Goal: Register for event/course

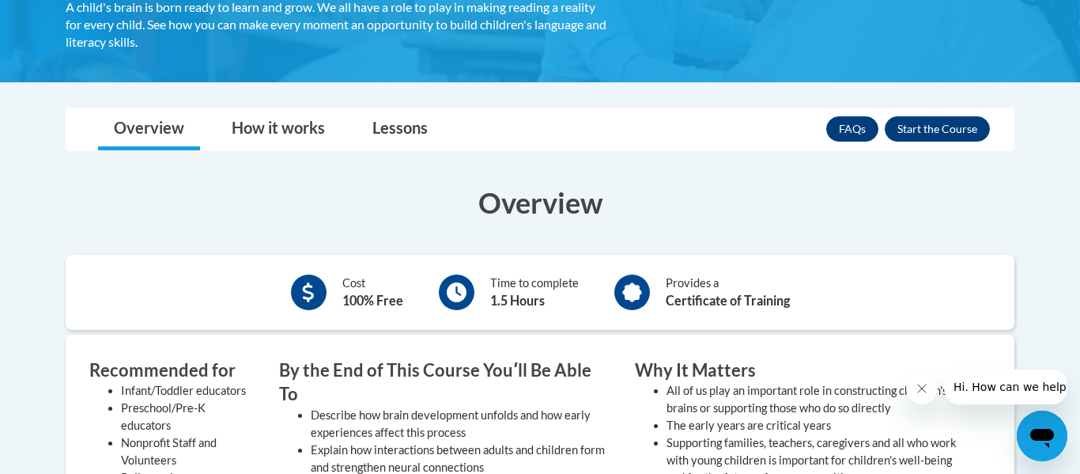
scroll to position [301, 0]
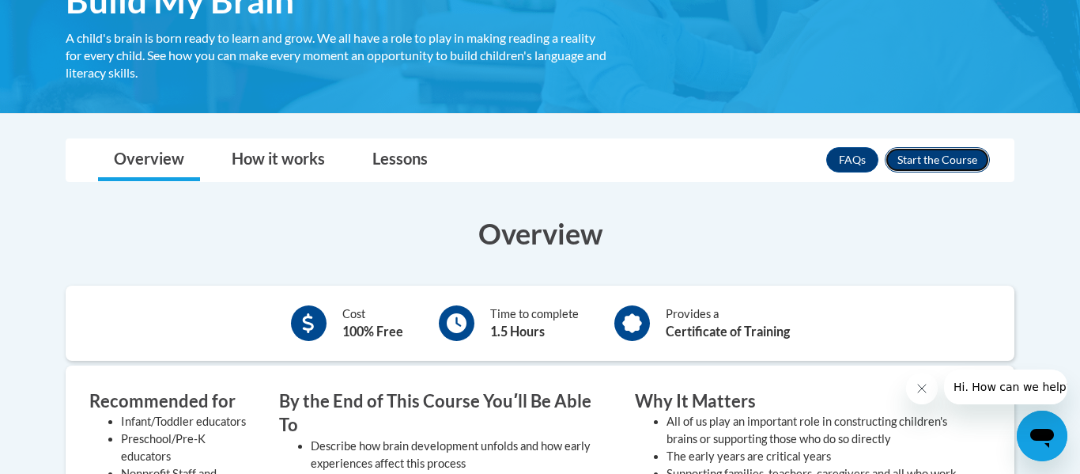
click at [935, 161] on button "Enroll" at bounding box center [937, 159] width 105 height 25
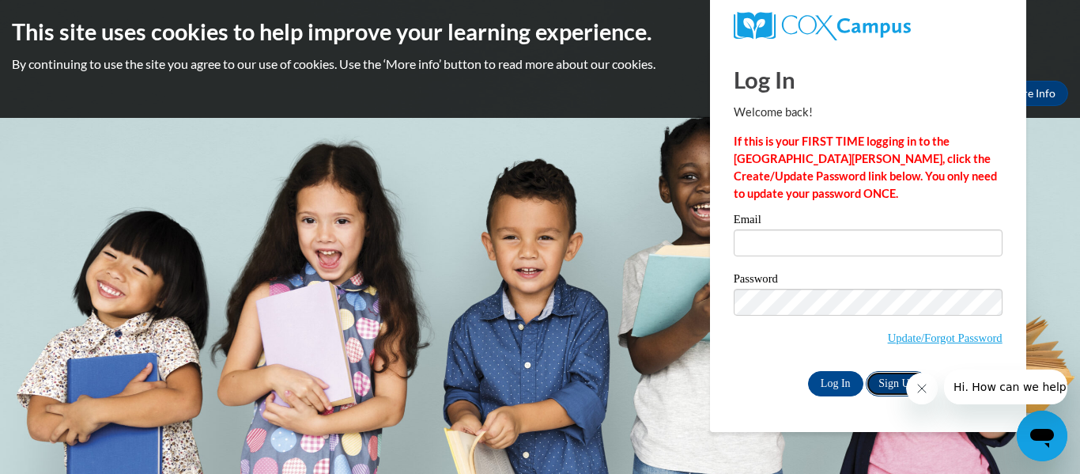
click at [878, 378] on link "Sign Up" at bounding box center [897, 383] width 62 height 25
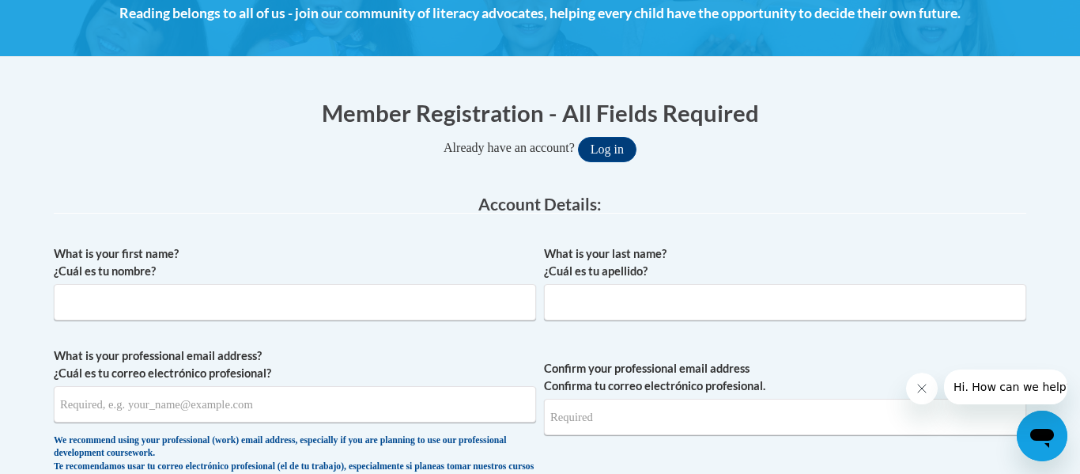
scroll to position [241, 0]
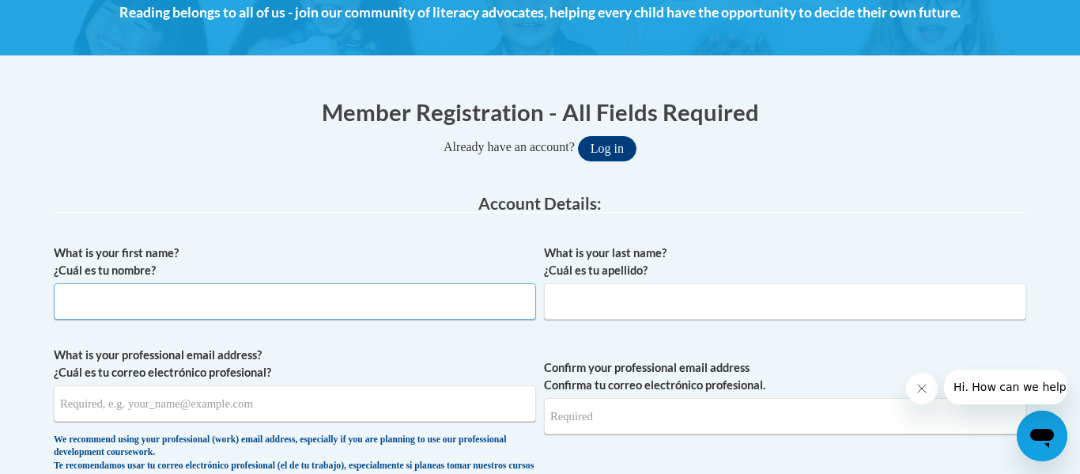
click at [202, 290] on input "What is your first name? ¿Cuál es tu nombre?" at bounding box center [295, 301] width 482 height 36
type input "Shealyn"
type input "Hargreaves"
type input "sheabea2000@gmail.com"
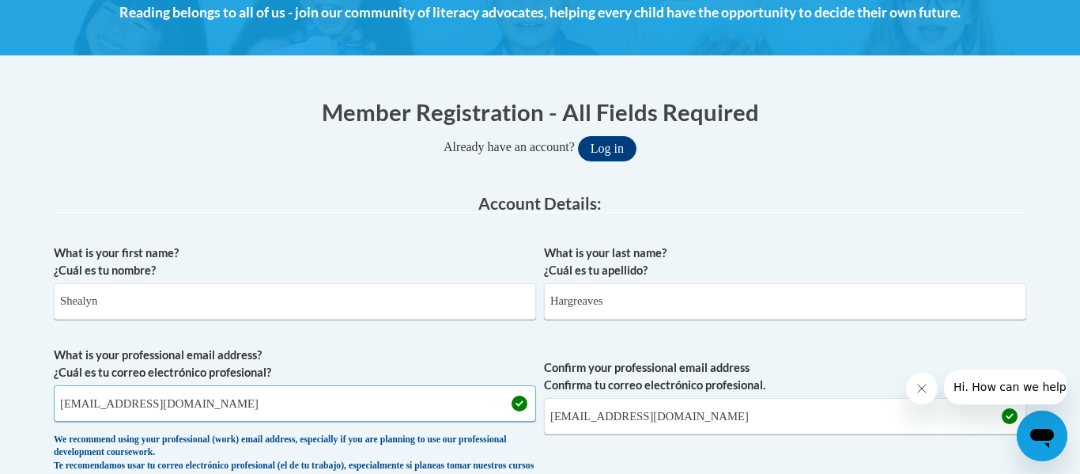
click at [205, 405] on input "sheabea2000@gmail.com" at bounding box center [295, 403] width 482 height 36
click at [218, 386] on input "z1915982@students.niu.edu" at bounding box center [295, 403] width 482 height 36
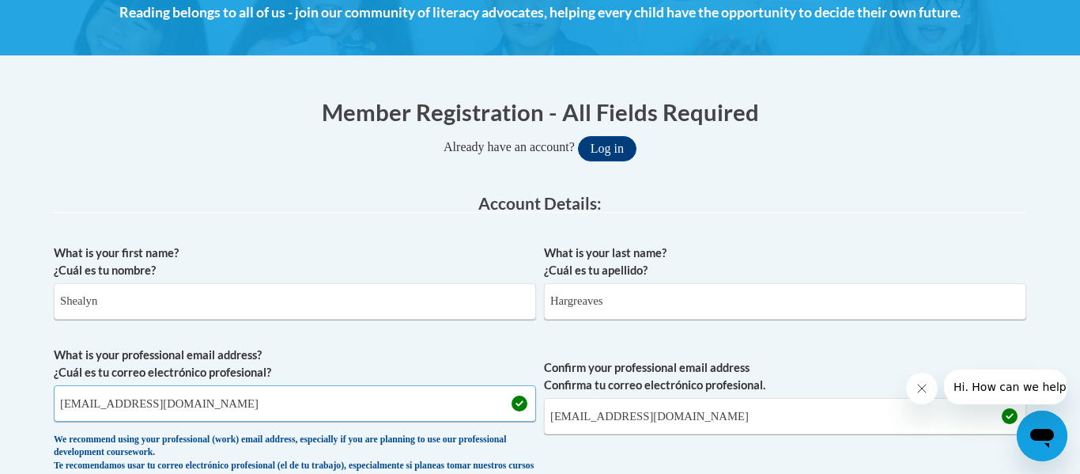
click at [218, 386] on input "z1915982@students.niu.edu" at bounding box center [295, 403] width 482 height 36
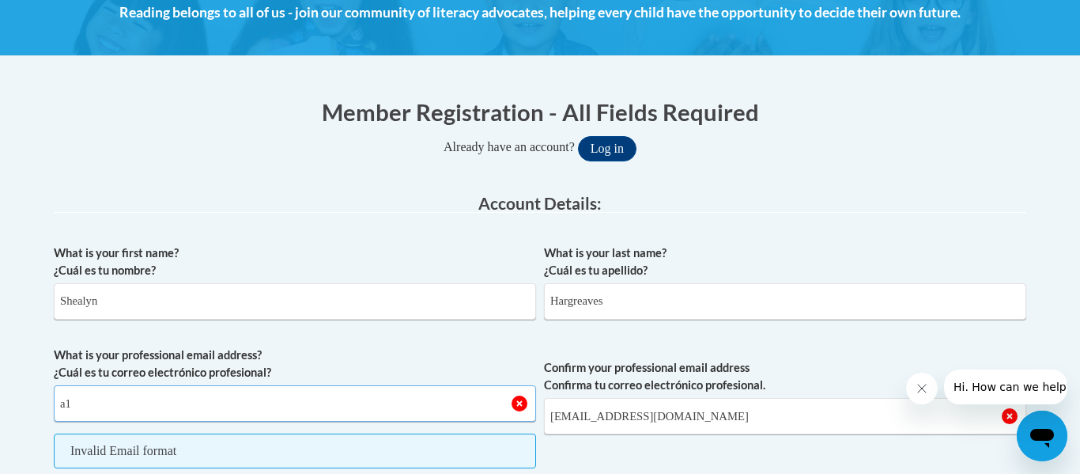
type input "a"
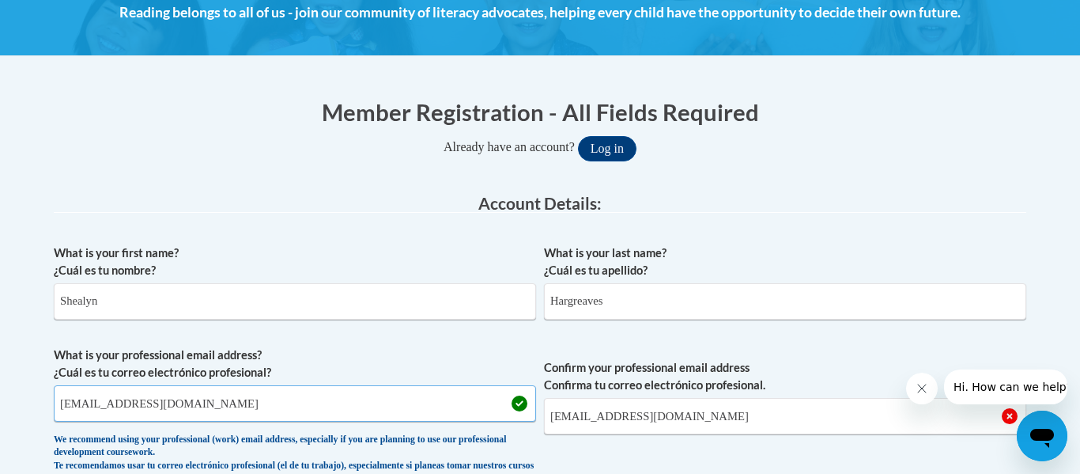
type input "a1915982@mail.niu.edu"
click at [662, 424] on input "sheabea2000@gmail.com" at bounding box center [785, 416] width 482 height 36
type input "a1915982@mail.niu.edu"
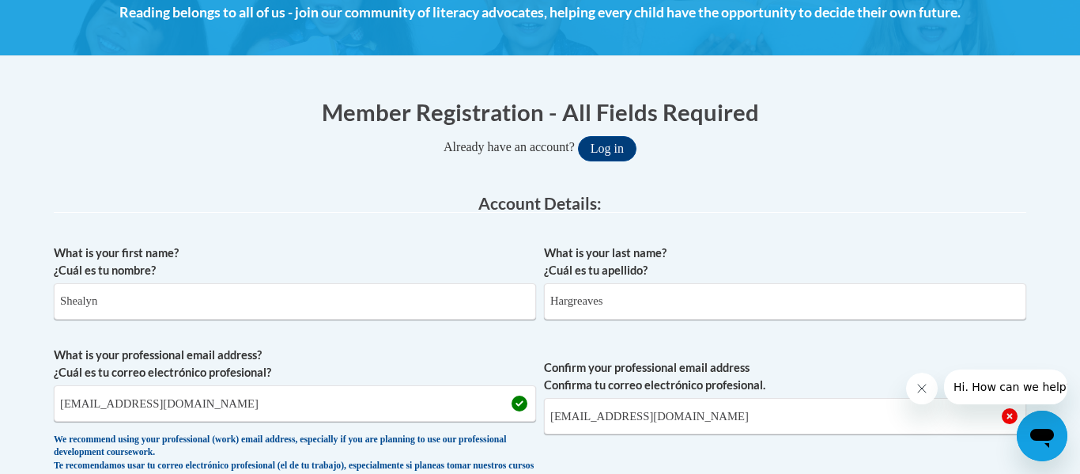
click at [799, 324] on div "What is your last name? ¿Cuál es tu apellido? Hargreaves" at bounding box center [785, 287] width 482 height 87
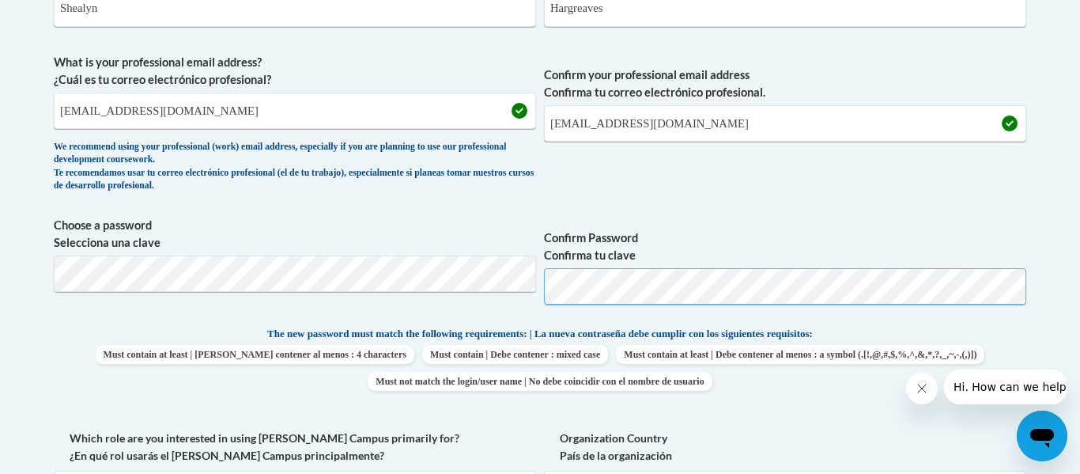
scroll to position [535, 0]
click at [480, 300] on span "Choose a password Selecciona una clave Confirm Password Confirma tu clave" at bounding box center [540, 265] width 972 height 100
click at [1006, 233] on label "Confirm Password Confirma tu clave" at bounding box center [785, 245] width 482 height 35
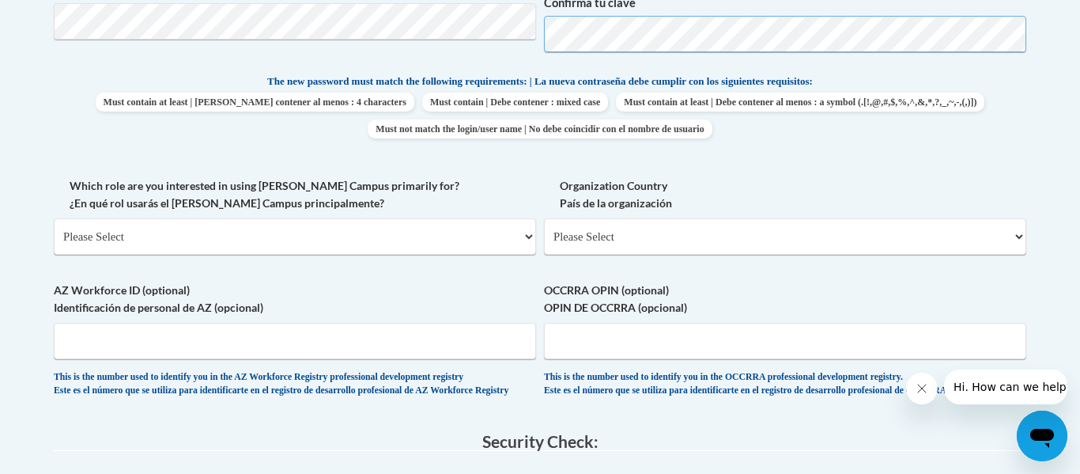
scroll to position [788, 0]
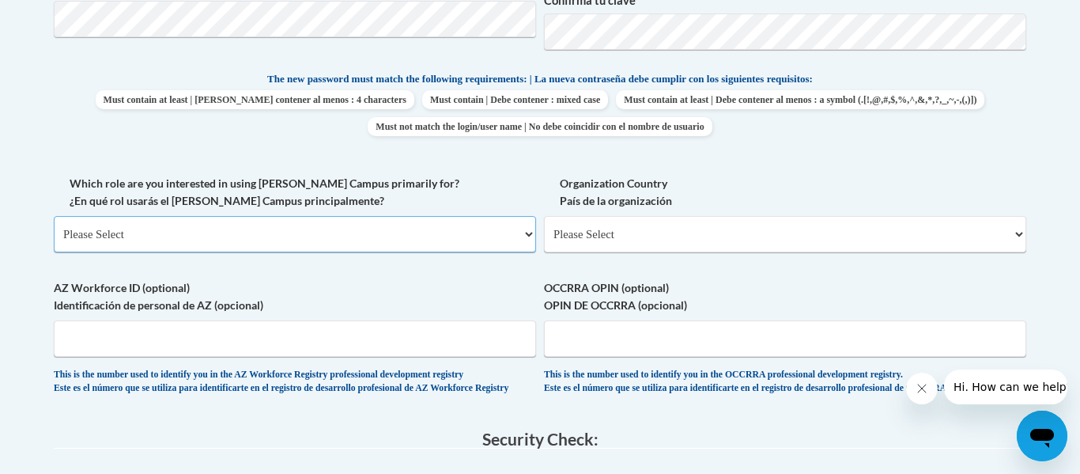
click at [532, 225] on select "Please Select College/University | Colegio/Universidad Community/Nonprofit Part…" at bounding box center [295, 234] width 482 height 36
select select "5a18ea06-2b54-4451-96f2-d152daf9eac5"
click at [54, 216] on select "Please Select College/University | Colegio/Universidad Community/Nonprofit Part…" at bounding box center [295, 234] width 482 height 36
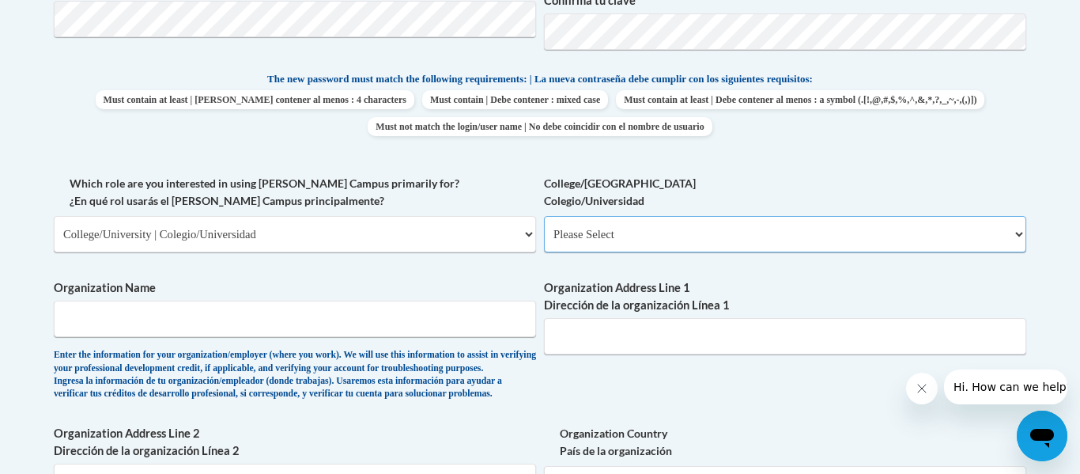
click at [629, 242] on select "Please Select College/University Staff | Empleado universitario College/Univers…" at bounding box center [785, 234] width 482 height 36
select select "99b32b07-cffc-426c-8bf6-0cd77760d84b"
click at [544, 216] on select "Please Select College/University Staff | Empleado universitario College/Univers…" at bounding box center [785, 234] width 482 height 36
click at [303, 313] on input "Organization Name" at bounding box center [295, 318] width 482 height 36
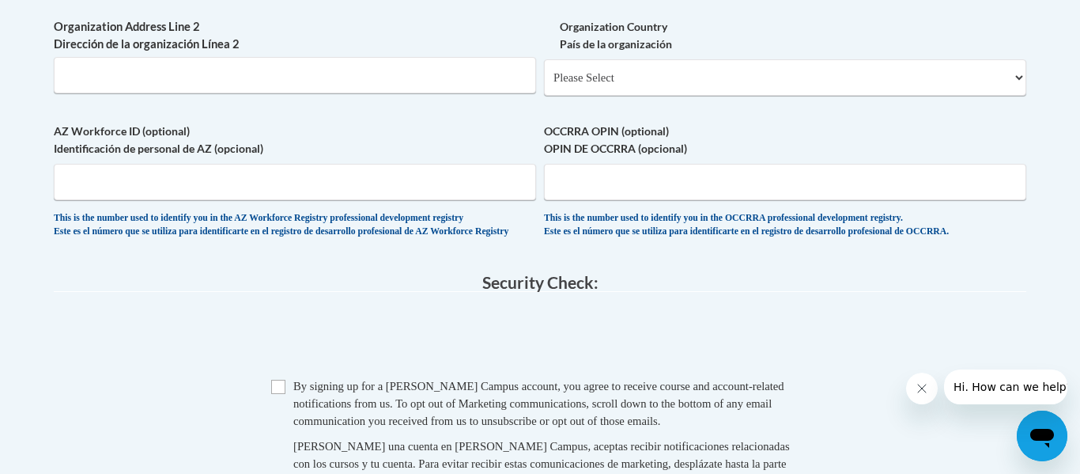
scroll to position [1193, 0]
type input "Northern Illinois University"
click at [282, 395] on input "Checkbox" at bounding box center [278, 388] width 14 height 14
checkbox input "true"
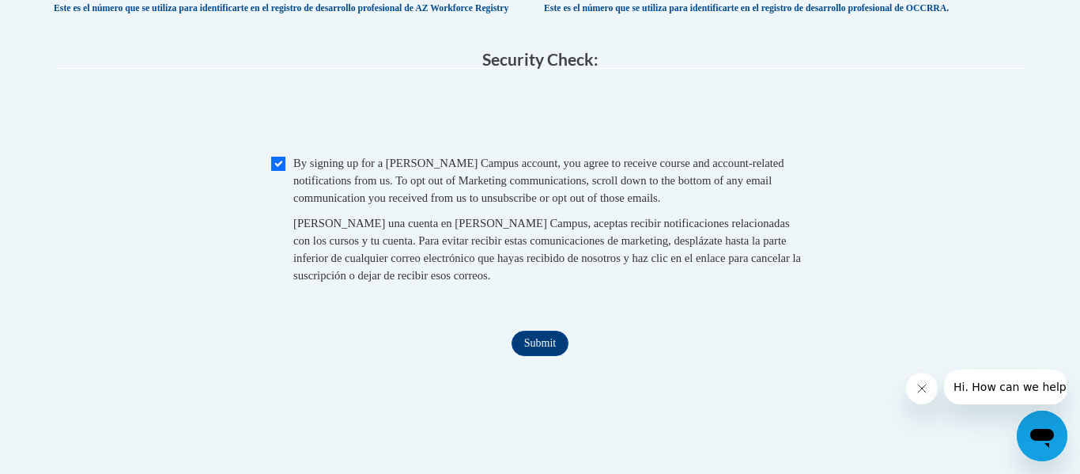
scroll to position [1490, 0]
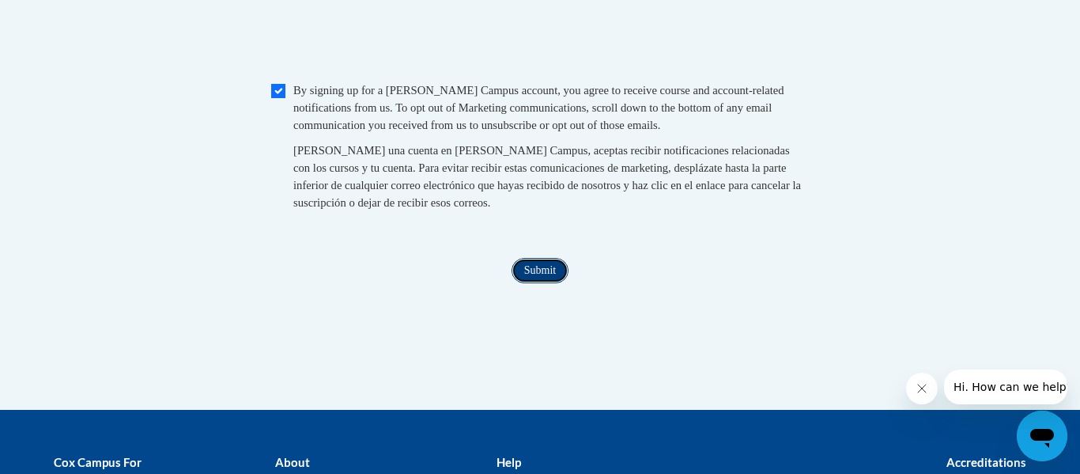
click at [519, 283] on input "Submit" at bounding box center [540, 270] width 57 height 25
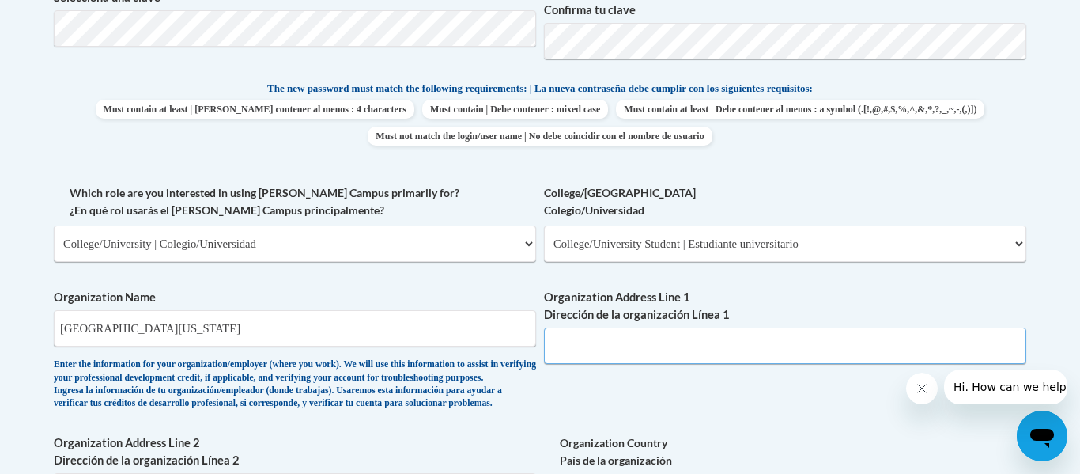
scroll to position [768, 0]
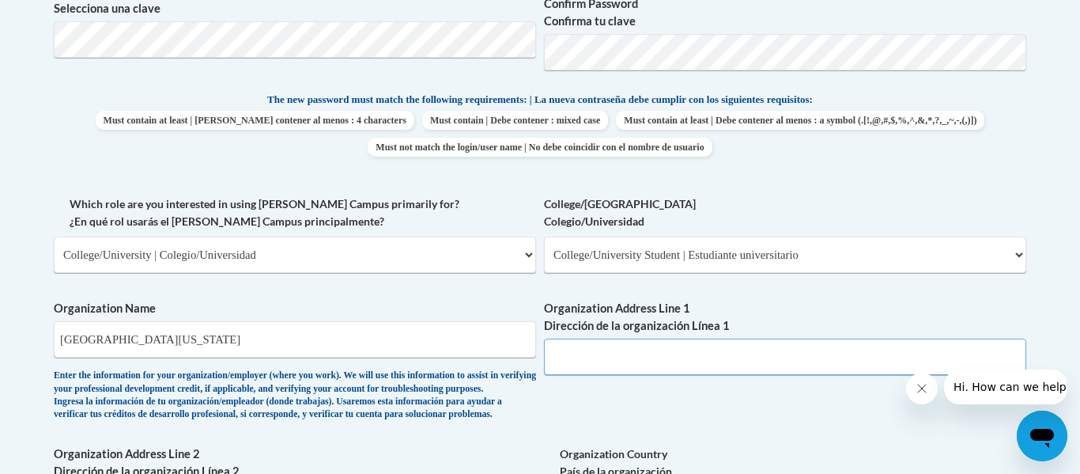
click at [629, 354] on input "Organization Address Line 1 Dirección de la organización Línea 1" at bounding box center [785, 356] width 482 height 36
paste input "501 North Annie Glidden Rd., DeKalb, IL 60115"
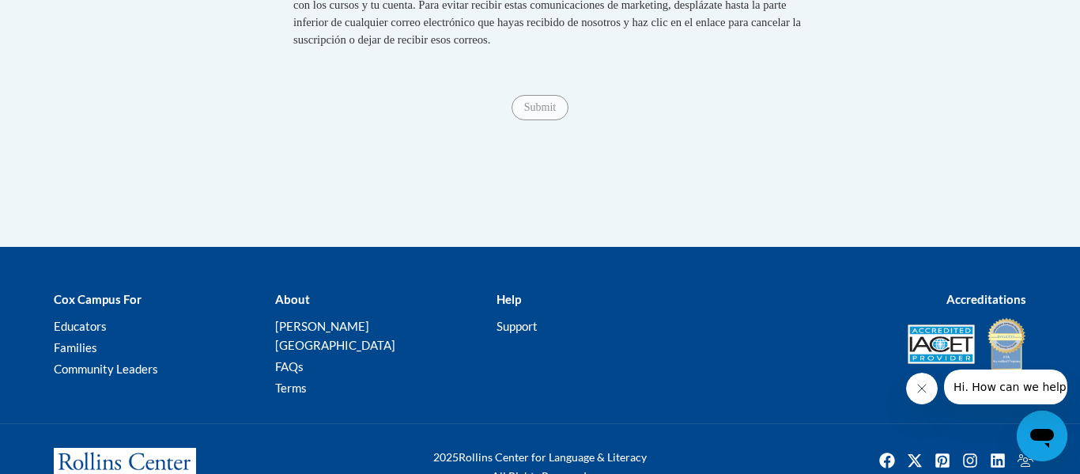
scroll to position [1661, 0]
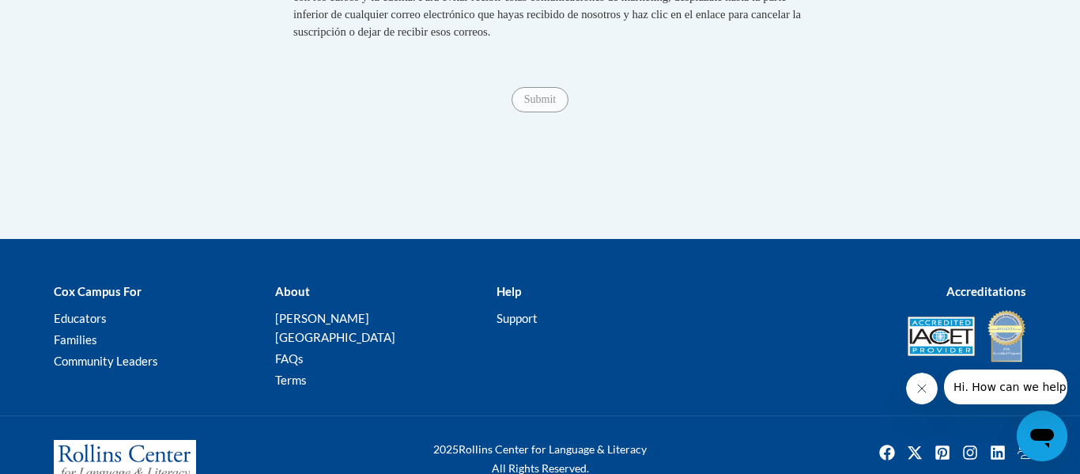
type input "501 North Annie Glidden Rd., DeKalb, IL 60115"
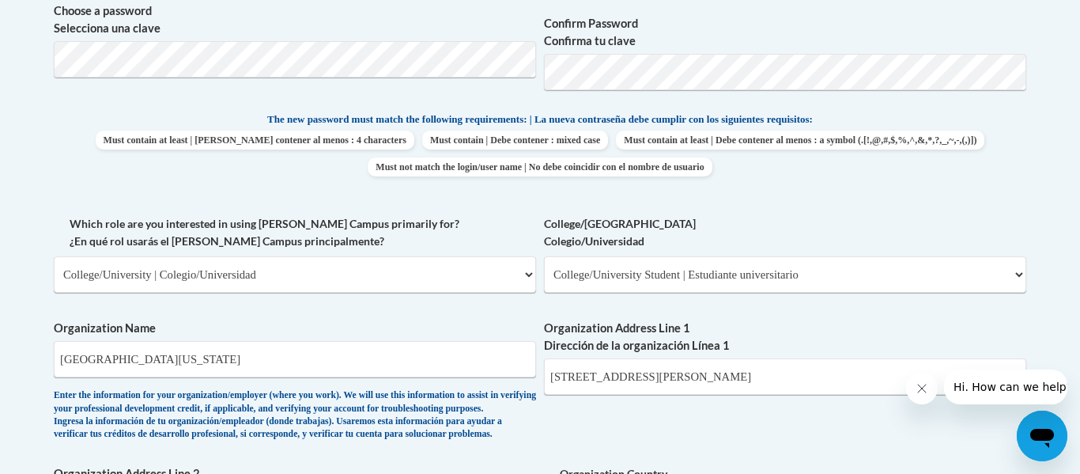
scroll to position [746, 0]
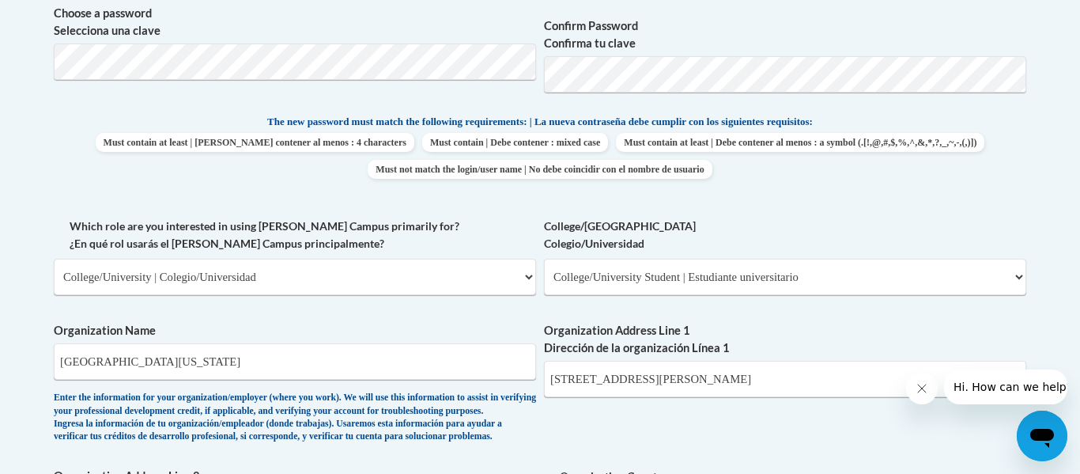
click at [685, 208] on div "What is your first name? ¿Cuál es tu nombre? Shealyn What is your last name? ¿C…" at bounding box center [540, 217] width 972 height 971
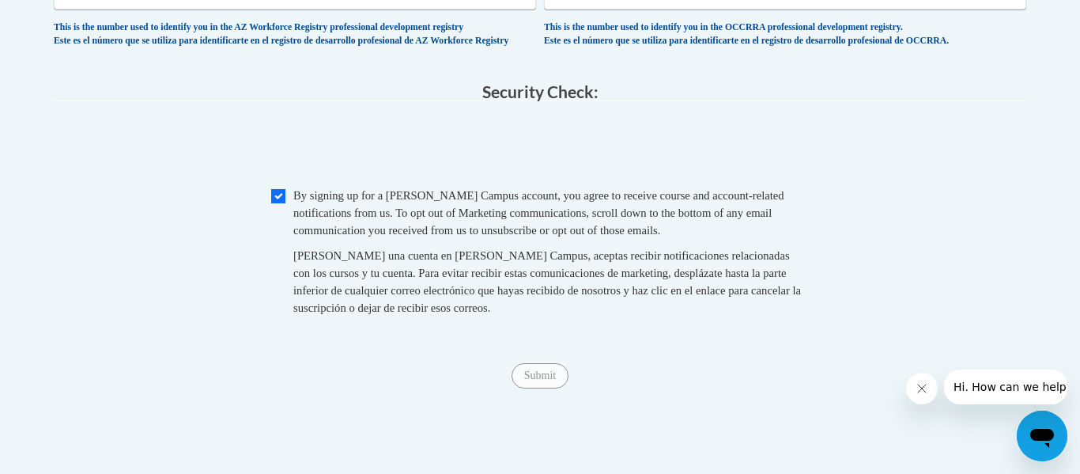
scroll to position [1388, 0]
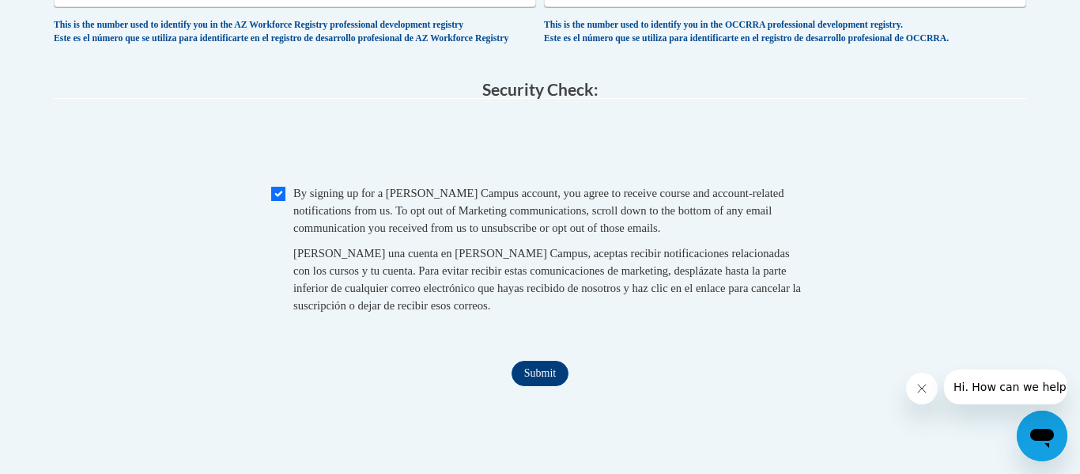
click at [552, 386] on input "Submit" at bounding box center [540, 373] width 57 height 25
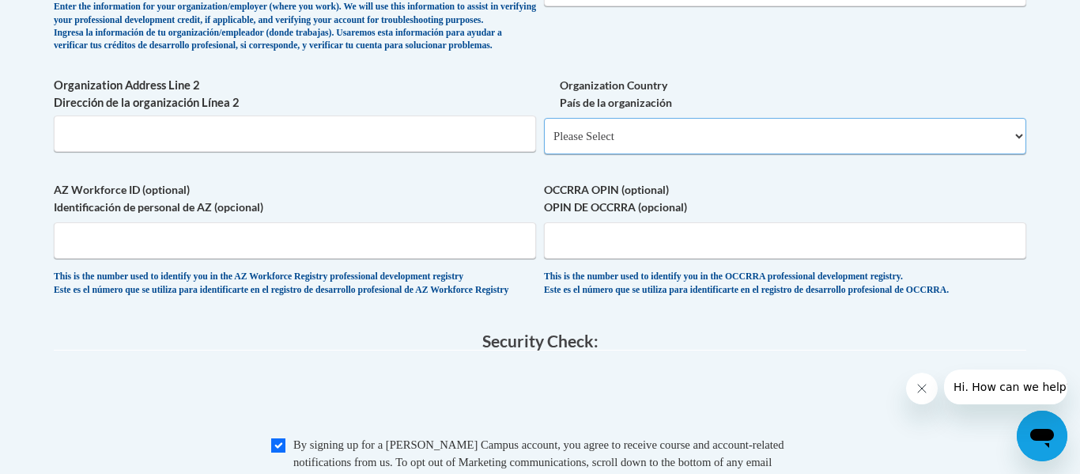
scroll to position [1101, 0]
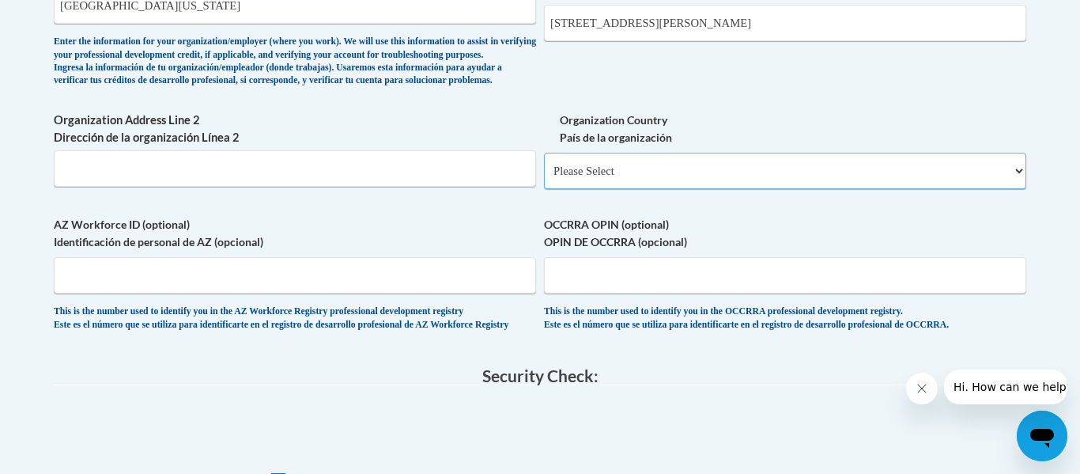
click at [591, 189] on select "Please Select United States | Estados Unidos Outside of the United States | Fue…" at bounding box center [785, 171] width 482 height 36
select select "ad49bcad-a171-4b2e-b99c-48b446064914"
click at [544, 178] on select "Please Select United States | Estados Unidos Outside of the United States | Fue…" at bounding box center [785, 171] width 482 height 36
select select
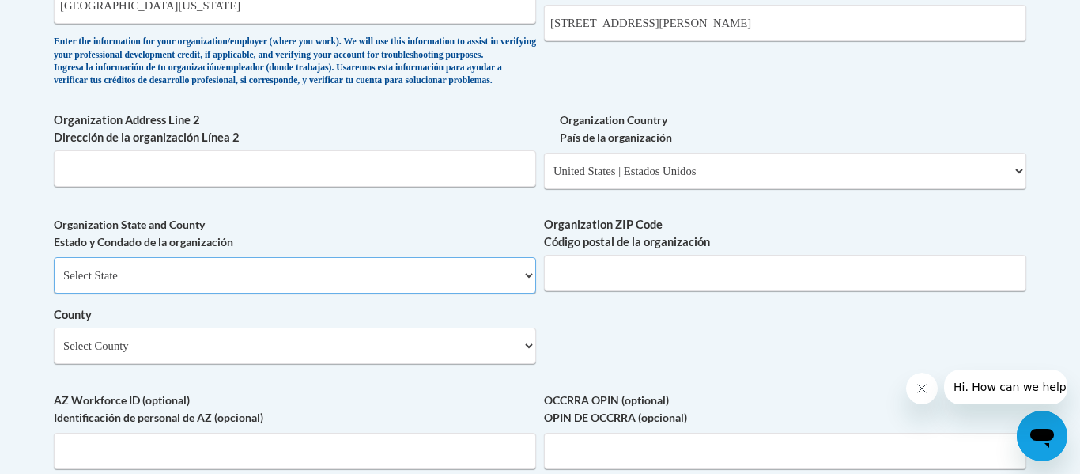
click at [315, 293] on select "Select State Alabama Alaska Arizona Arkansas California Colorado Connecticut De…" at bounding box center [295, 275] width 482 height 36
select select "Illinois"
click at [54, 283] on select "Select State Alabama Alaska Arizona Arkansas California Colorado Connecticut De…" at bounding box center [295, 275] width 482 height 36
click at [591, 285] on input "Organization ZIP Code Código postal de la organización" at bounding box center [785, 273] width 482 height 36
type input "60115"
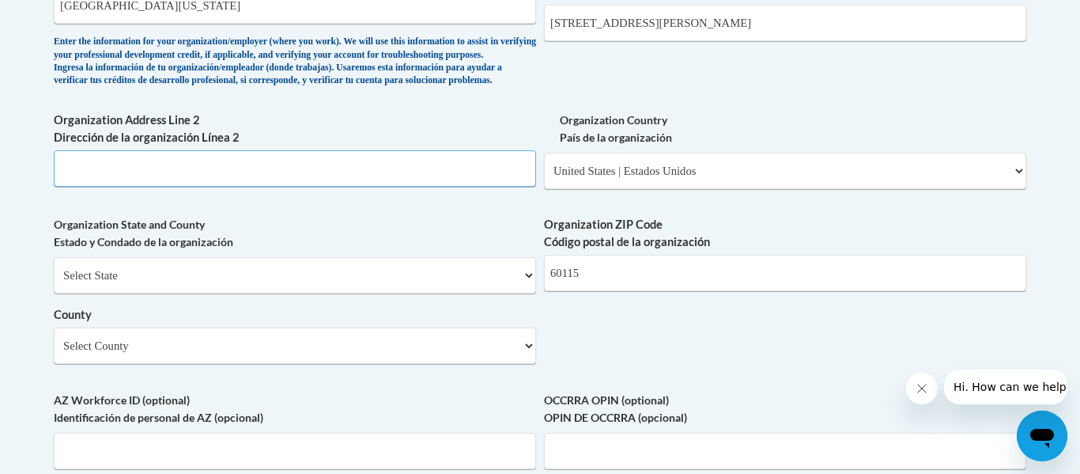
type input "Neptune West 0104"
click at [213, 187] on input "Neptune West 0104" at bounding box center [295, 168] width 482 height 36
click at [210, 187] on input "Neptune West 0104" at bounding box center [295, 168] width 482 height 36
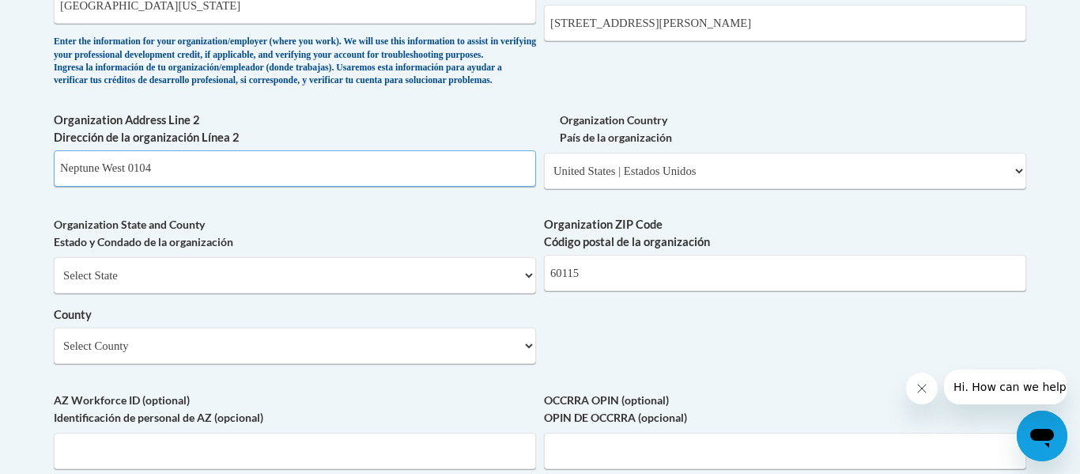
click at [210, 187] on input "Neptune West 0104" at bounding box center [295, 168] width 482 height 36
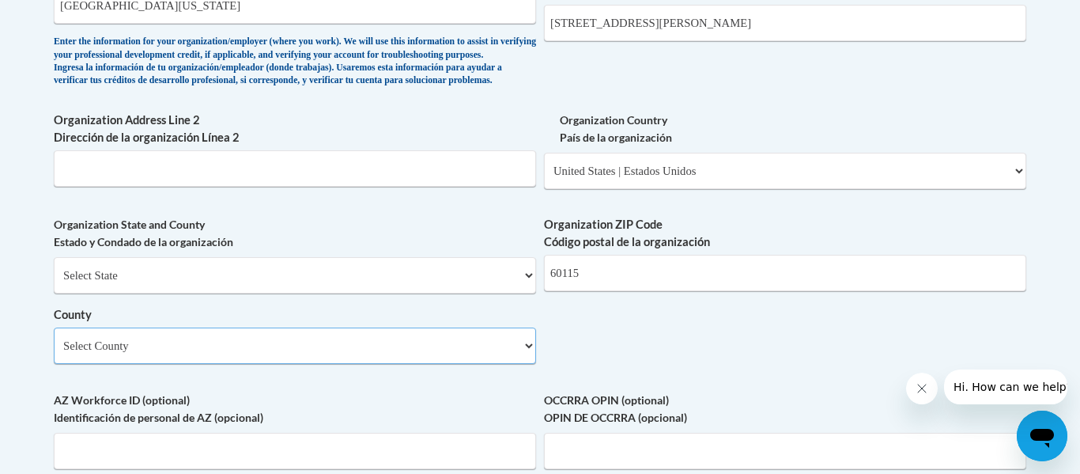
click at [249, 364] on select "Select County Adams Alexander Bond Boone Brown Bureau Calhoun Carroll Cass Cham…" at bounding box center [295, 345] width 482 height 36
select select "DeKalb"
click at [54, 353] on select "Select County Adams Alexander Bond Boone Brown Bureau Calhoun Carroll Cass Cham…" at bounding box center [295, 345] width 482 height 36
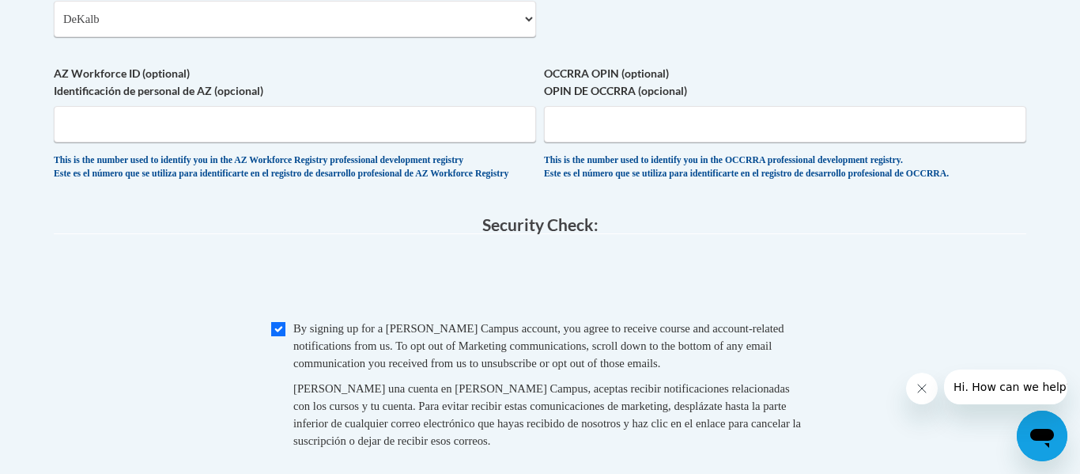
scroll to position [1539, 0]
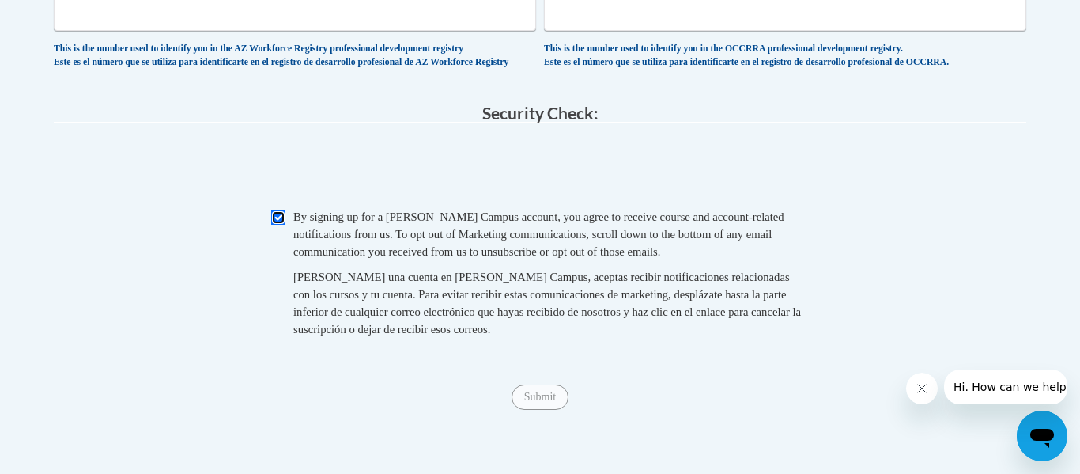
click at [278, 225] on input "Checkbox" at bounding box center [278, 217] width 14 height 14
checkbox input "true"
click at [534, 410] on input "Submit" at bounding box center [540, 396] width 57 height 25
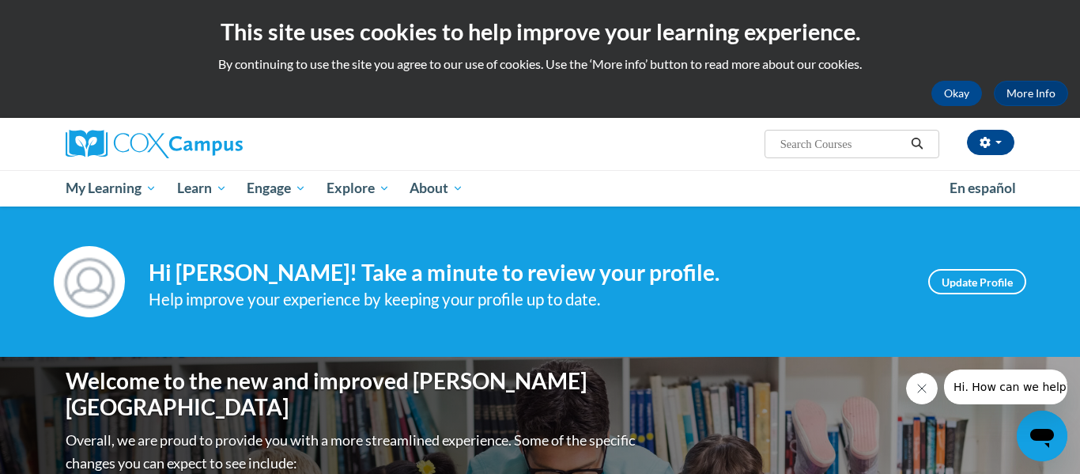
click at [954, 149] on div "Shealyn Hargreaves (Central Daylight Time GMT-0500 ) My Profile Inbox My Transc…" at bounding box center [976, 142] width 75 height 25
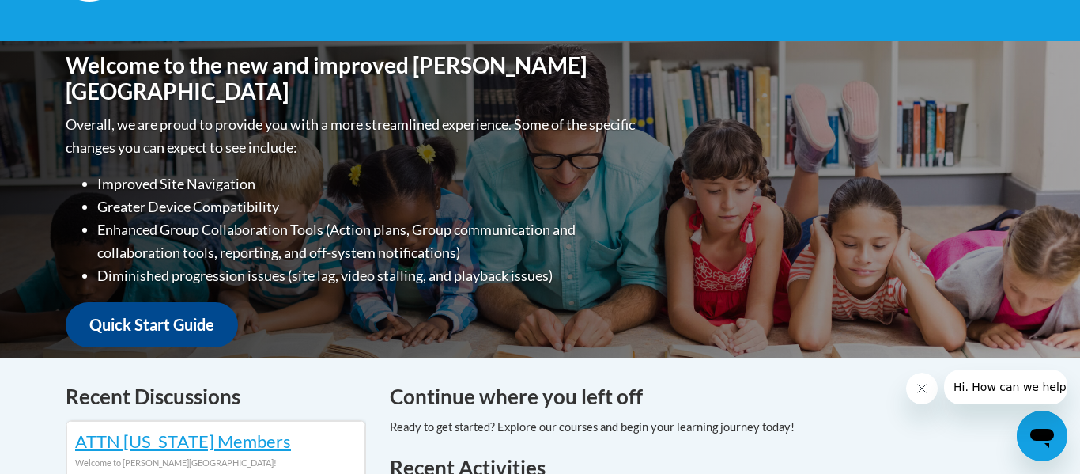
scroll to position [319, 0]
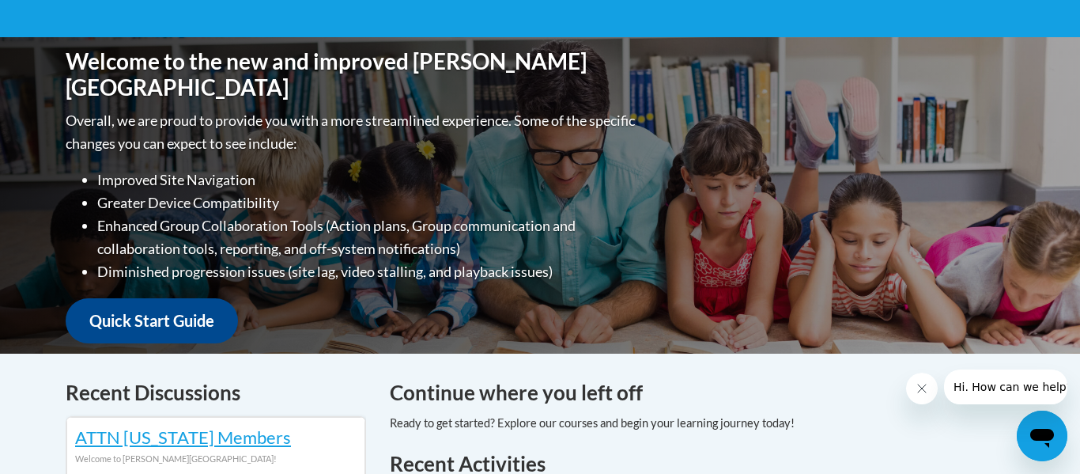
click at [918, 397] on button "Close message from company" at bounding box center [922, 388] width 32 height 32
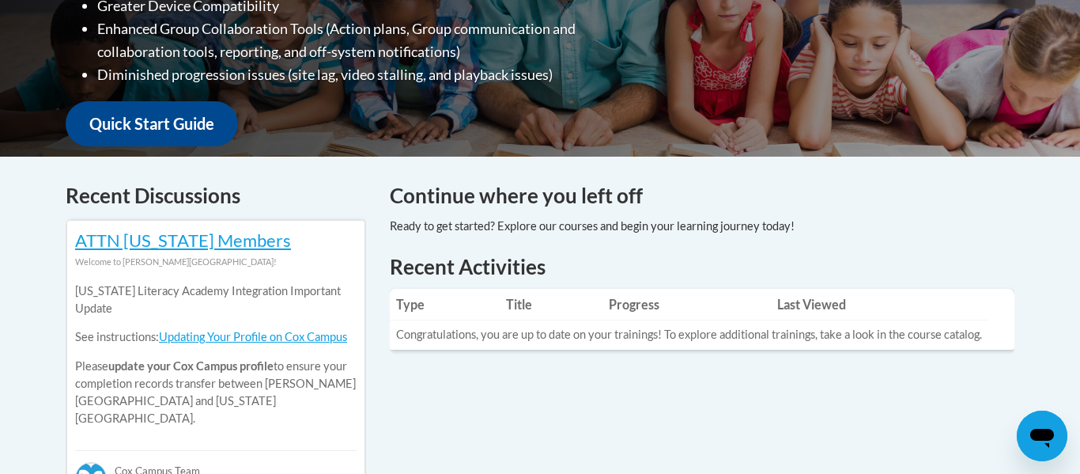
click at [491, 332] on td "Congratulations, you are up to date on your trainings! To explore additional tr…" at bounding box center [689, 334] width 599 height 29
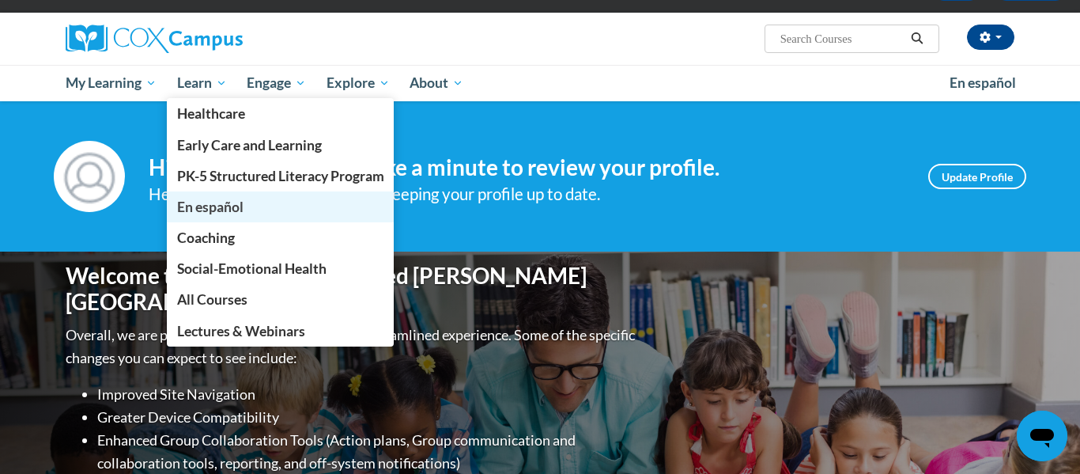
scroll to position [111, 0]
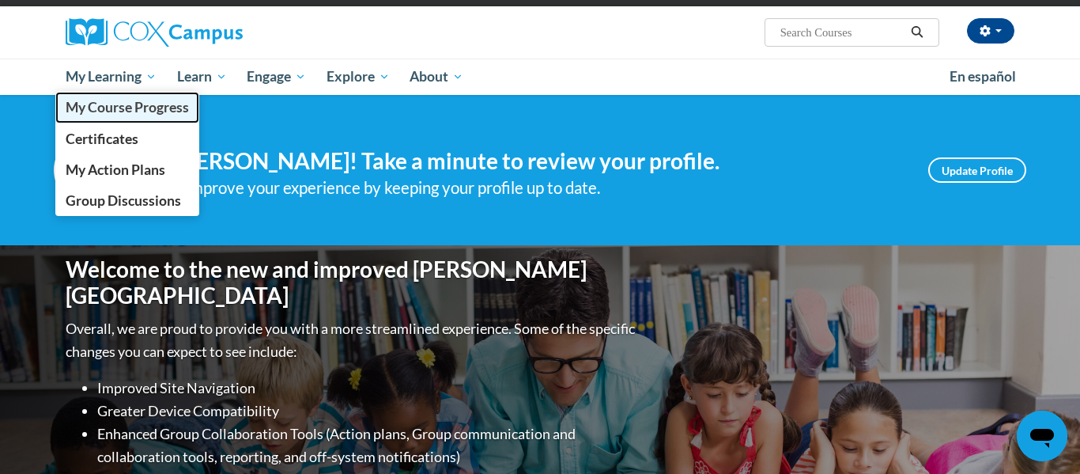
click at [152, 109] on span "My Course Progress" at bounding box center [127, 107] width 123 height 17
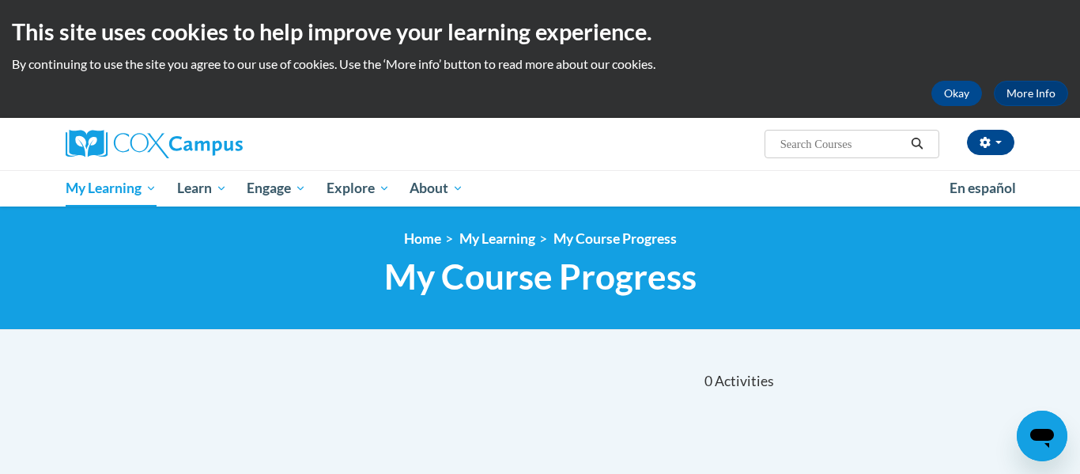
click at [828, 157] on span "Search Search..." at bounding box center [852, 144] width 175 height 28
click at [821, 149] on input "Search..." at bounding box center [842, 143] width 127 height 19
type input "build my brain"
click at [916, 141] on icon "Search" at bounding box center [917, 144] width 14 height 12
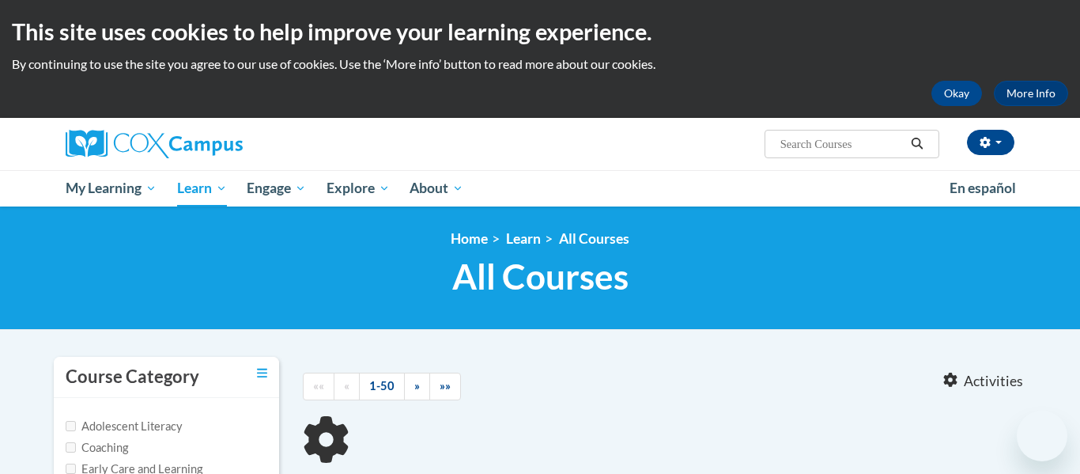
type input "build my brain"
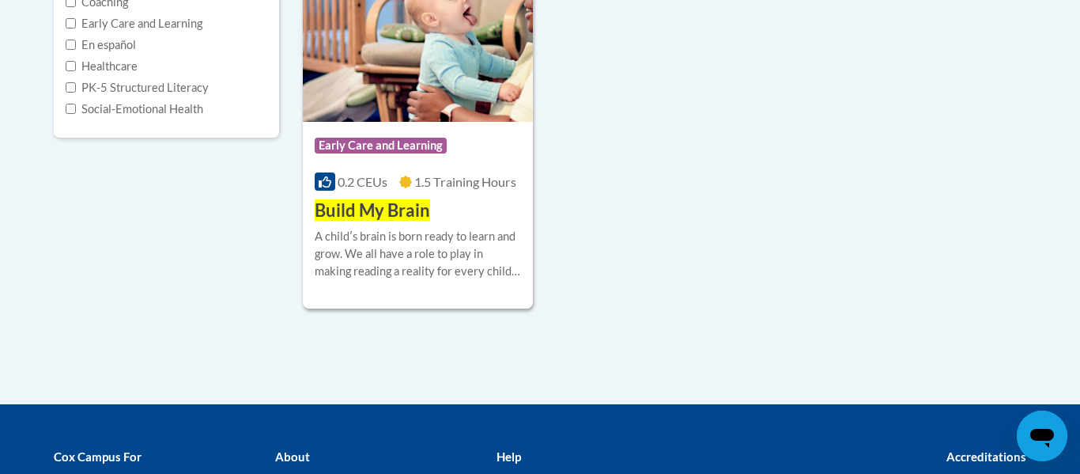
scroll to position [447, 0]
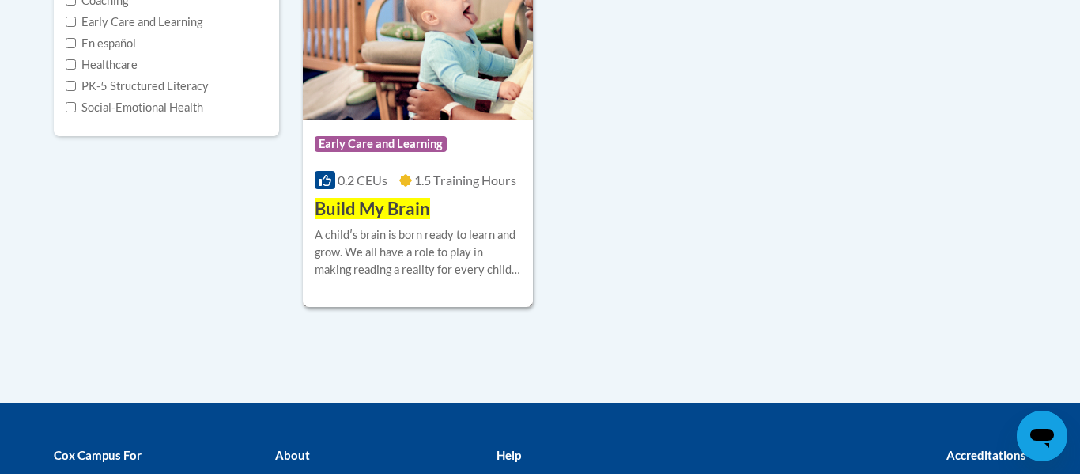
click at [378, 172] on span "0.2 CEUs" at bounding box center [363, 179] width 50 height 15
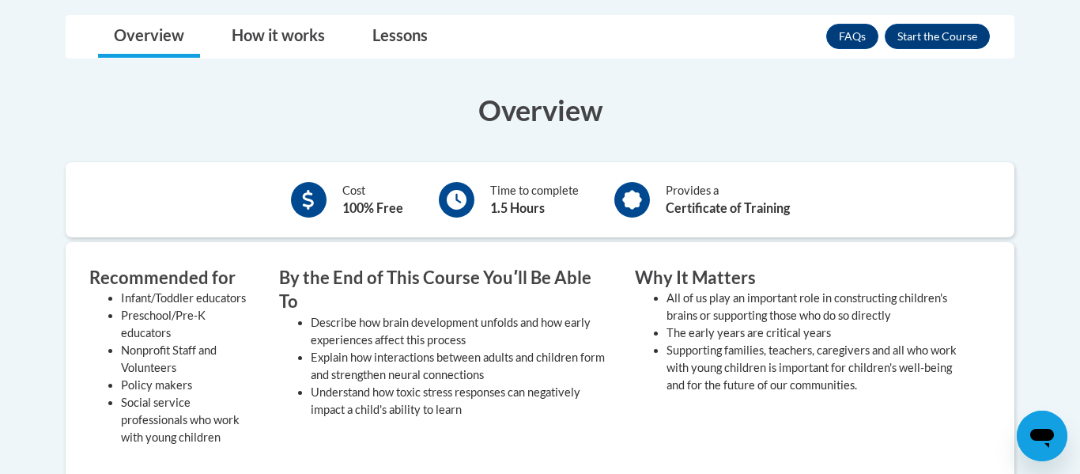
scroll to position [453, 0]
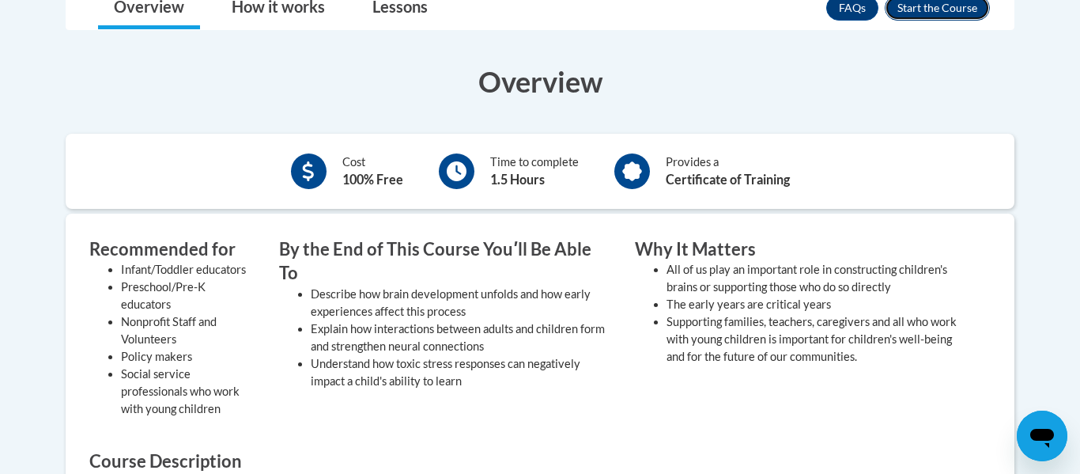
click at [958, 10] on button "Enroll" at bounding box center [937, 7] width 105 height 25
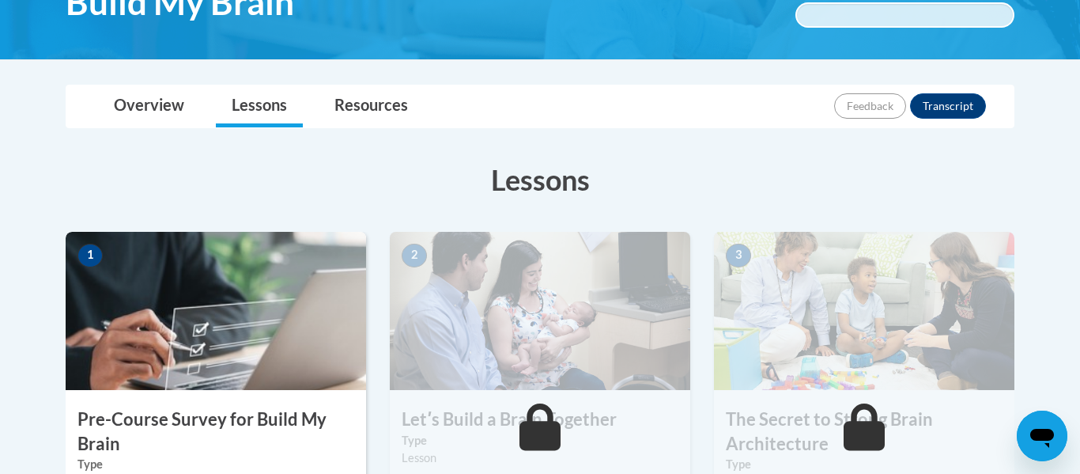
scroll to position [399, 0]
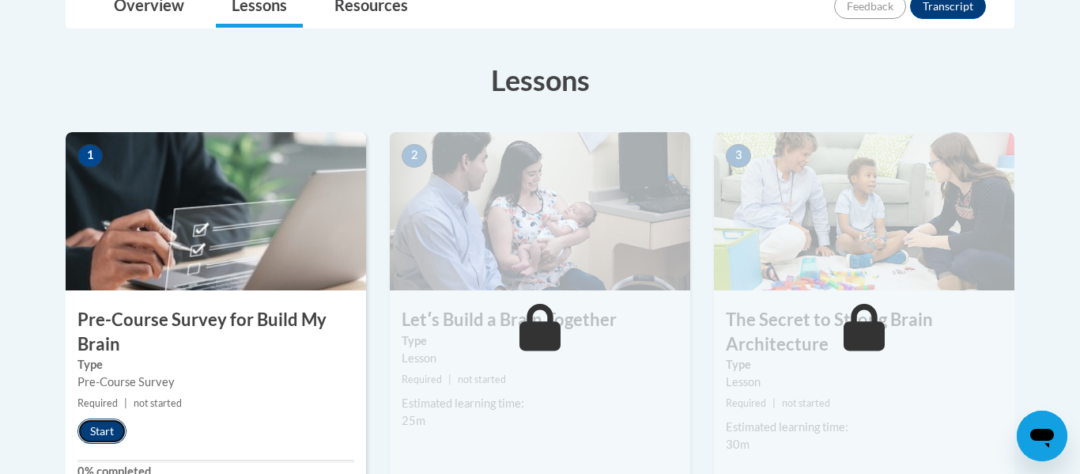
click at [118, 427] on button "Start" at bounding box center [101, 430] width 49 height 25
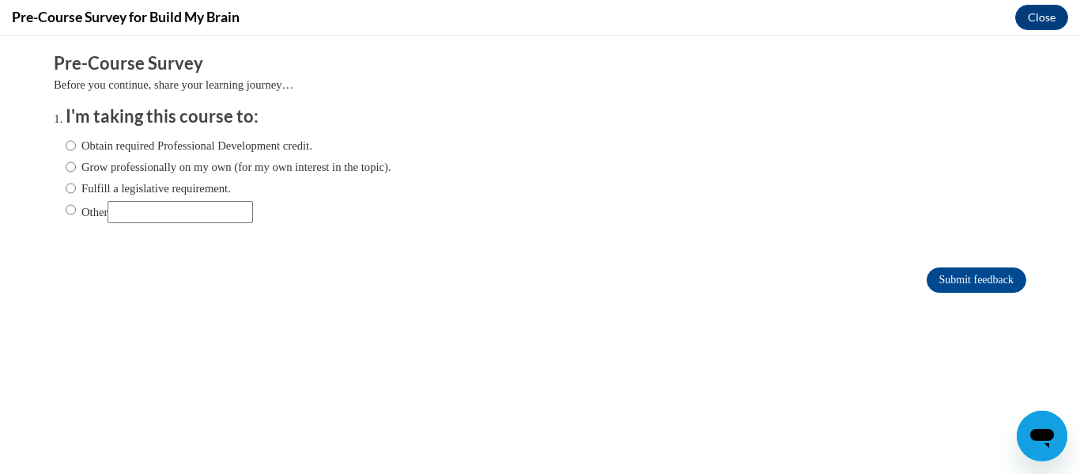
scroll to position [0, 0]
click at [187, 213] on input "Other" at bounding box center [180, 212] width 145 height 22
type input "course"
click at [88, 217] on label "Other" at bounding box center [159, 212] width 187 height 22
click at [76, 217] on input "Other" at bounding box center [71, 209] width 10 height 17
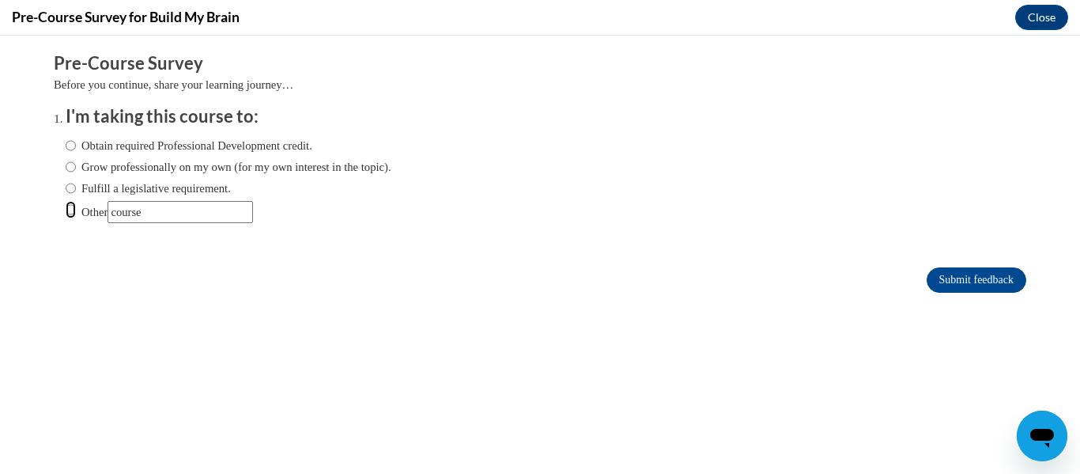
radio input "true"
click at [962, 270] on input "Submit feedback" at bounding box center [977, 279] width 100 height 25
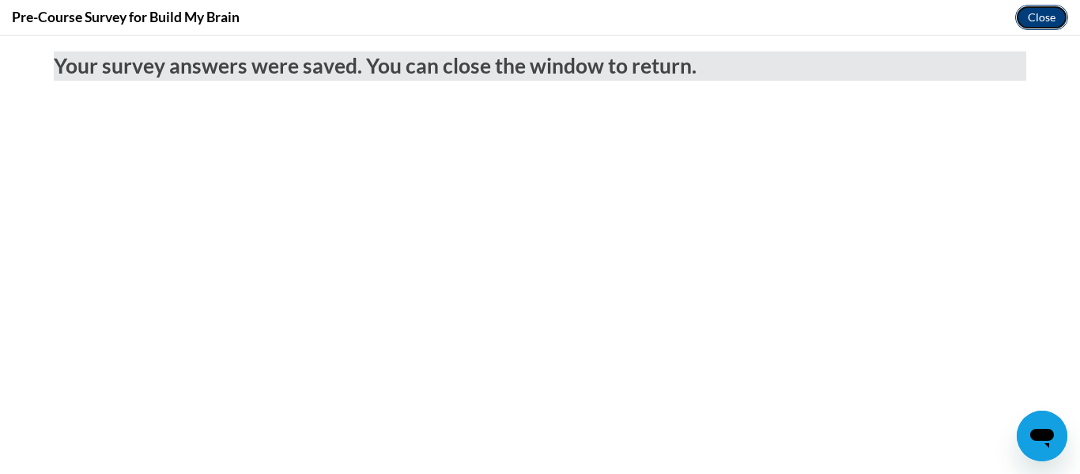
click at [1051, 8] on button "Close" at bounding box center [1041, 17] width 53 height 25
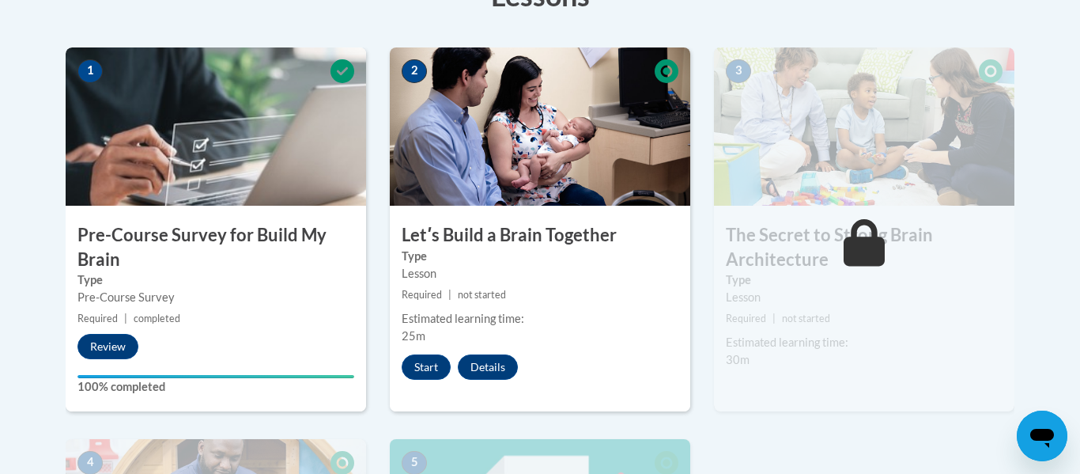
scroll to position [488, 0]
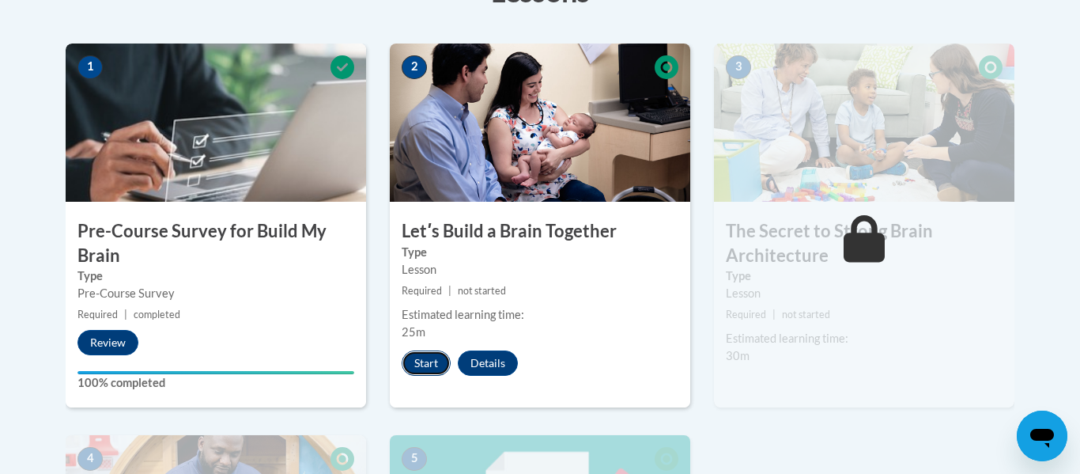
click at [444, 361] on button "Start" at bounding box center [426, 362] width 49 height 25
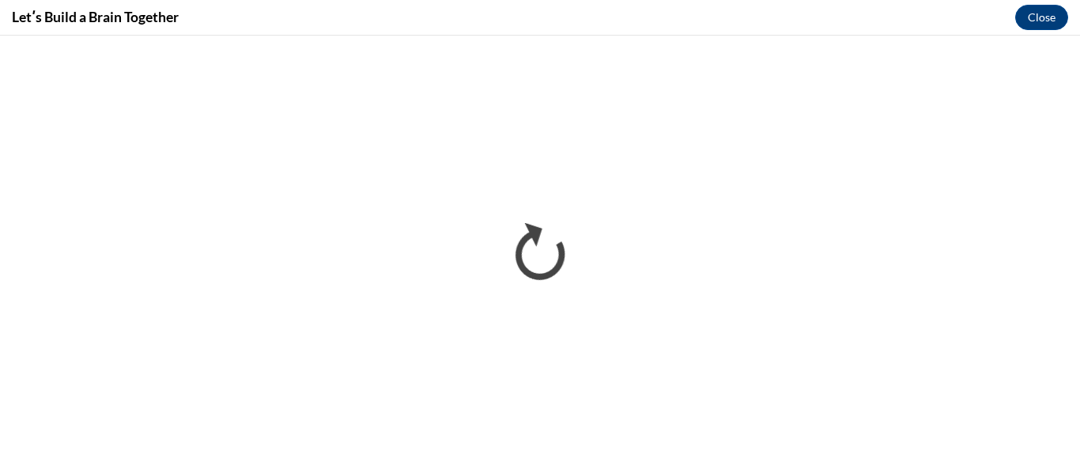
scroll to position [0, 0]
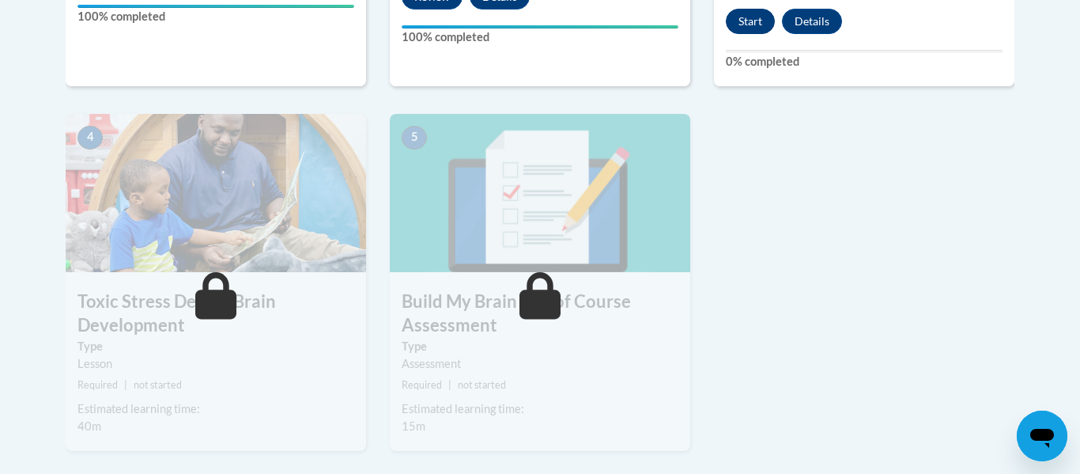
scroll to position [855, 0]
click at [761, 20] on button "Start" at bounding box center [750, 20] width 49 height 25
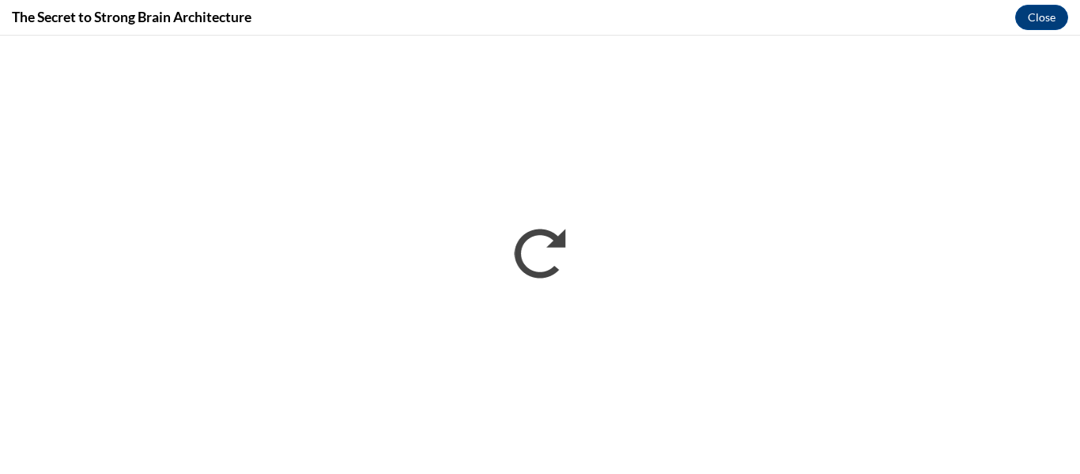
scroll to position [0, 0]
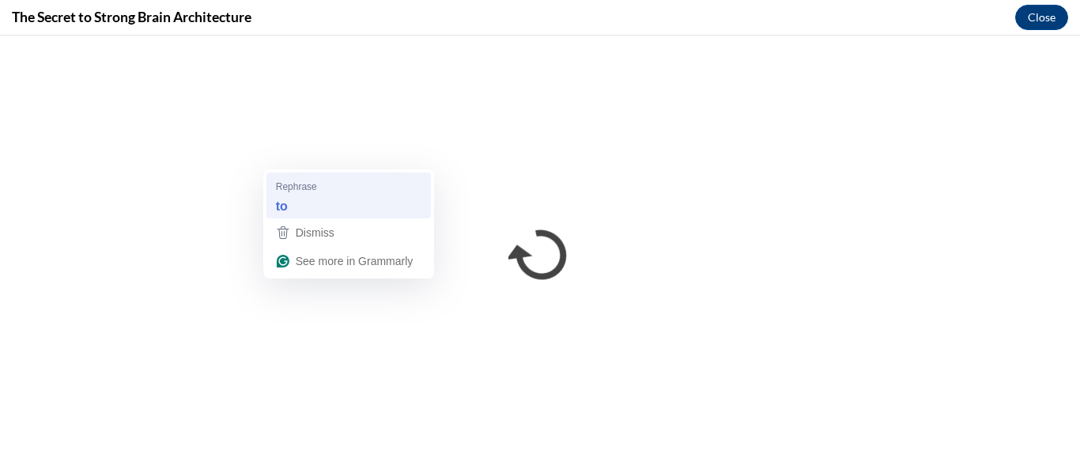
click at [331, 207] on div "to" at bounding box center [349, 205] width 152 height 25
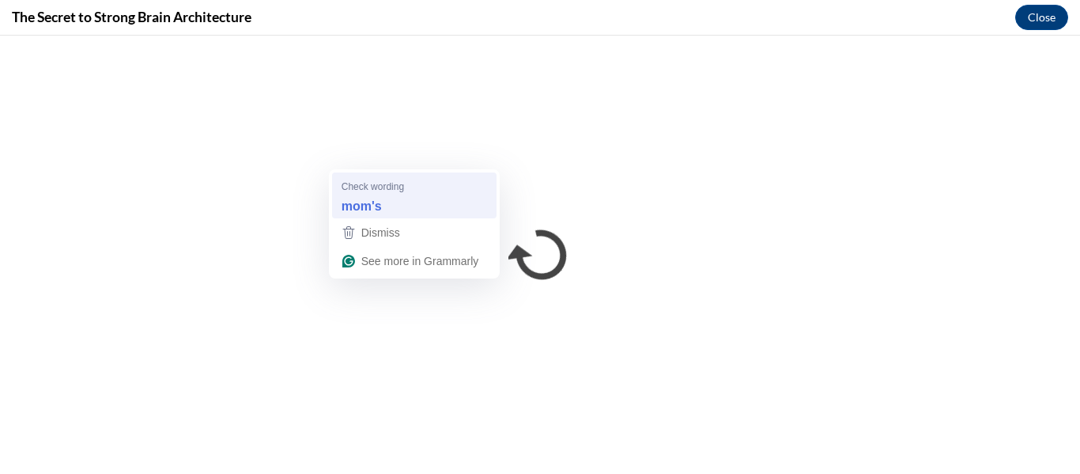
click at [390, 205] on div "mom's" at bounding box center [414, 205] width 152 height 25
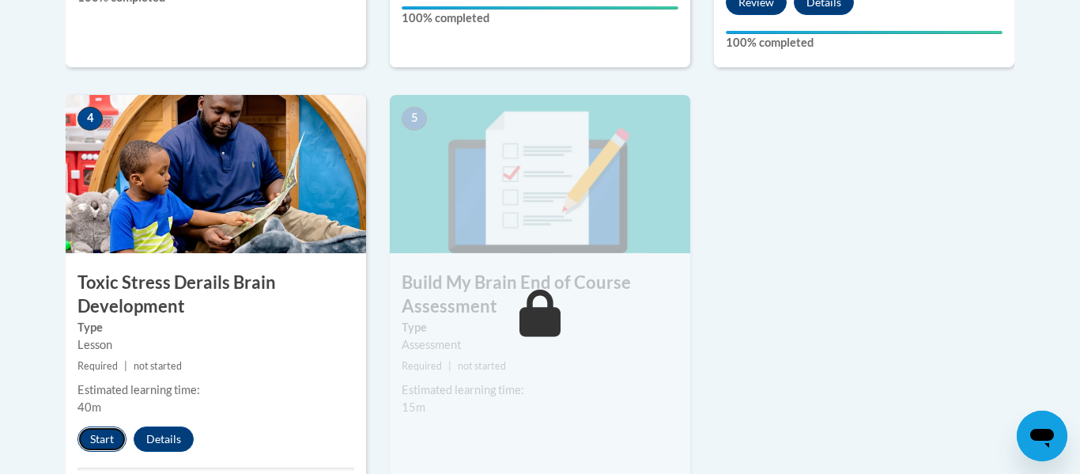
click at [104, 436] on button "Start" at bounding box center [101, 438] width 49 height 25
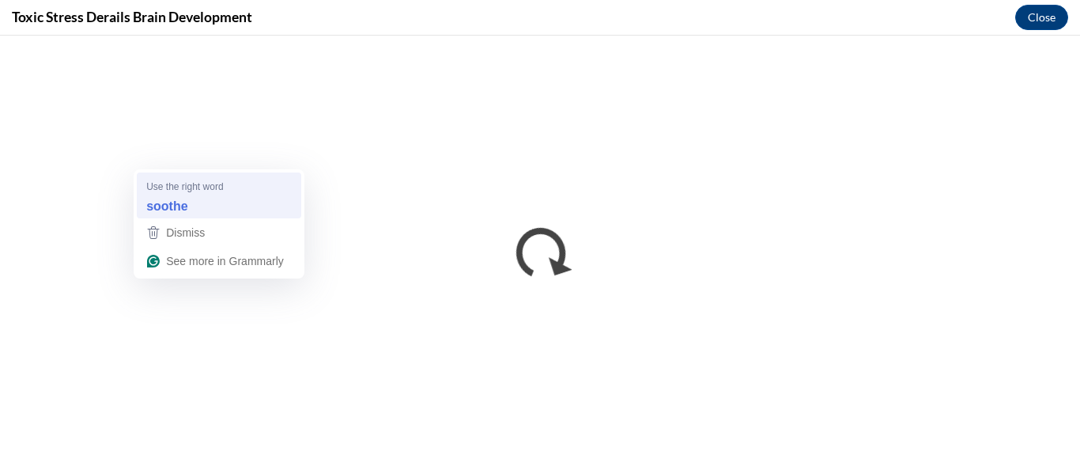
click at [237, 199] on div "soothe" at bounding box center [219, 205] width 152 height 25
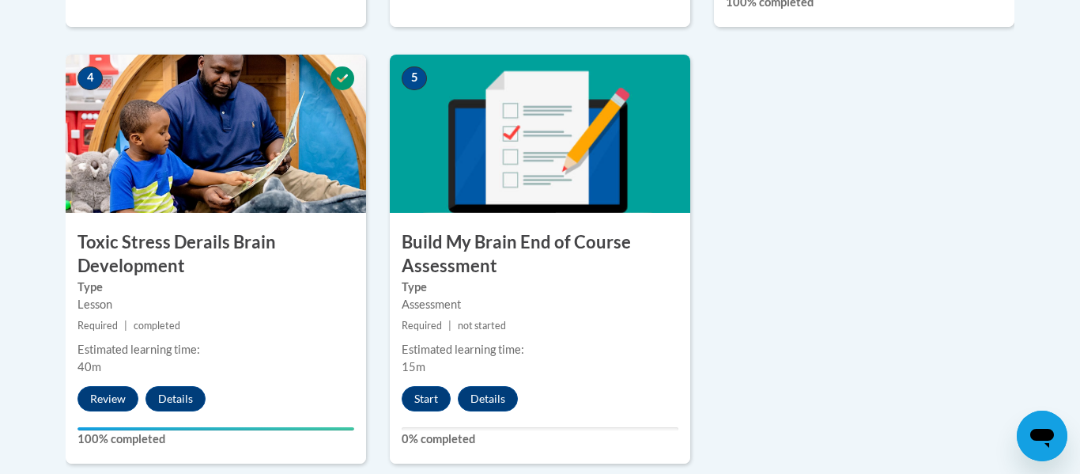
scroll to position [918, 0]
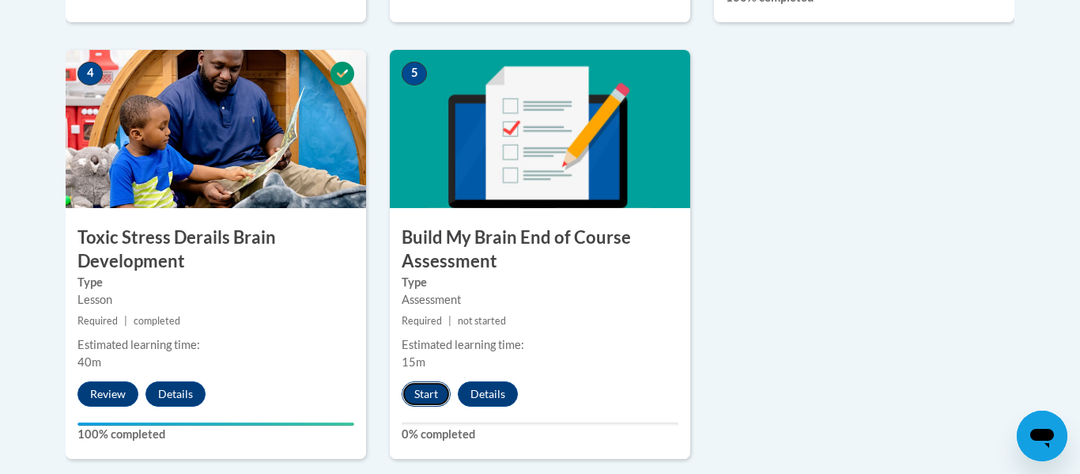
click at [429, 391] on button "Start" at bounding box center [426, 393] width 49 height 25
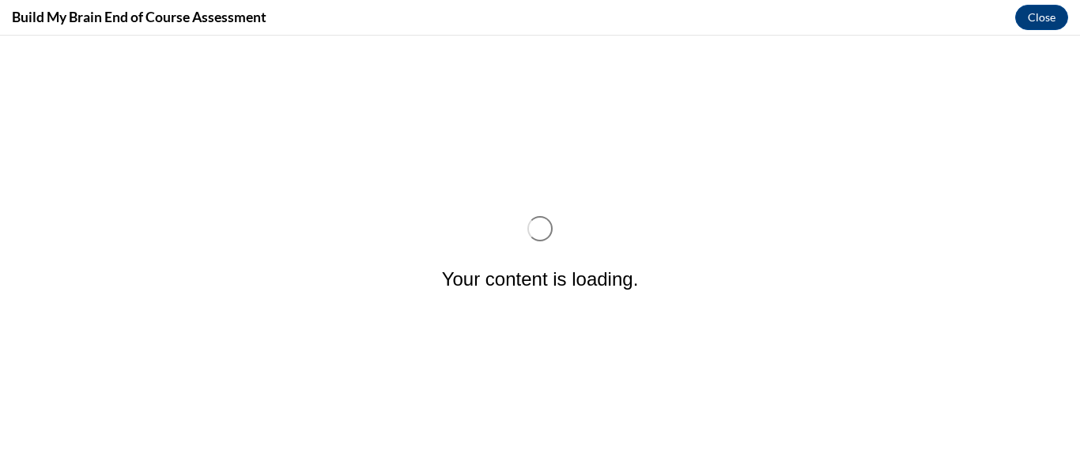
scroll to position [0, 0]
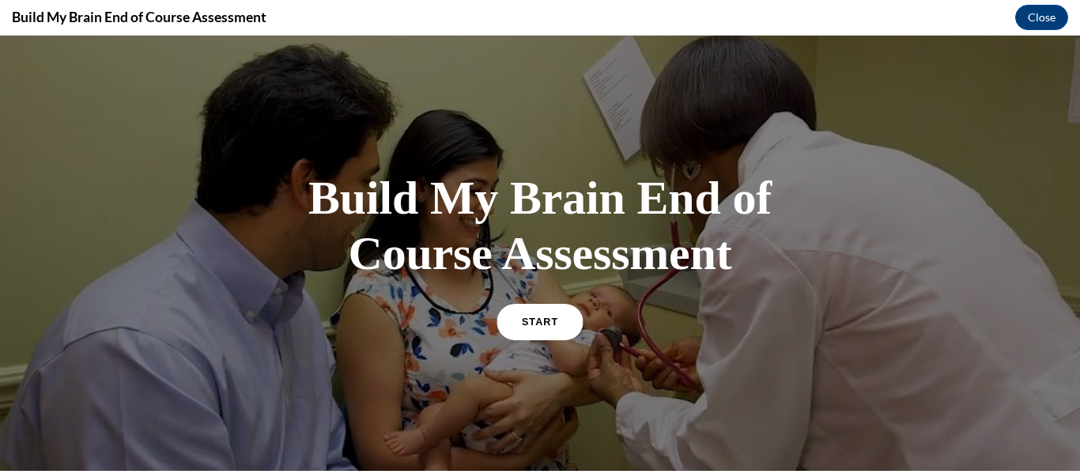
click at [547, 306] on link "START" at bounding box center [540, 321] width 86 height 36
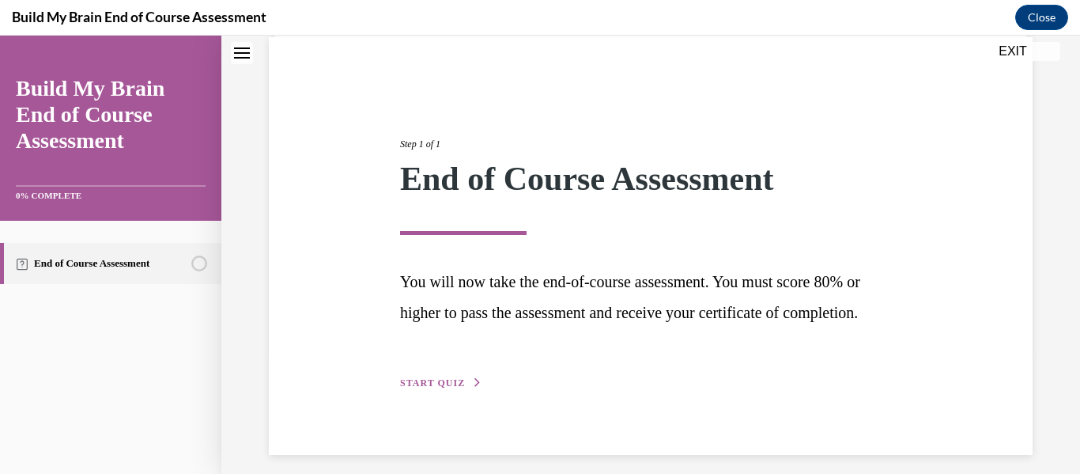
scroll to position [162, 0]
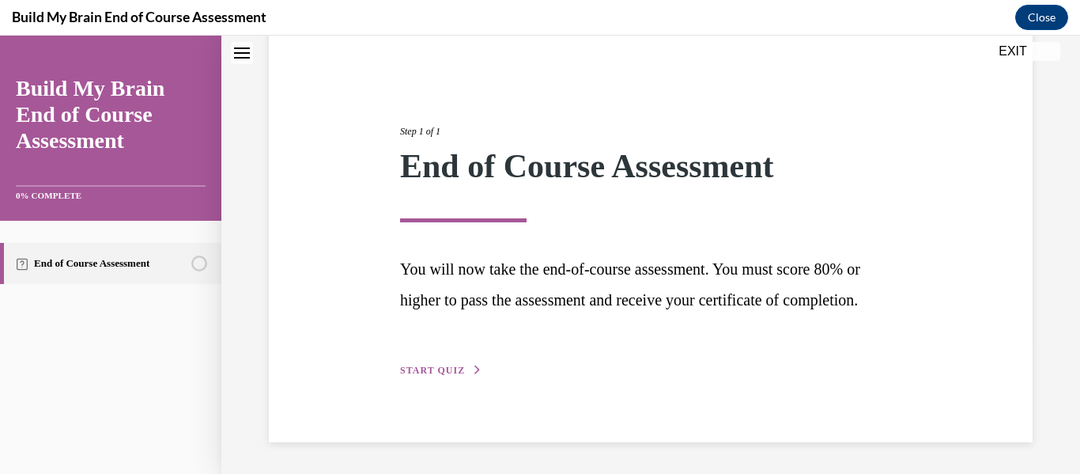
click at [470, 363] on button "START QUIZ" at bounding box center [441, 370] width 82 height 14
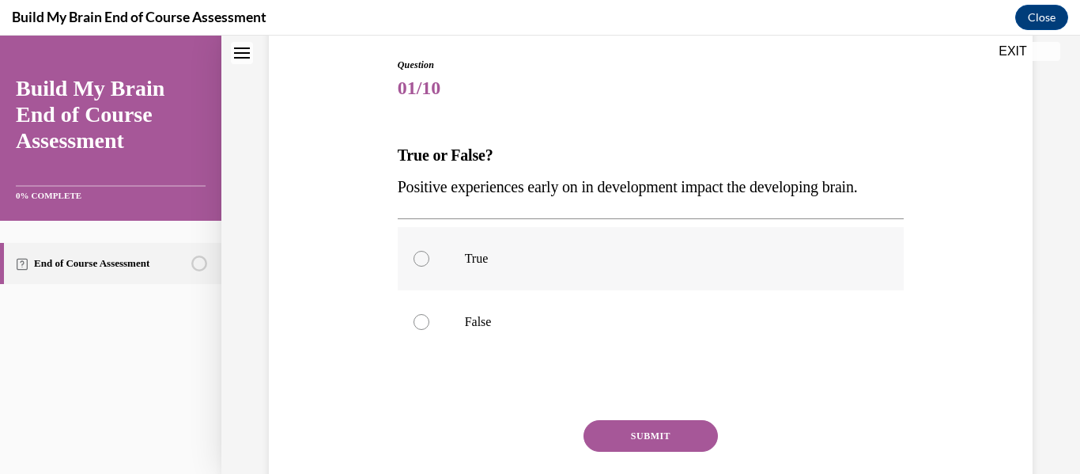
click at [510, 251] on p "True" at bounding box center [665, 259] width 400 height 16
click at [429, 251] on input "True" at bounding box center [422, 259] width 16 height 16
radio input "true"
click at [628, 437] on button "SUBMIT" at bounding box center [650, 436] width 134 height 32
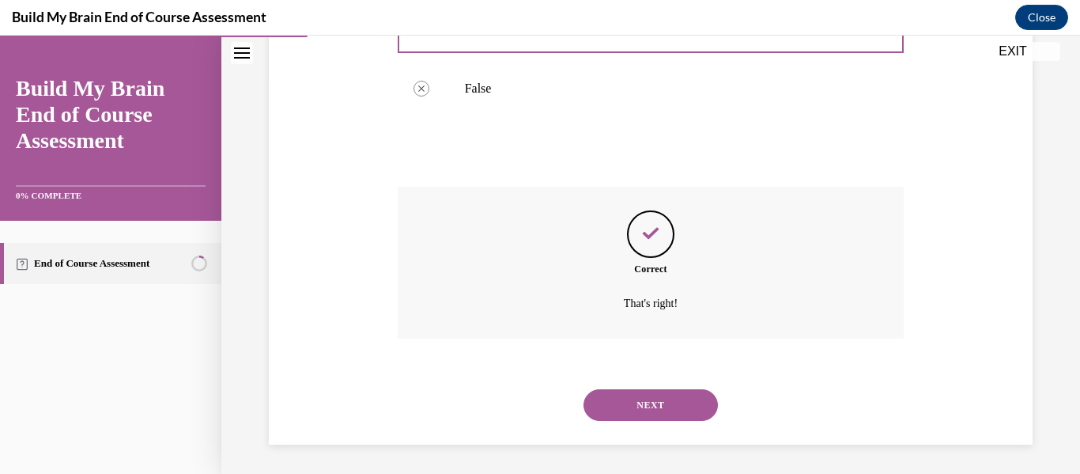
scroll to position [398, 0]
click at [663, 395] on button "NEXT" at bounding box center [650, 403] width 134 height 32
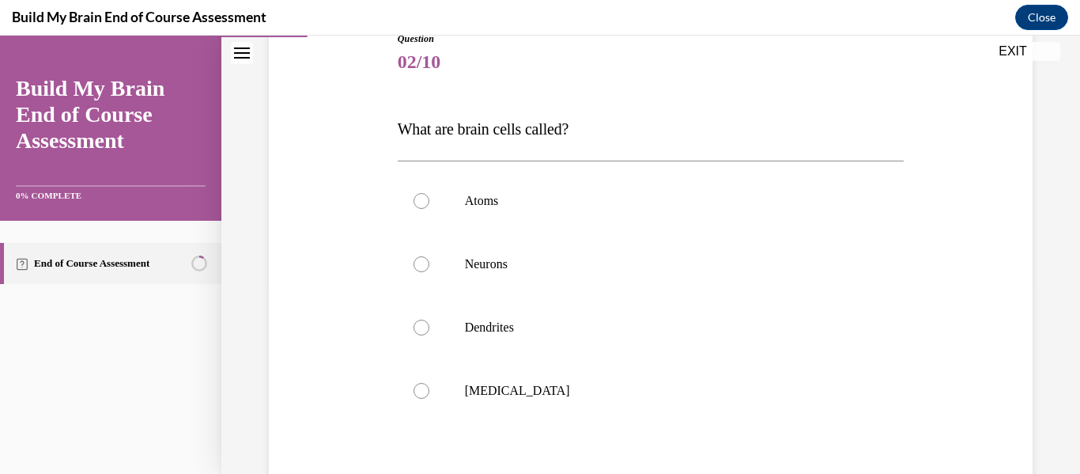
scroll to position [191, 0]
click at [554, 255] on p "Neurons" at bounding box center [665, 261] width 400 height 16
click at [429, 255] on input "Neurons" at bounding box center [422, 261] width 16 height 16
radio input "true"
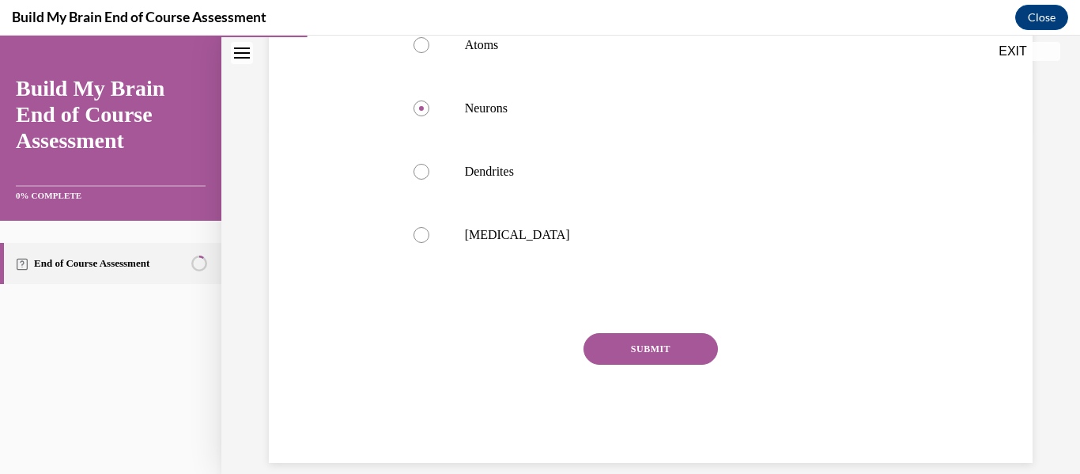
click at [632, 352] on button "SUBMIT" at bounding box center [650, 349] width 134 height 32
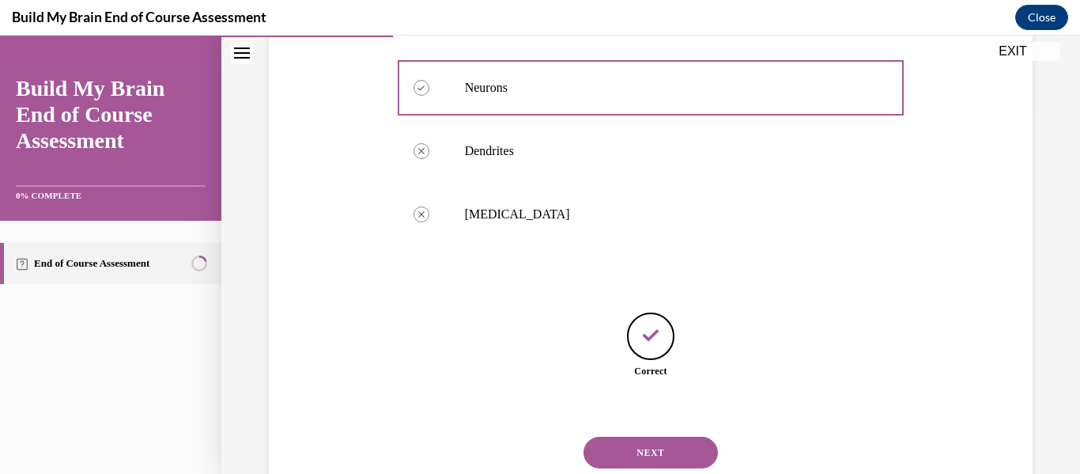
scroll to position [414, 0]
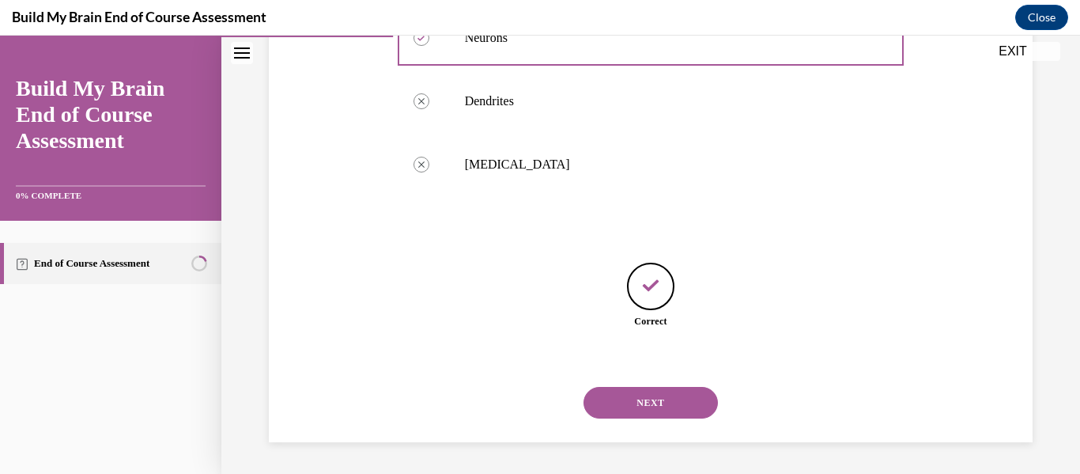
click at [640, 395] on button "NEXT" at bounding box center [650, 403] width 134 height 32
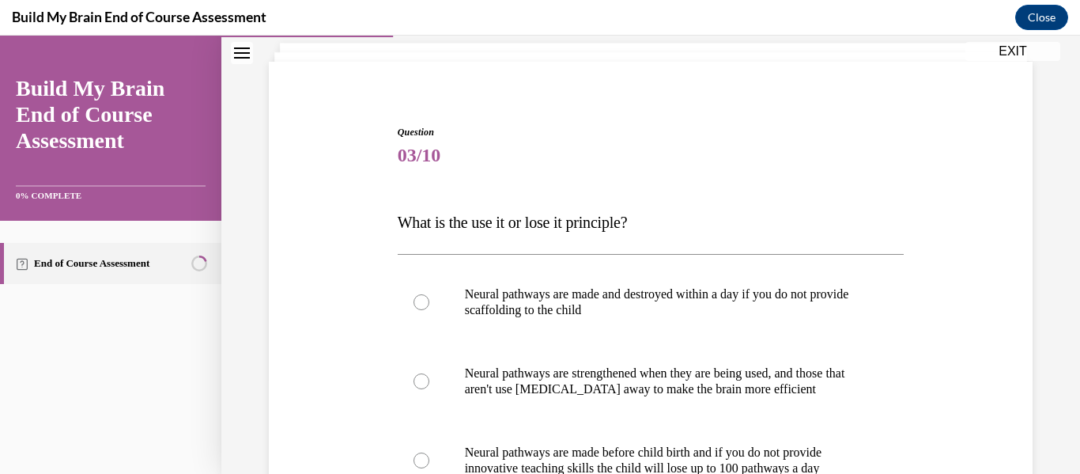
scroll to position [101, 0]
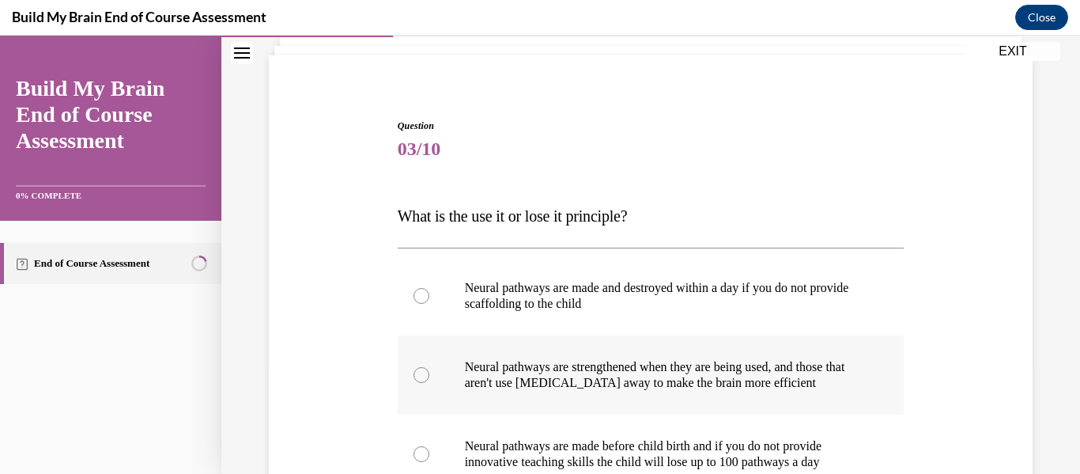
click at [647, 359] on p "Neural pathways are strengthened when they are being used, and those that aren'…" at bounding box center [665, 375] width 400 height 32
click at [429, 367] on input "Neural pathways are strengthened when they are being used, and those that aren'…" at bounding box center [422, 375] width 16 height 16
radio input "true"
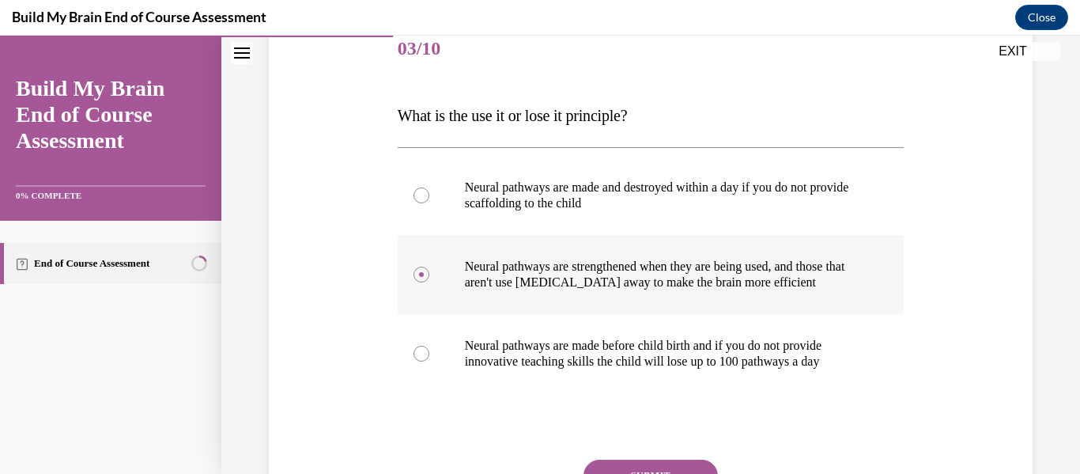
scroll to position [206, 0]
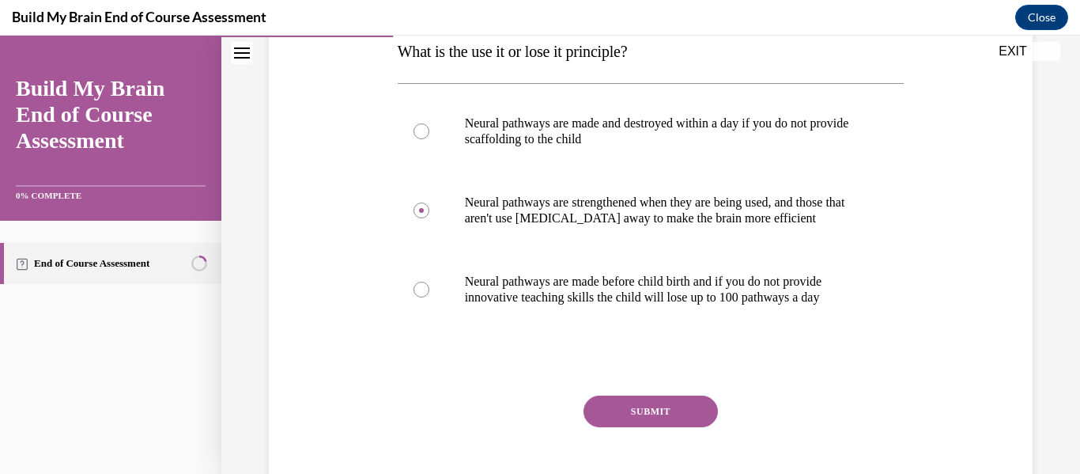
click at [651, 408] on button "SUBMIT" at bounding box center [650, 411] width 134 height 32
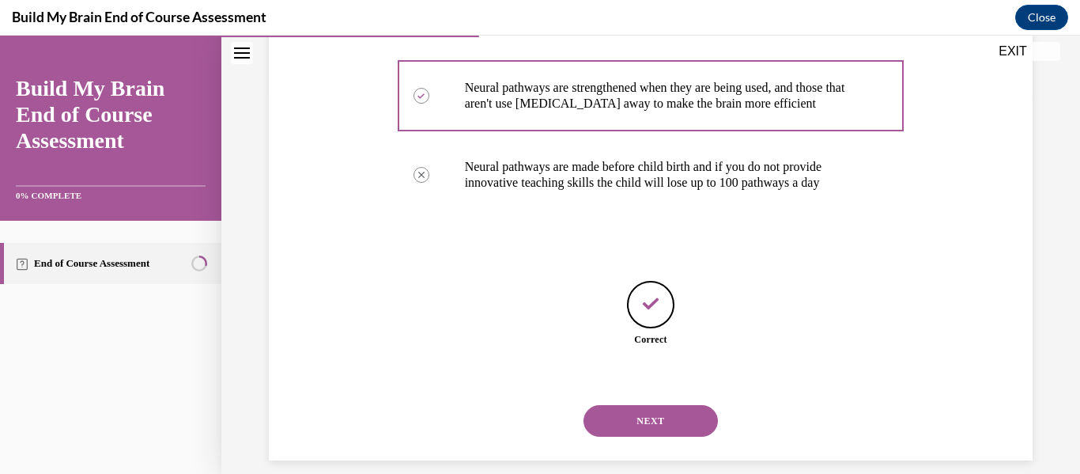
scroll to position [398, 0]
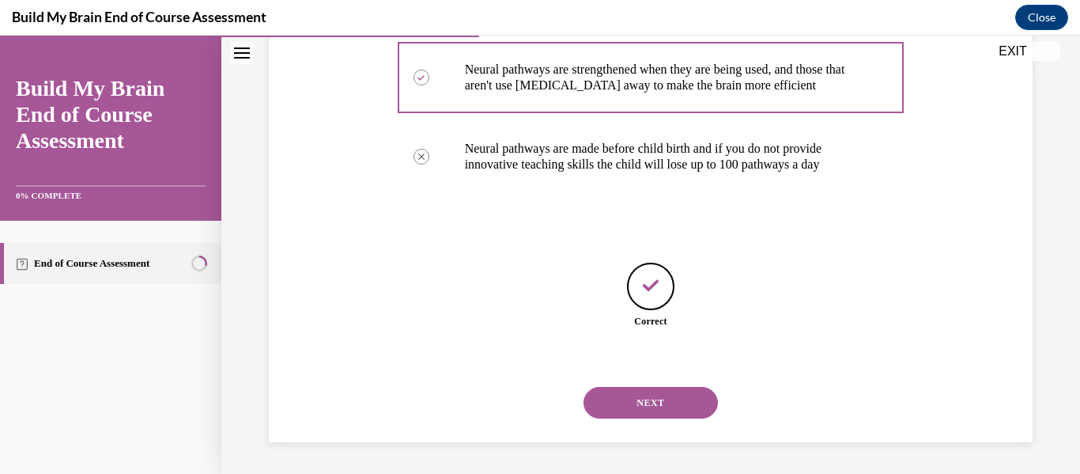
click at [648, 394] on button "NEXT" at bounding box center [650, 403] width 134 height 32
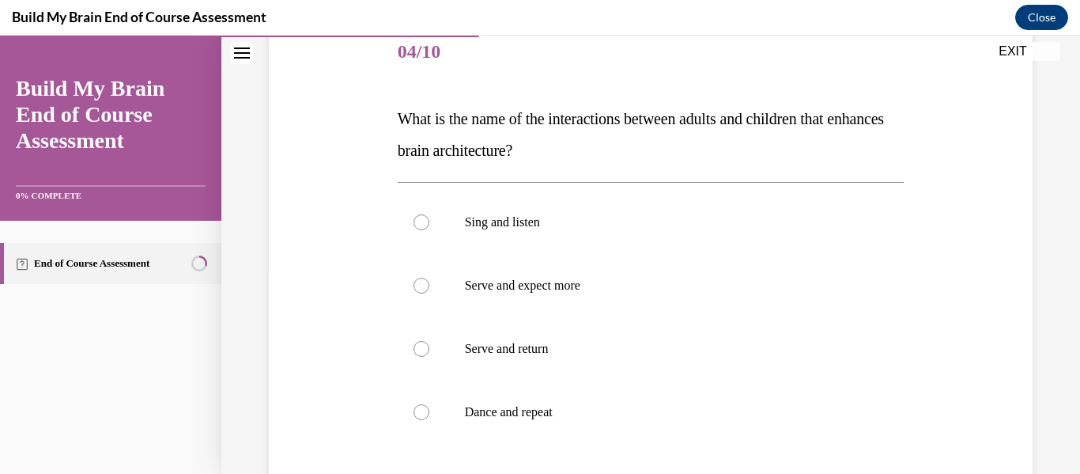
scroll to position [200, 0]
click at [560, 351] on p "Serve and return" at bounding box center [665, 347] width 400 height 16
click at [429, 351] on input "Serve and return" at bounding box center [422, 347] width 16 height 16
radio input "true"
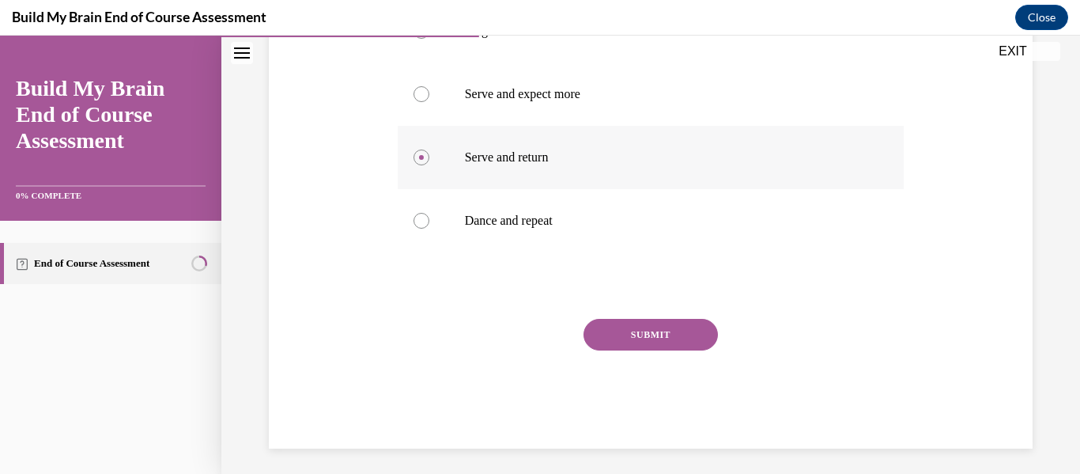
scroll to position [396, 0]
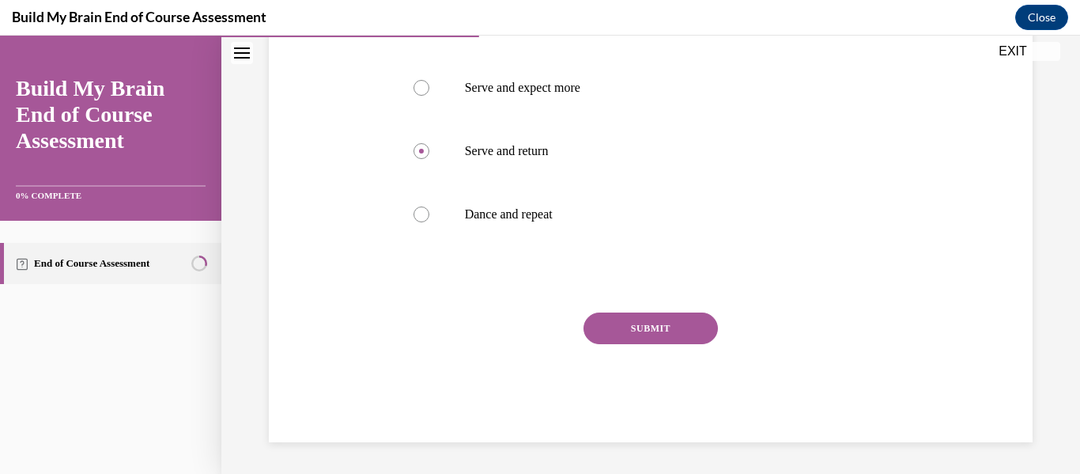
click at [682, 337] on button "SUBMIT" at bounding box center [650, 328] width 134 height 32
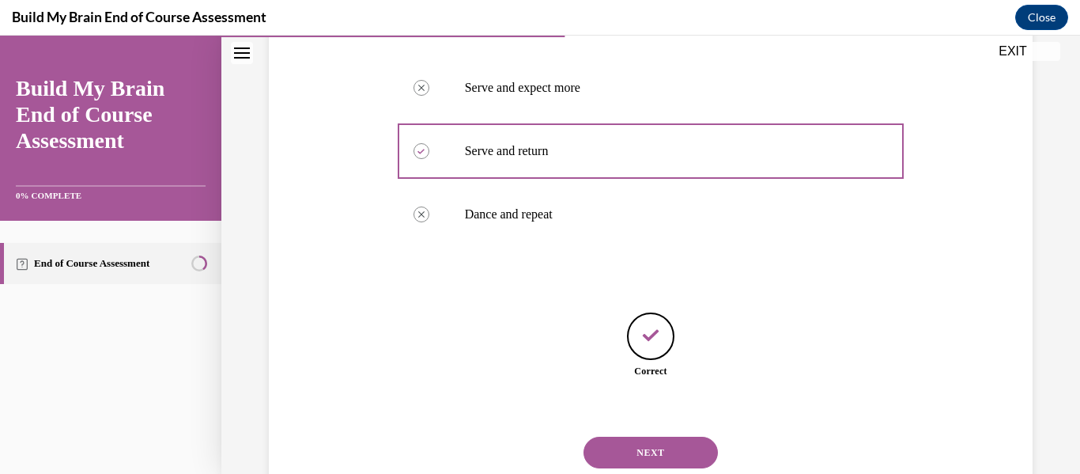
scroll to position [446, 0]
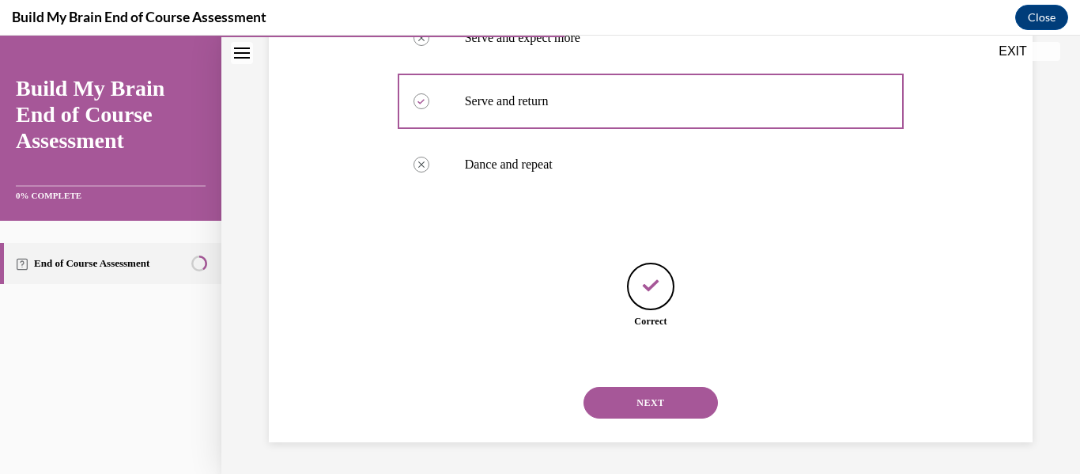
click at [674, 391] on button "NEXT" at bounding box center [650, 403] width 134 height 32
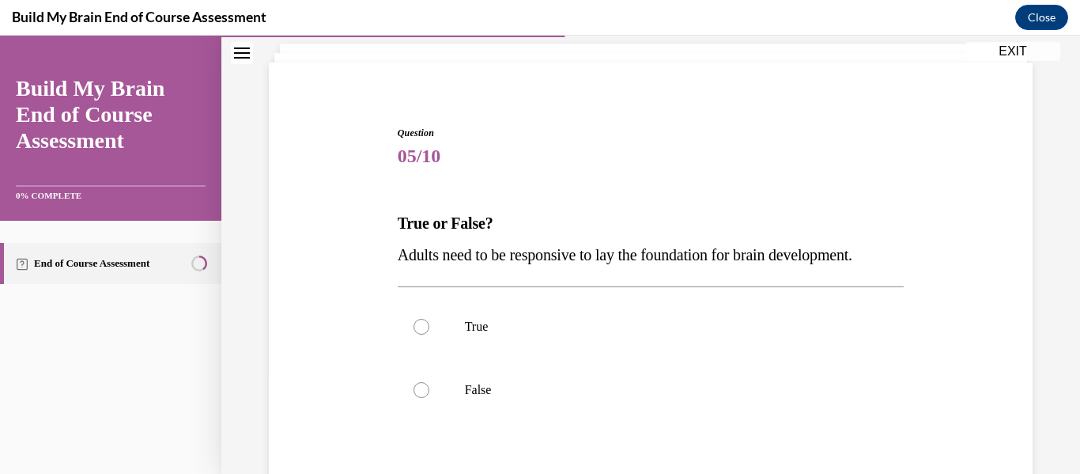
scroll to position [107, 0]
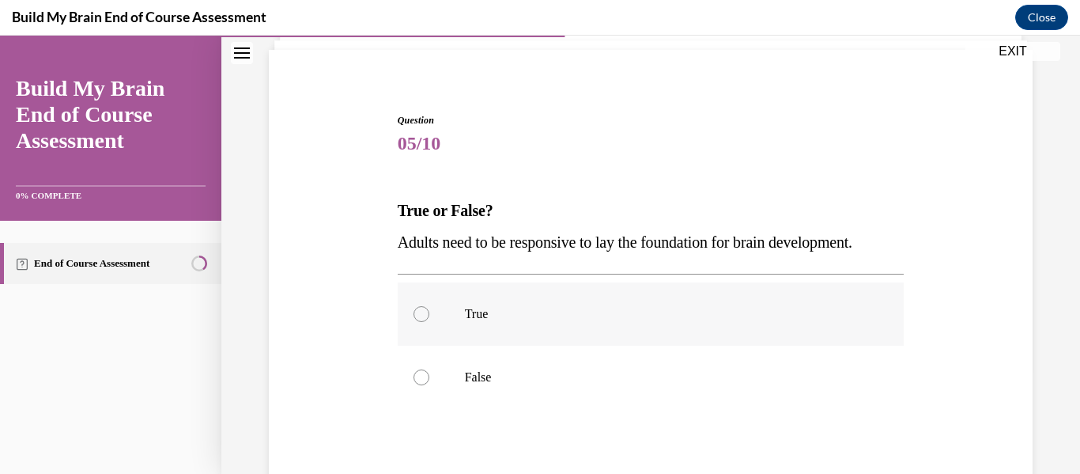
click at [591, 323] on label "True" at bounding box center [651, 313] width 507 height 63
click at [429, 322] on input "True" at bounding box center [422, 314] width 16 height 16
radio input "true"
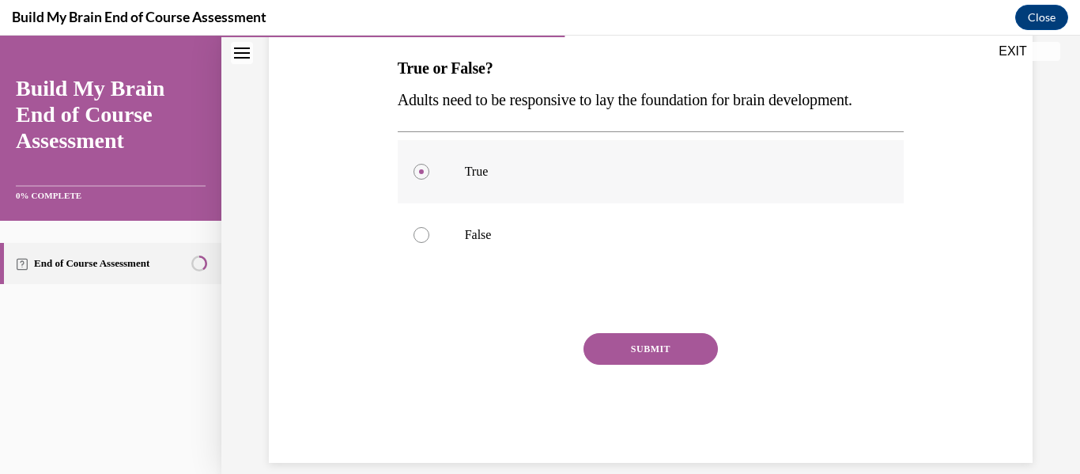
scroll to position [270, 0]
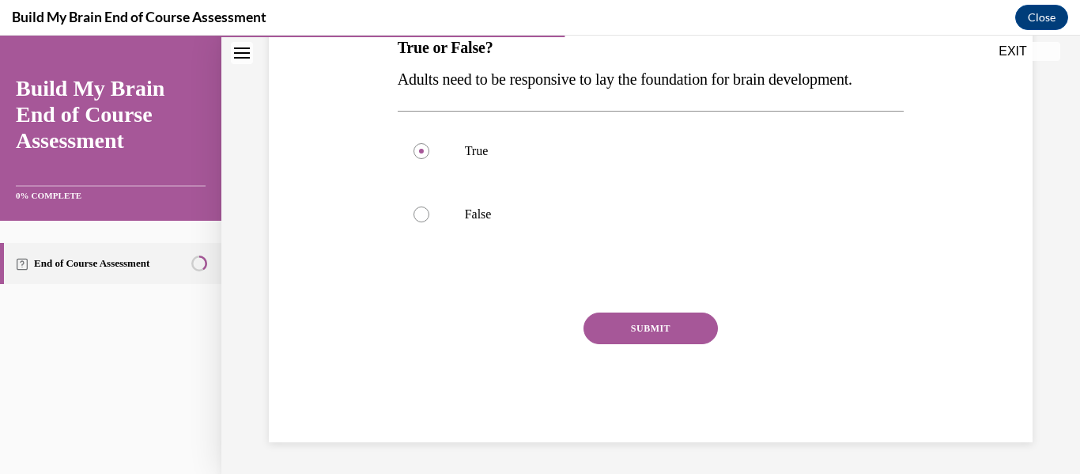
click at [615, 335] on button "SUBMIT" at bounding box center [650, 328] width 134 height 32
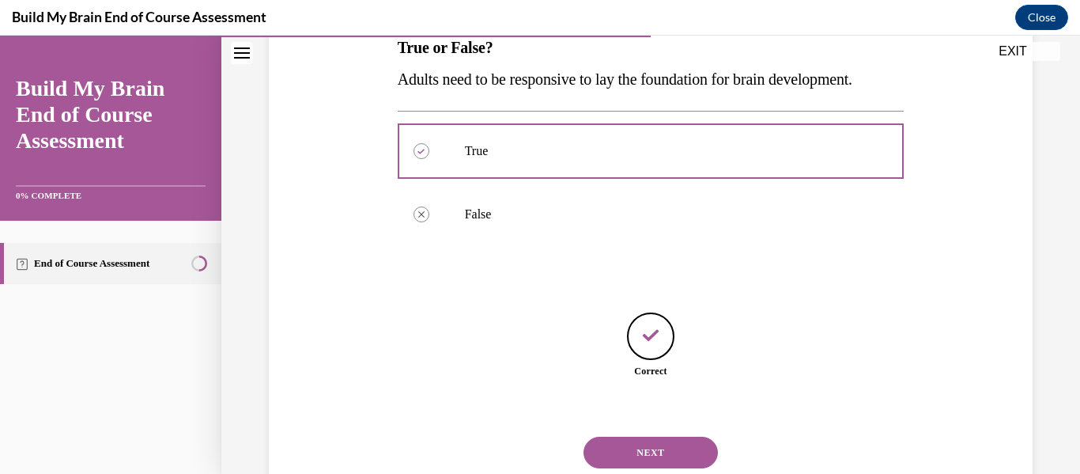
scroll to position [319, 0]
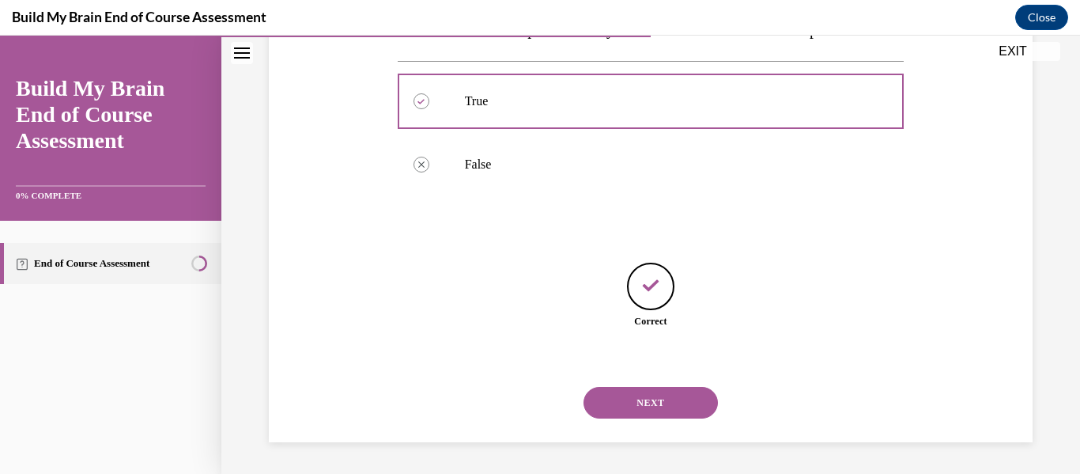
click at [652, 392] on button "NEXT" at bounding box center [650, 403] width 134 height 32
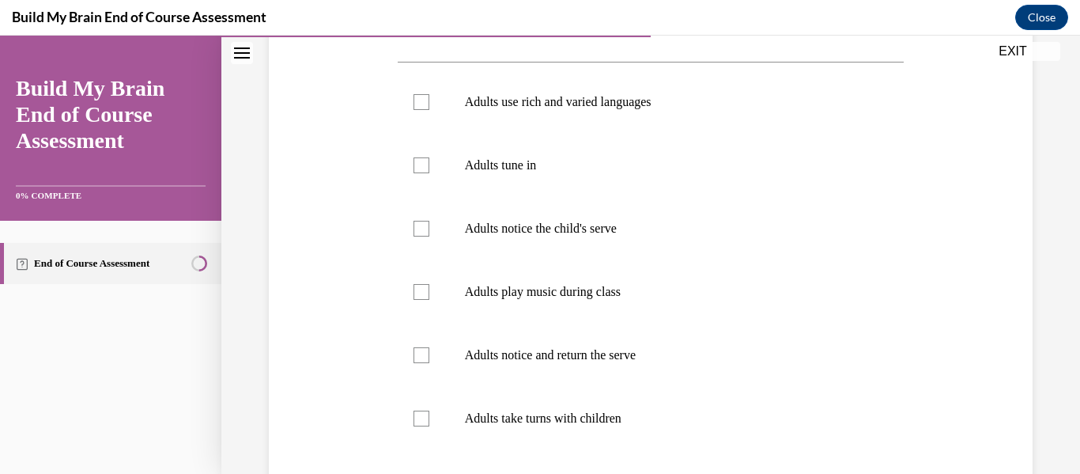
scroll to position [288, 0]
click at [624, 107] on p "Adults use rich and varied languages" at bounding box center [665, 101] width 400 height 16
click at [429, 107] on input "Adults use rich and varied languages" at bounding box center [422, 101] width 16 height 16
checkbox input "true"
click at [602, 155] on label "Adults tune in" at bounding box center [651, 164] width 507 height 63
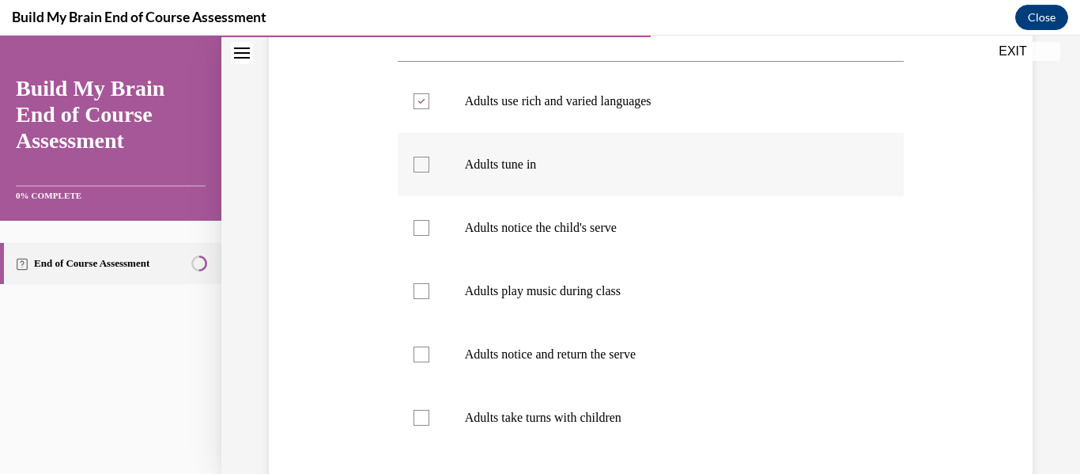
click at [429, 157] on input "Adults tune in" at bounding box center [422, 165] width 16 height 16
checkbox input "true"
click at [606, 217] on label "Adults notice the child's serve" at bounding box center [651, 227] width 507 height 63
click at [429, 220] on input "Adults notice the child's serve" at bounding box center [422, 228] width 16 height 16
checkbox input "true"
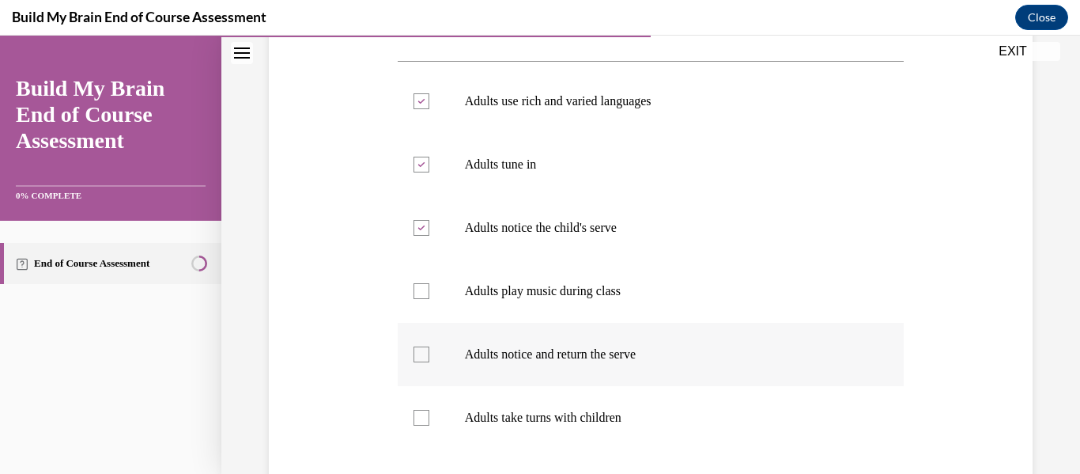
click at [585, 350] on p "Adults notice and return the serve" at bounding box center [665, 354] width 400 height 16
click at [429, 350] on input "Adults notice and return the serve" at bounding box center [422, 354] width 16 height 16
checkbox input "true"
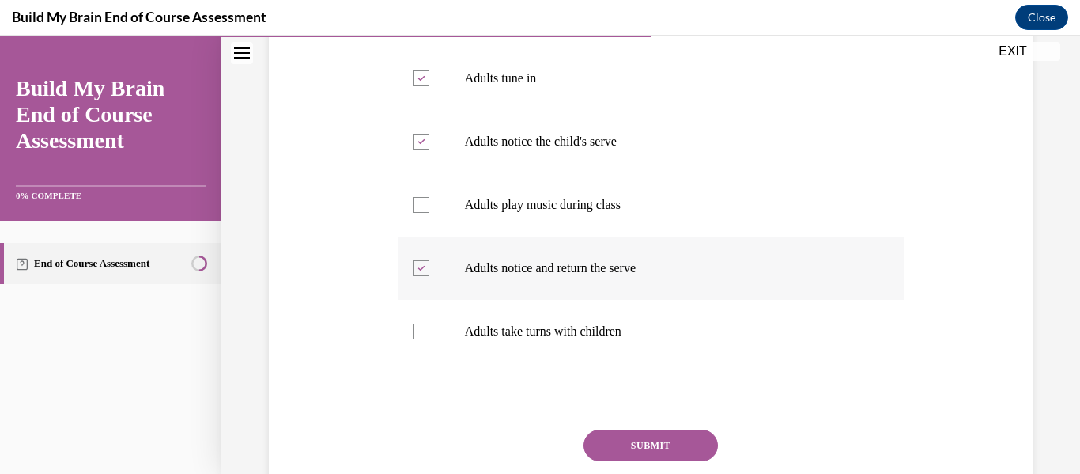
scroll to position [376, 0]
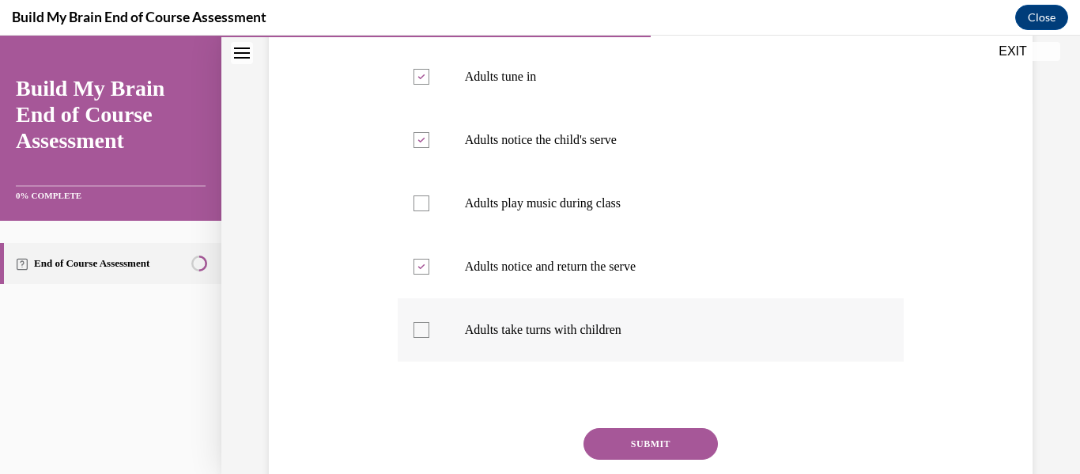
click at [581, 349] on label "Adults take turns with children" at bounding box center [651, 329] width 507 height 63
click at [429, 338] on input "Adults take turns with children" at bounding box center [422, 330] width 16 height 16
checkbox input "true"
click at [633, 449] on button "SUBMIT" at bounding box center [650, 444] width 134 height 32
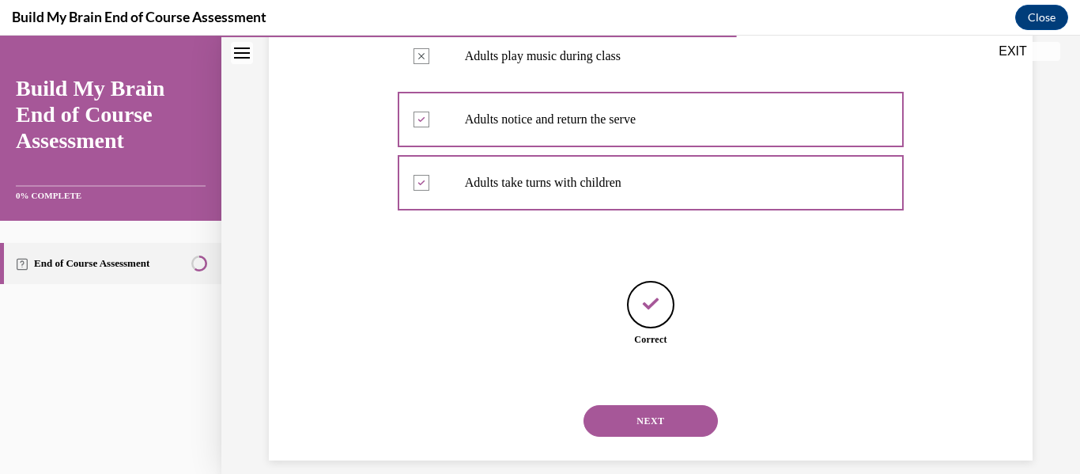
scroll to position [541, 0]
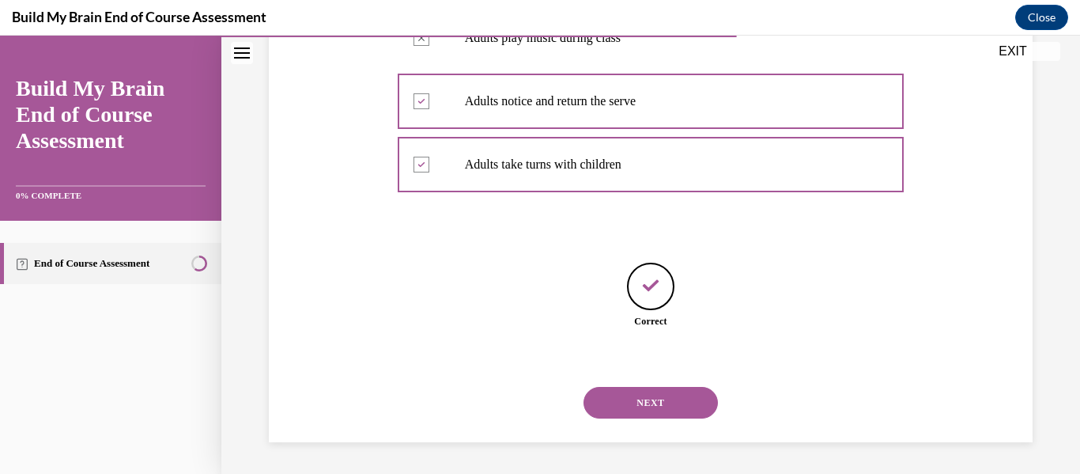
click at [624, 413] on button "NEXT" at bounding box center [650, 403] width 134 height 32
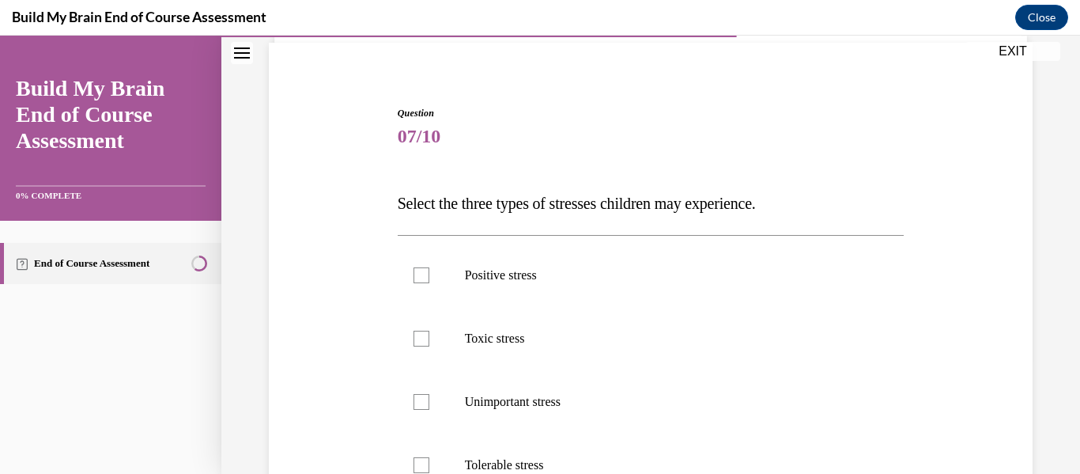
scroll to position [123, 0]
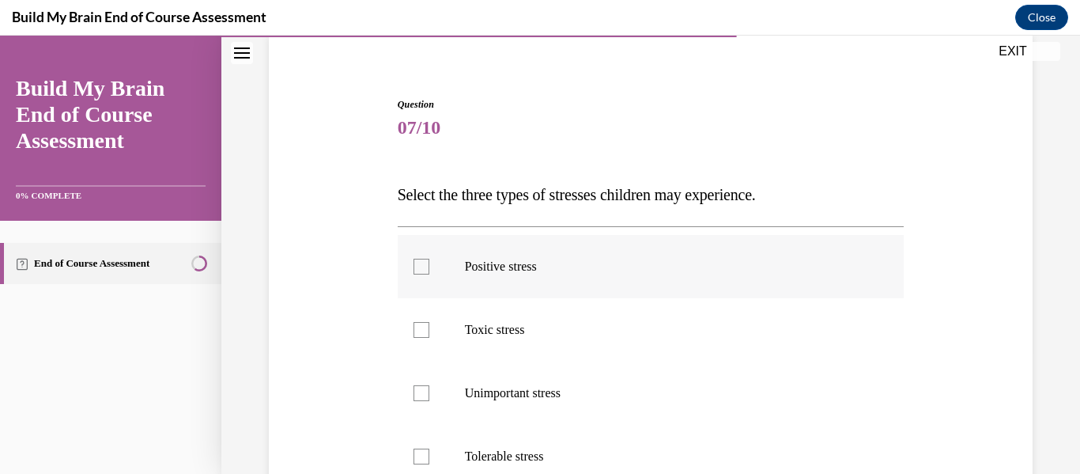
click at [589, 253] on label "Positive stress" at bounding box center [651, 266] width 507 height 63
click at [429, 259] on input "Positive stress" at bounding box center [422, 267] width 16 height 16
checkbox input "true"
click at [587, 322] on p "Toxic stress" at bounding box center [665, 330] width 400 height 16
click at [429, 322] on input "Toxic stress" at bounding box center [422, 330] width 16 height 16
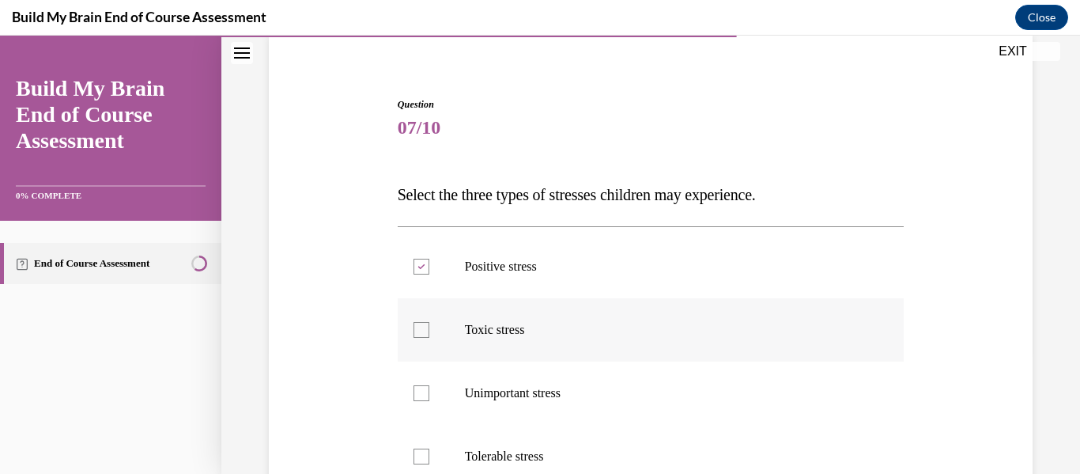
checkbox input "true"
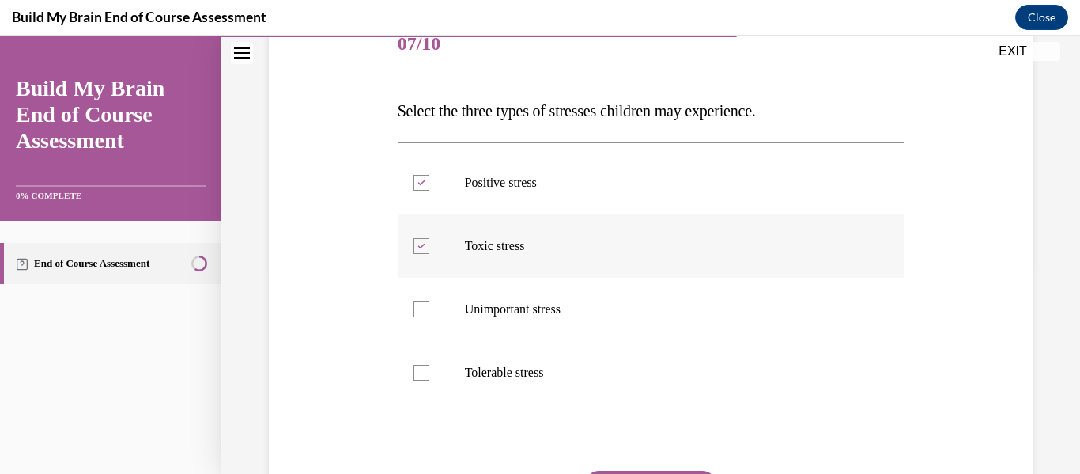
scroll to position [210, 0]
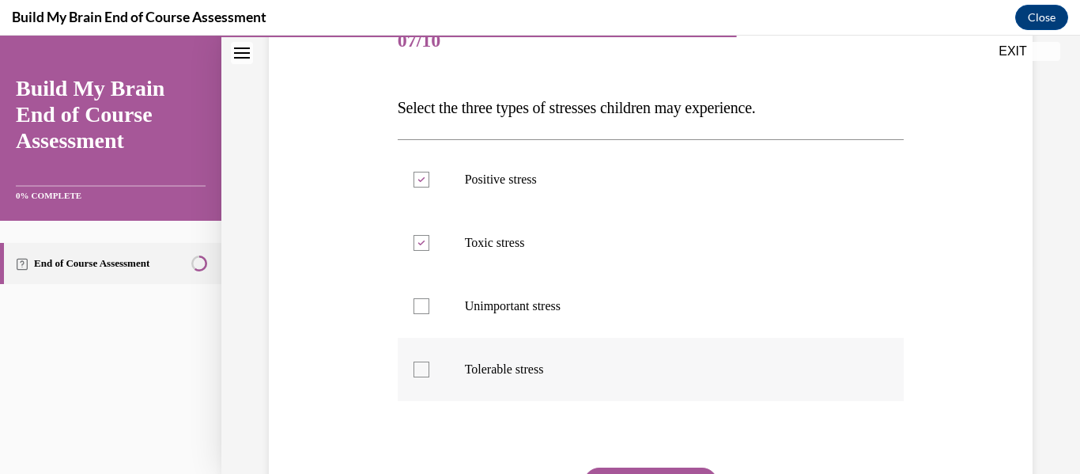
click at [587, 354] on label "Tolerable stress" at bounding box center [651, 369] width 507 height 63
click at [429, 361] on input "Tolerable stress" at bounding box center [422, 369] width 16 height 16
checkbox input "true"
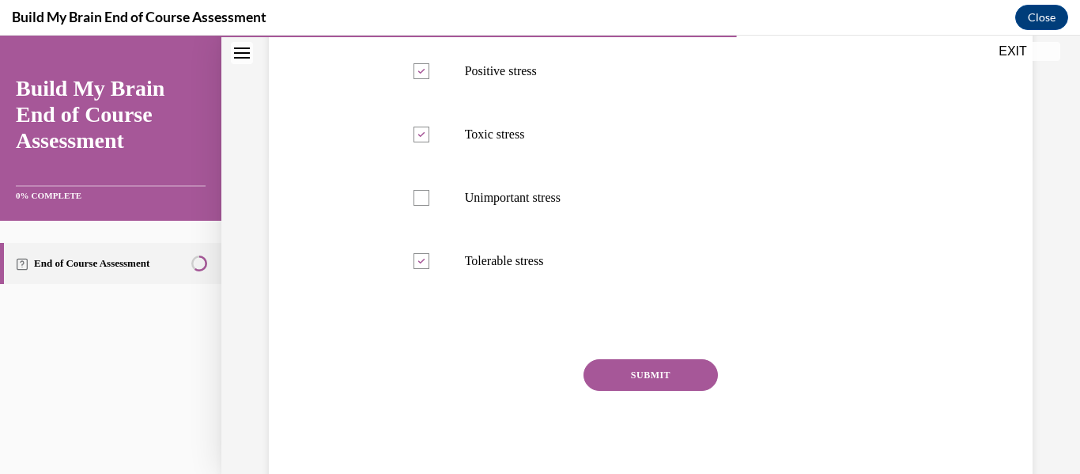
click at [636, 388] on button "SUBMIT" at bounding box center [650, 375] width 134 height 32
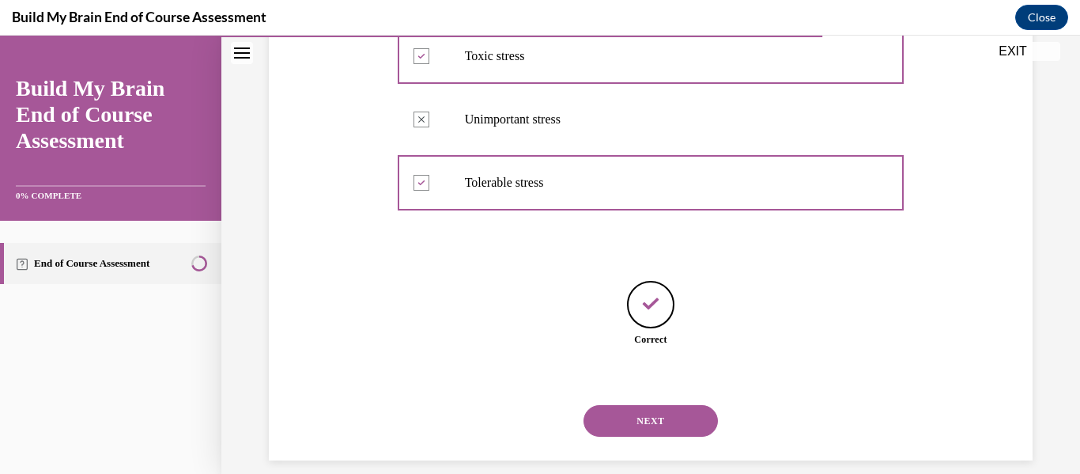
scroll to position [414, 0]
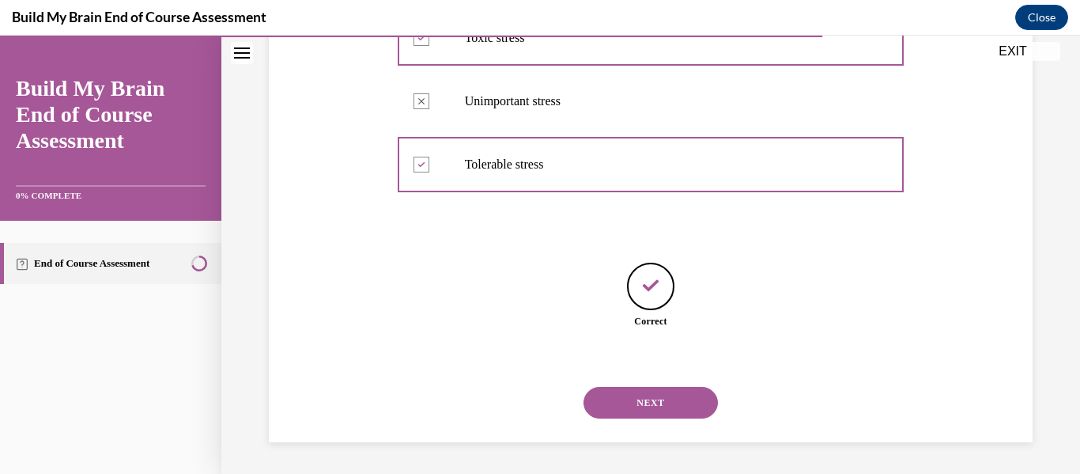
click at [641, 402] on button "NEXT" at bounding box center [650, 403] width 134 height 32
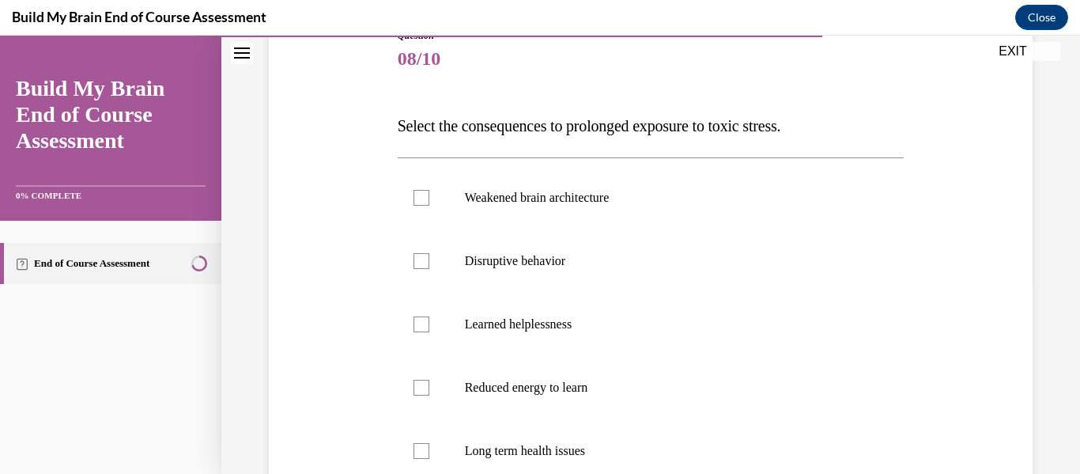
scroll to position [194, 0]
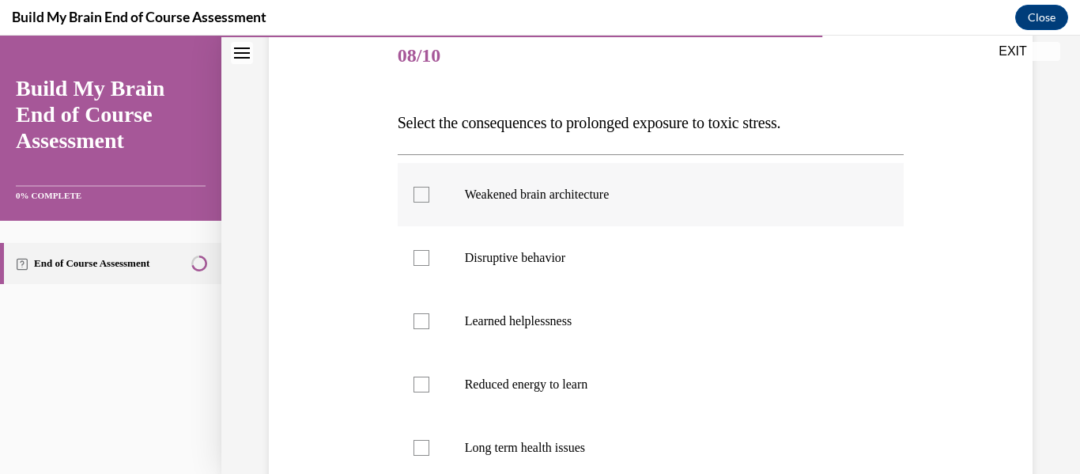
click at [647, 185] on label "Weakened brain architecture" at bounding box center [651, 194] width 507 height 63
click at [429, 187] on input "Weakened brain architecture" at bounding box center [422, 195] width 16 height 16
checkbox input "true"
click at [606, 254] on p "Disruptive behavior" at bounding box center [665, 258] width 400 height 16
click at [429, 254] on input "Disruptive behavior" at bounding box center [422, 258] width 16 height 16
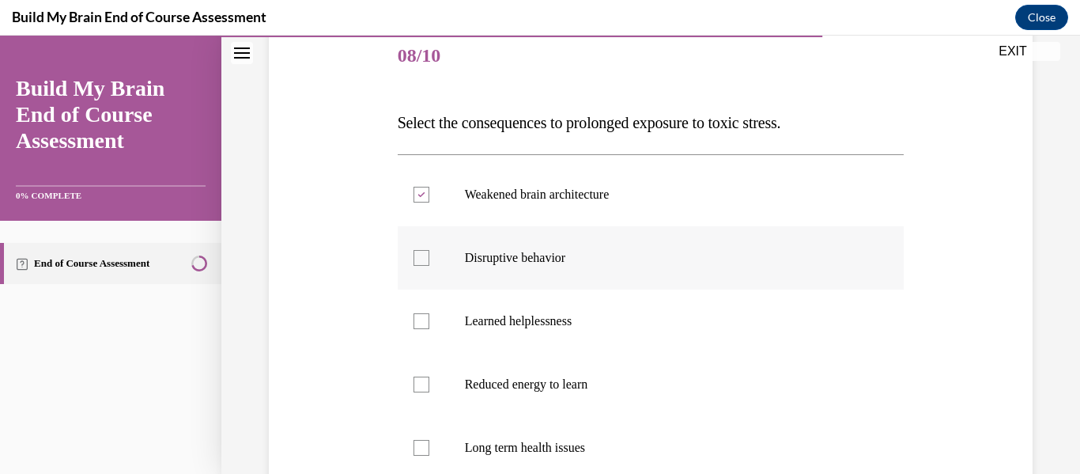
checkbox input "true"
click at [588, 372] on label "Reduced energy to learn" at bounding box center [651, 384] width 507 height 63
click at [429, 376] on input "Reduced energy to learn" at bounding box center [422, 384] width 16 height 16
checkbox input "true"
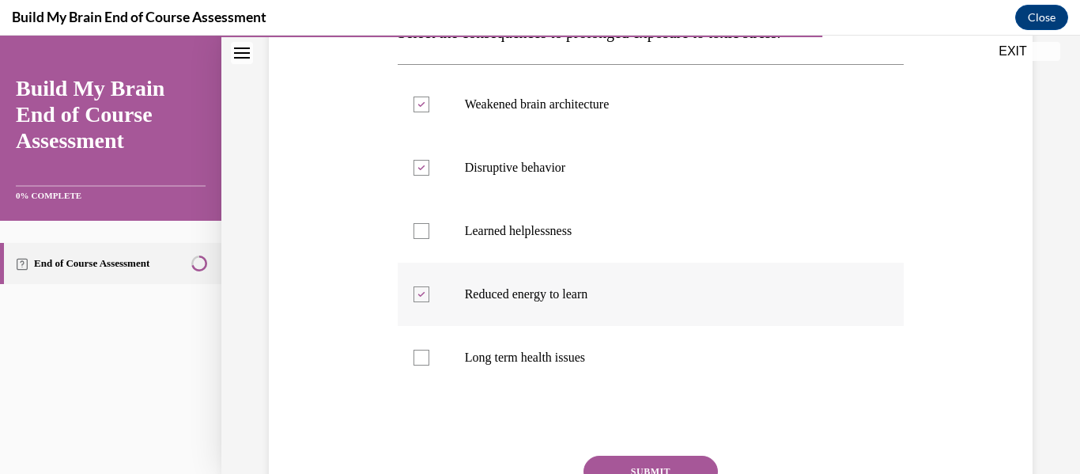
scroll to position [293, 0]
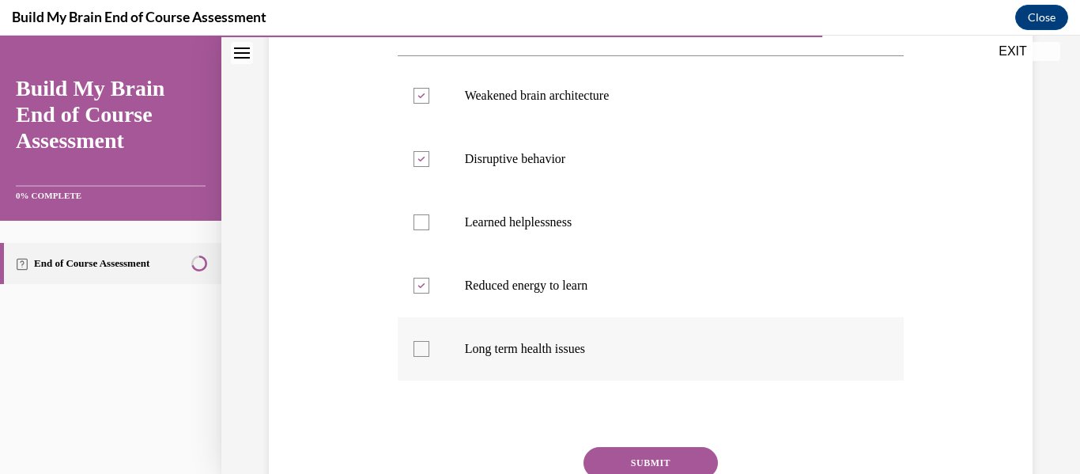
click at [583, 357] on label "Long term health issues" at bounding box center [651, 348] width 507 height 63
click at [429, 357] on input "Long term health issues" at bounding box center [422, 349] width 16 height 16
checkbox input "true"
click at [626, 450] on button "SUBMIT" at bounding box center [650, 463] width 134 height 32
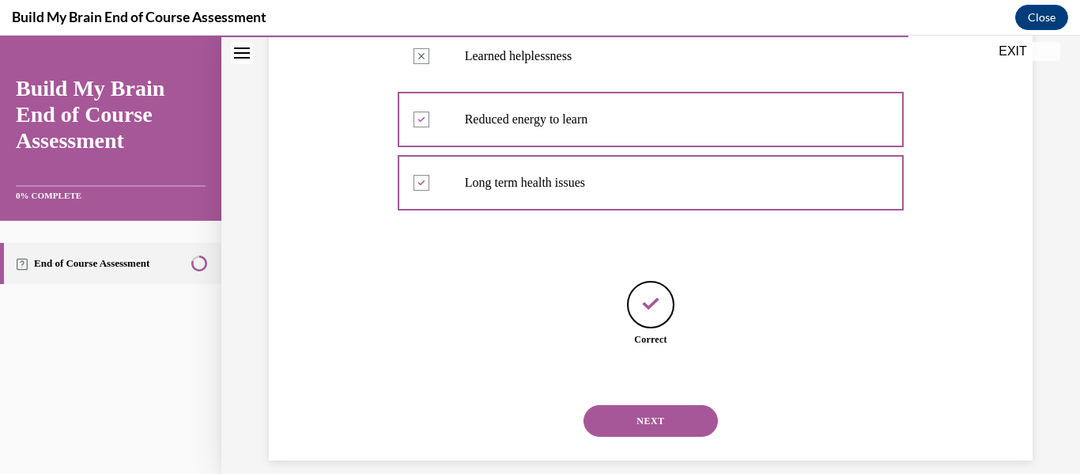
scroll to position [478, 0]
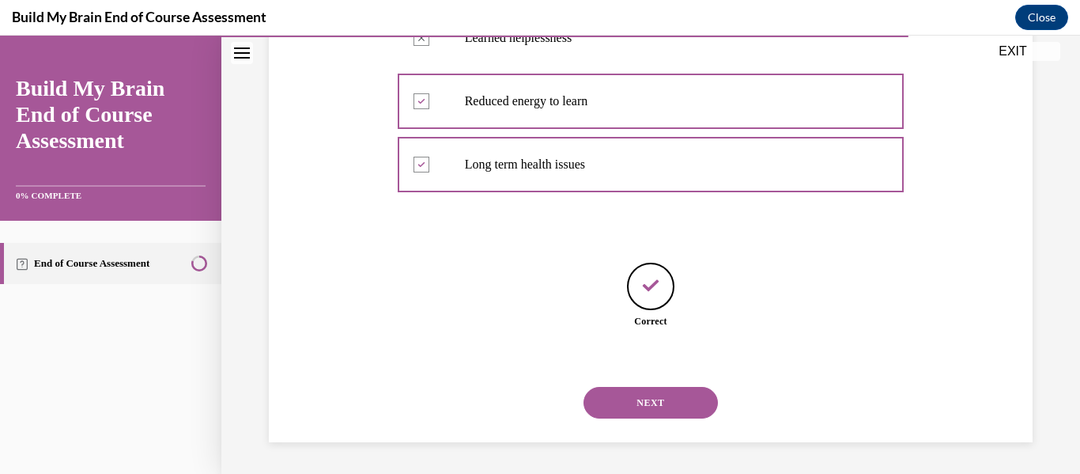
click at [625, 410] on button "NEXT" at bounding box center [650, 403] width 134 height 32
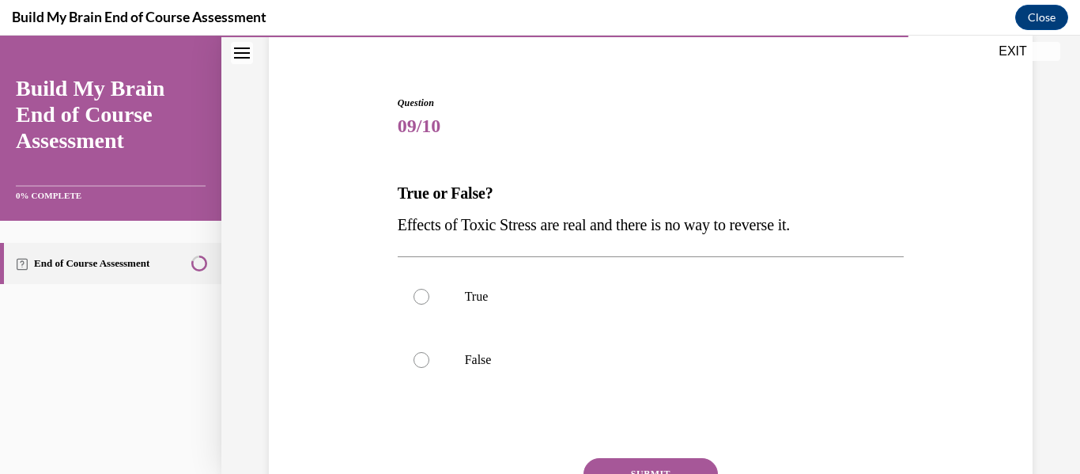
scroll to position [132, 0]
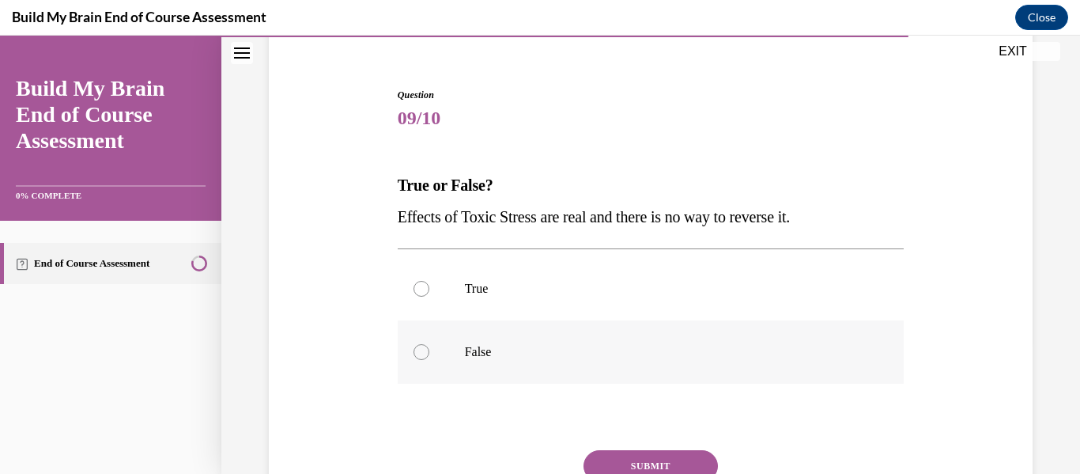
click at [600, 331] on label "False" at bounding box center [651, 351] width 507 height 63
click at [429, 344] on input "False" at bounding box center [422, 352] width 16 height 16
radio input "true"
click at [632, 459] on button "SUBMIT" at bounding box center [650, 466] width 134 height 32
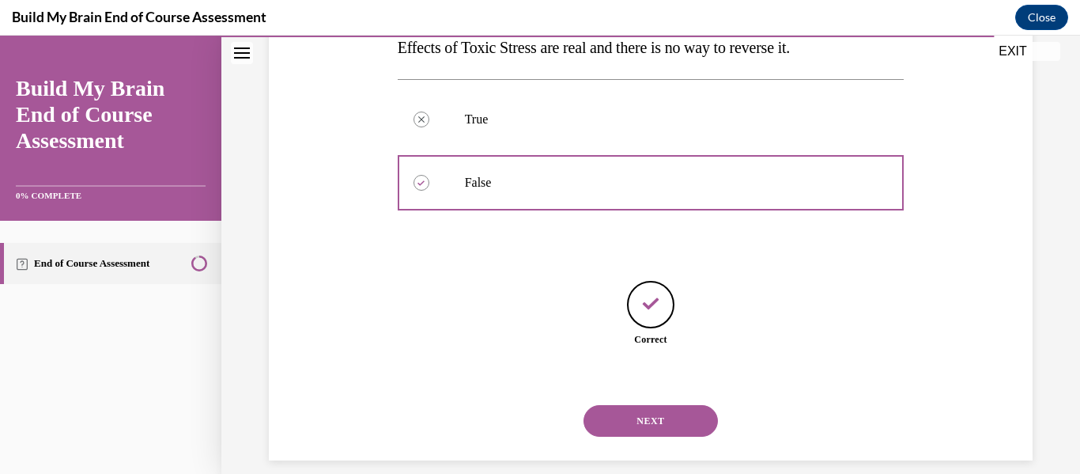
scroll to position [319, 0]
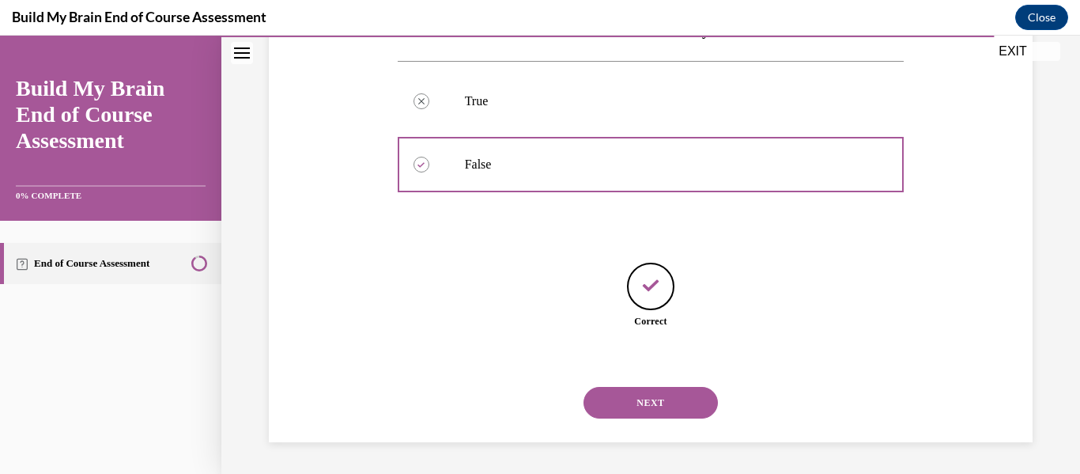
click at [640, 393] on button "NEXT" at bounding box center [650, 403] width 134 height 32
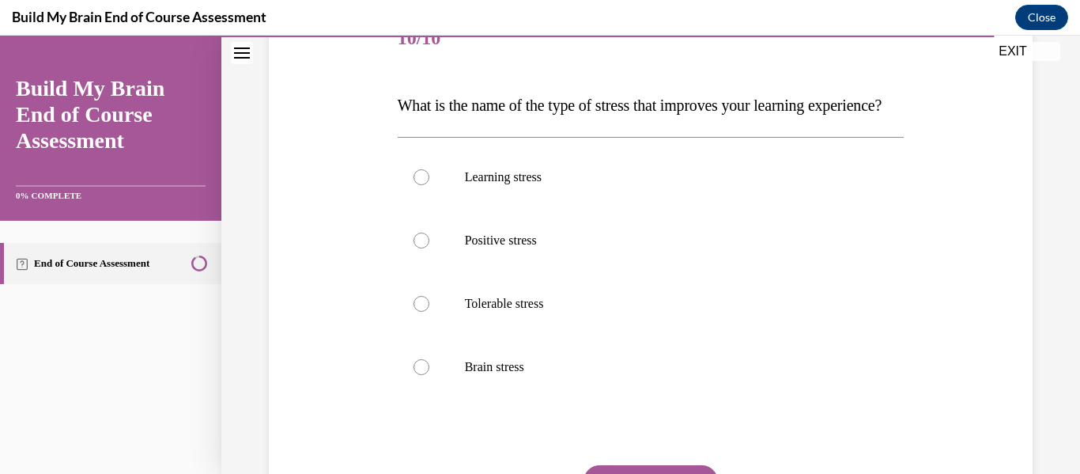
scroll to position [217, 0]
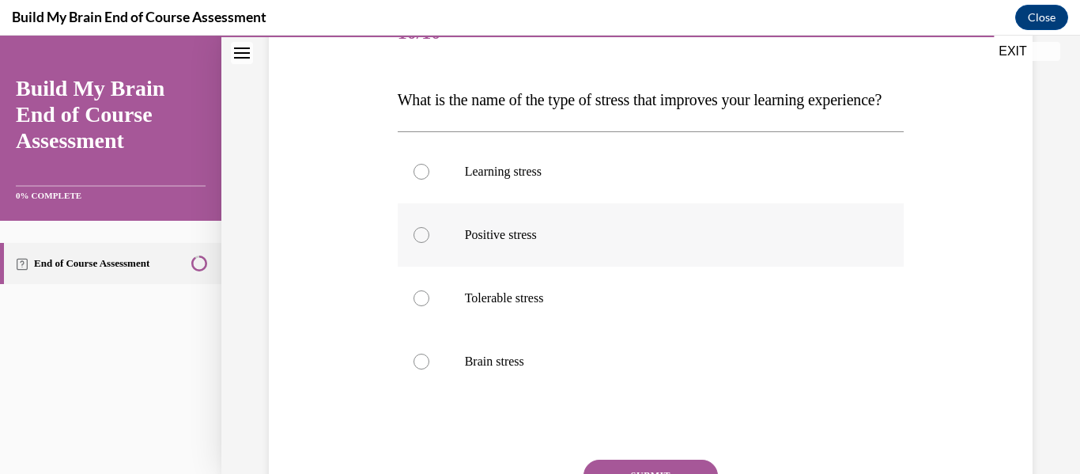
click at [537, 243] on p "Positive stress" at bounding box center [665, 235] width 400 height 16
click at [429, 243] on input "Positive stress" at bounding box center [422, 235] width 16 height 16
radio input "true"
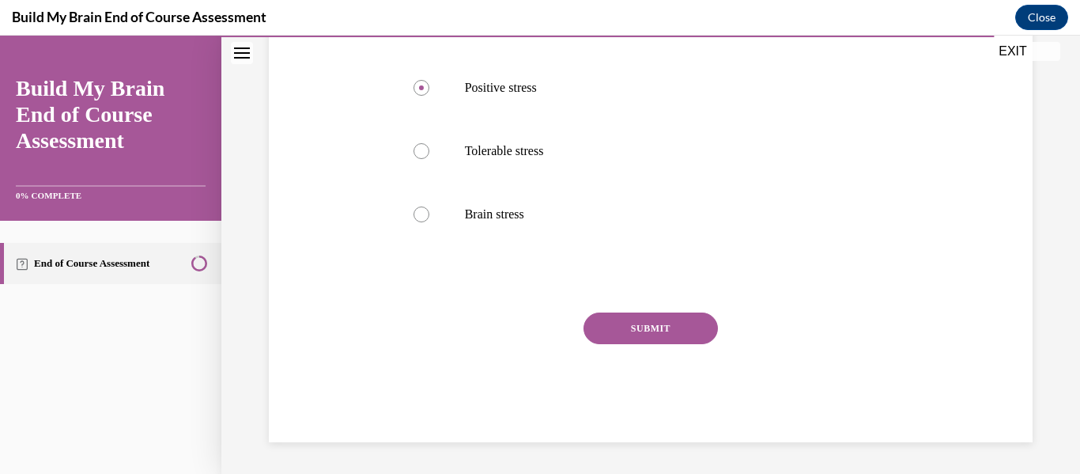
click at [633, 334] on button "SUBMIT" at bounding box center [650, 328] width 134 height 32
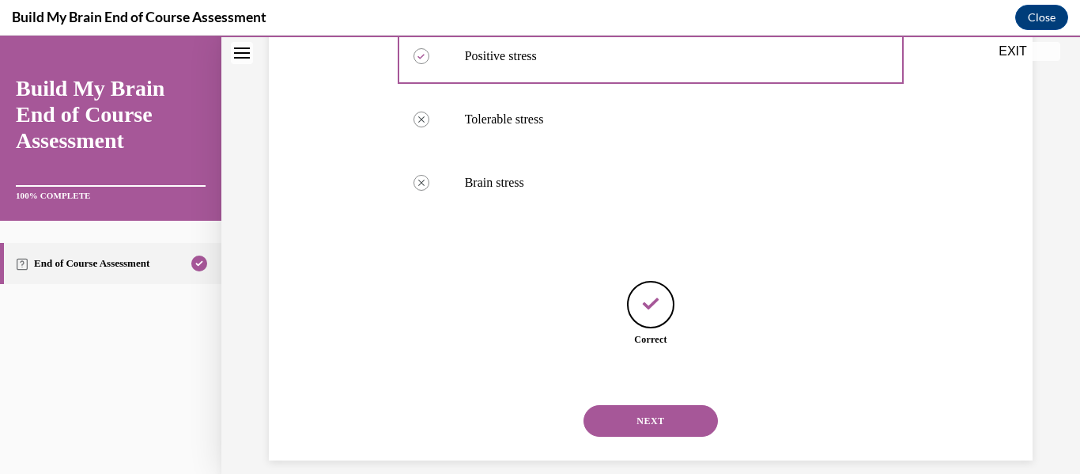
scroll to position [446, 0]
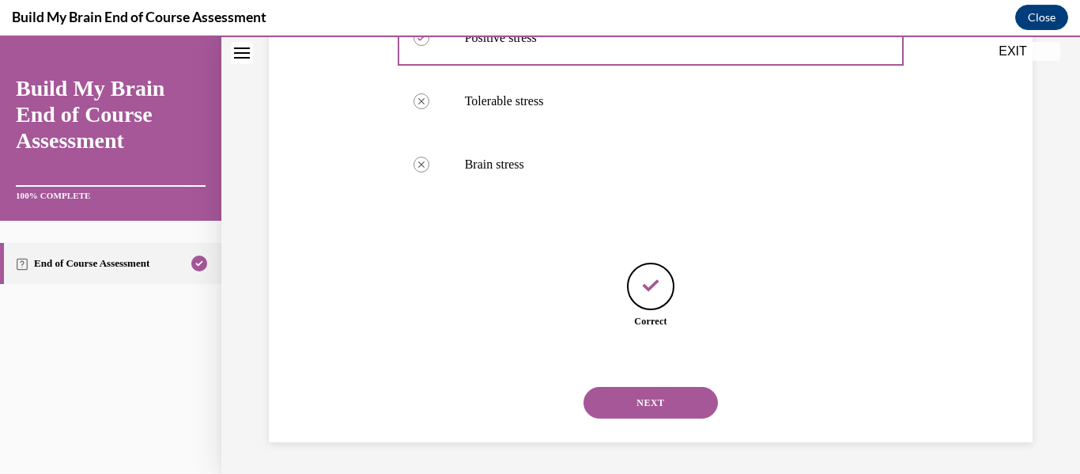
click at [640, 398] on button "NEXT" at bounding box center [650, 403] width 134 height 32
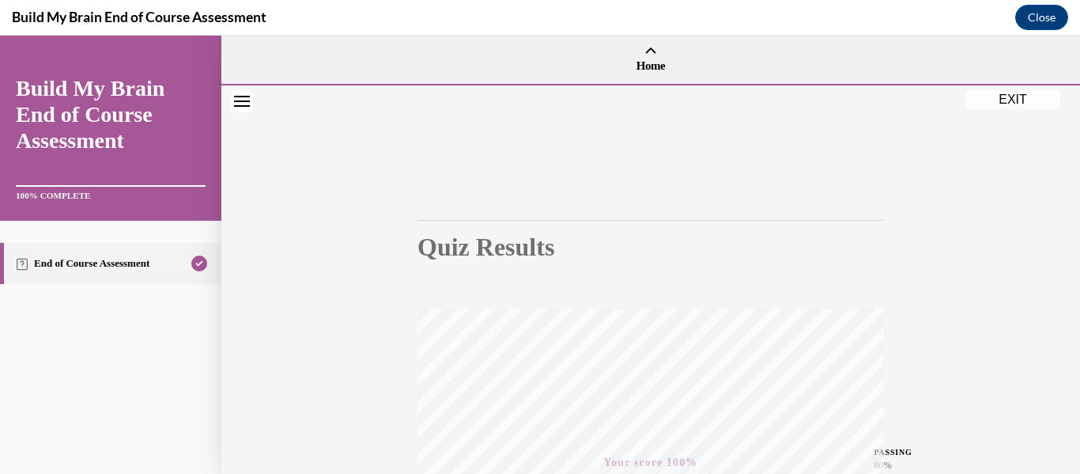
scroll to position [372, 0]
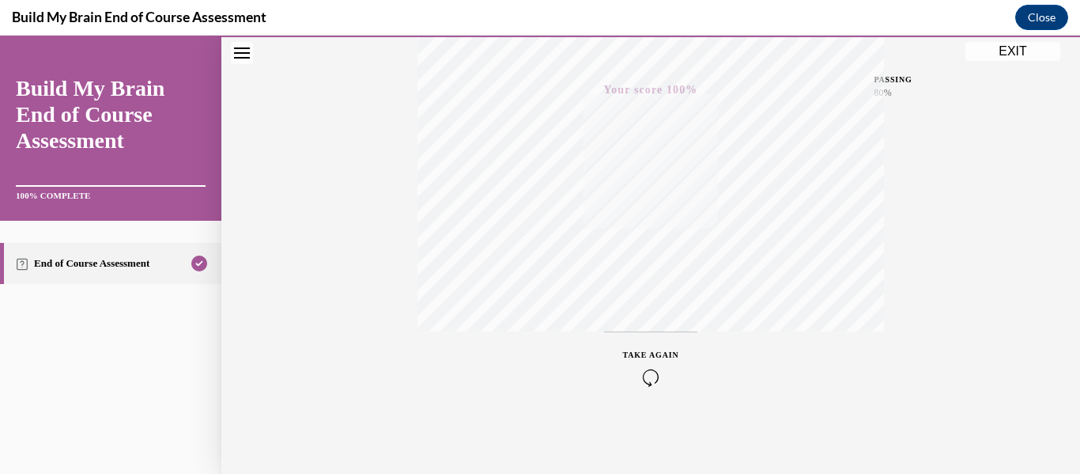
click at [1015, 51] on button "EXIT" at bounding box center [1012, 51] width 95 height 19
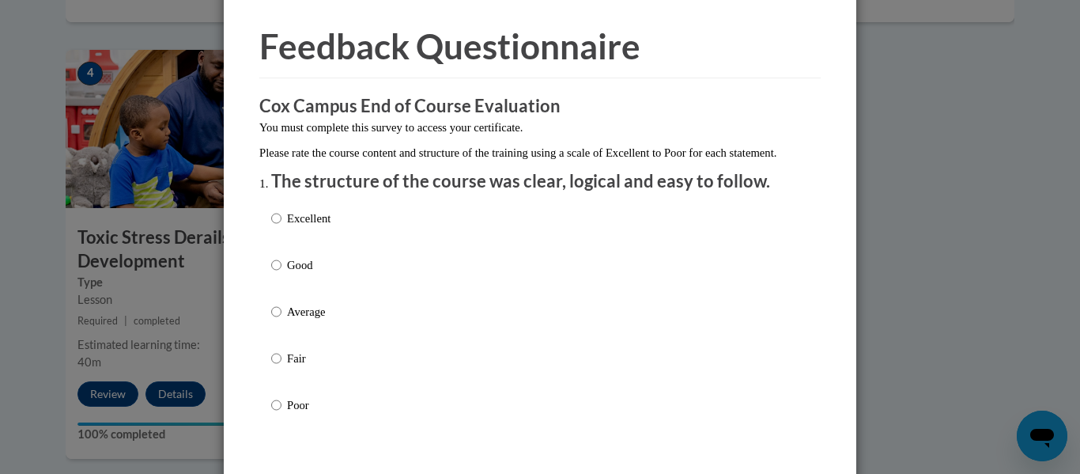
scroll to position [58, 0]
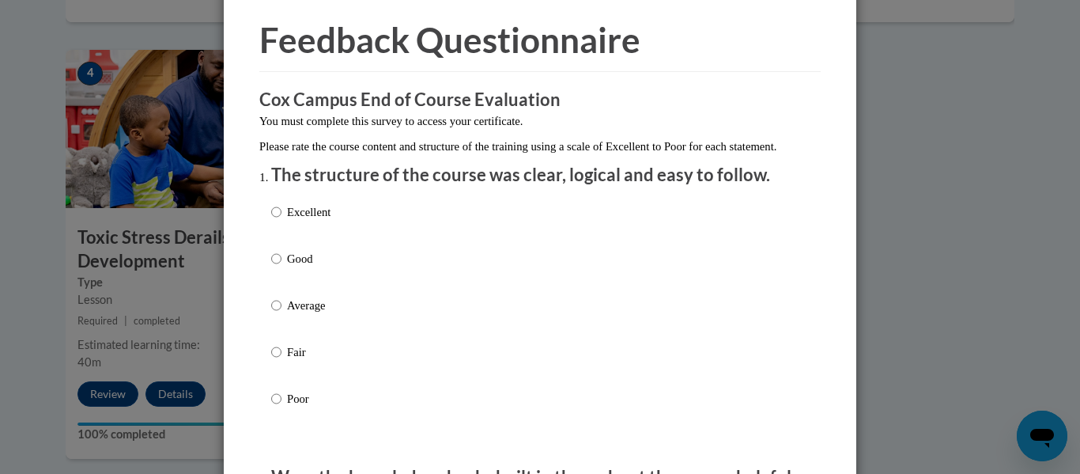
click at [357, 229] on div "Excellent Good Average Fair Poor" at bounding box center [540, 324] width 538 height 258
click at [317, 221] on p "Excellent" at bounding box center [308, 211] width 43 height 17
click at [281, 221] on input "Excellent" at bounding box center [276, 211] width 10 height 17
radio input "true"
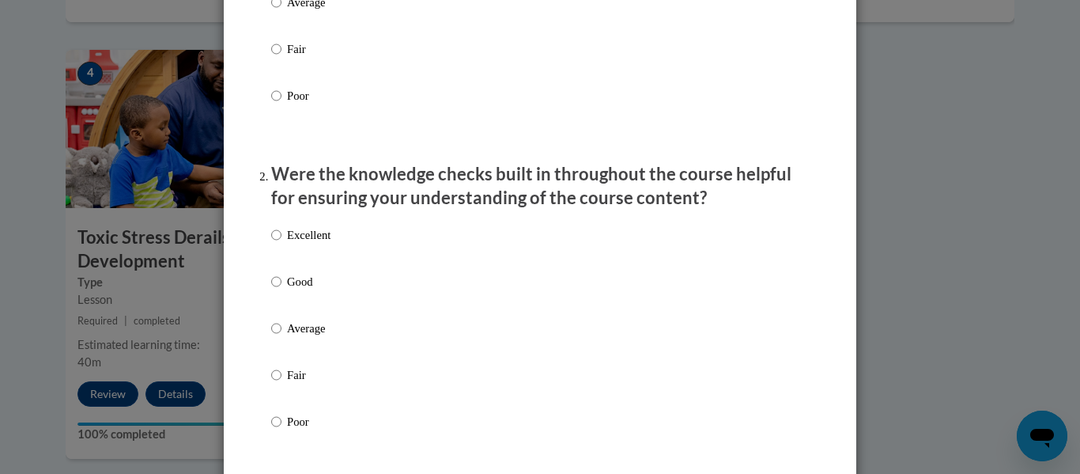
scroll to position [385, 0]
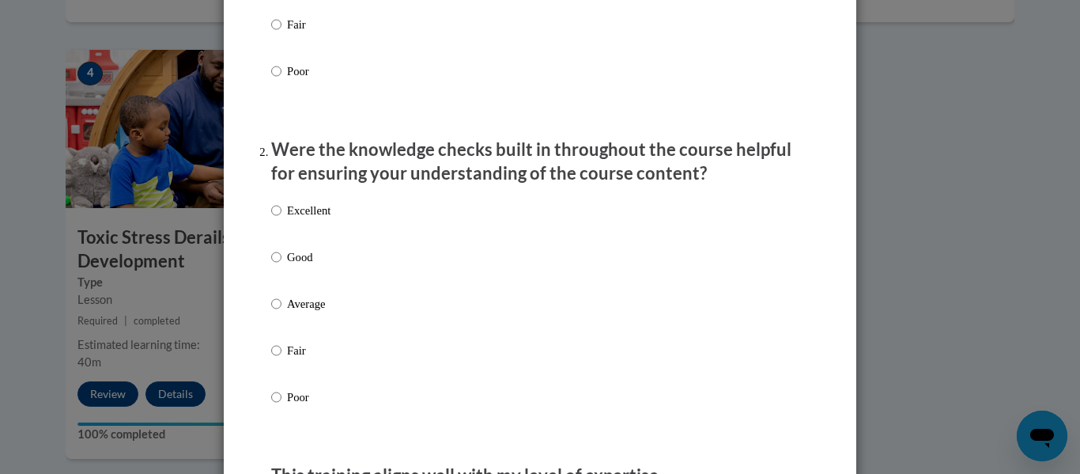
click at [317, 219] on p "Excellent" at bounding box center [308, 210] width 43 height 17
click at [281, 219] on input "Excellent" at bounding box center [276, 210] width 10 height 17
radio input "true"
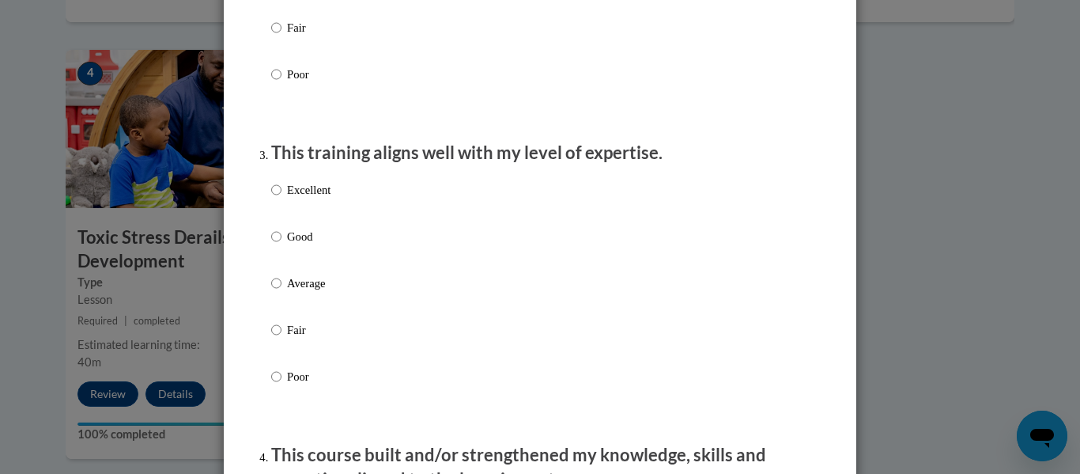
scroll to position [710, 0]
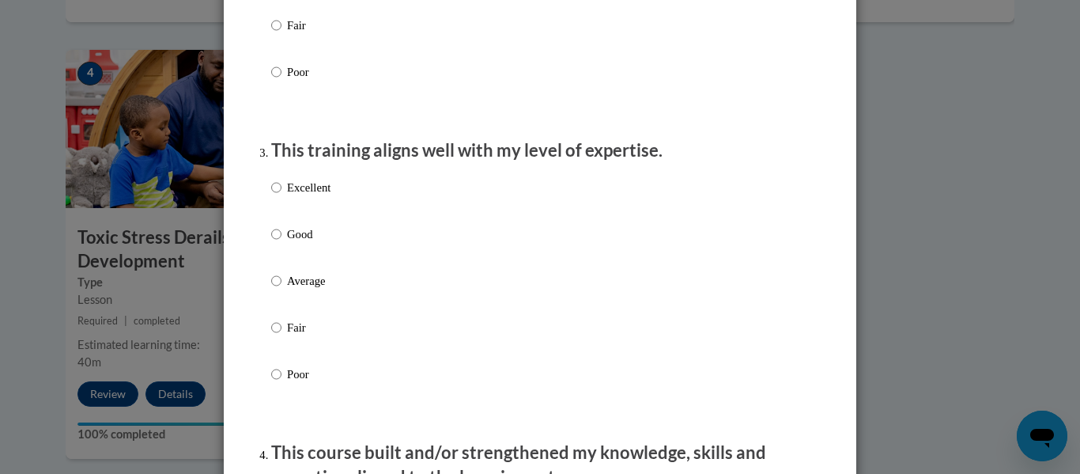
click at [306, 196] on p "Excellent" at bounding box center [308, 187] width 43 height 17
click at [281, 196] on input "Excellent" at bounding box center [276, 187] width 10 height 17
radio input "true"
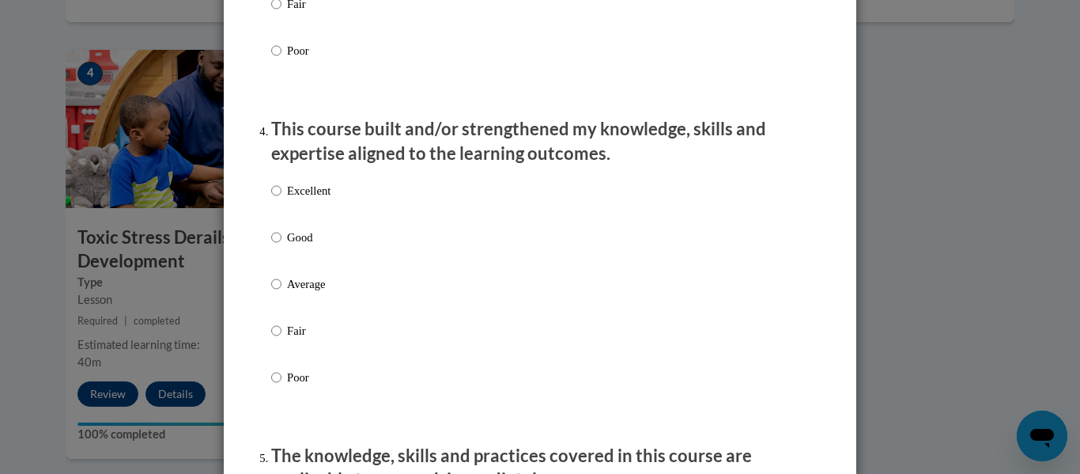
scroll to position [1034, 0]
click at [306, 198] on p "Excellent" at bounding box center [308, 189] width 43 height 17
click at [281, 198] on input "Excellent" at bounding box center [276, 189] width 10 height 17
radio input "true"
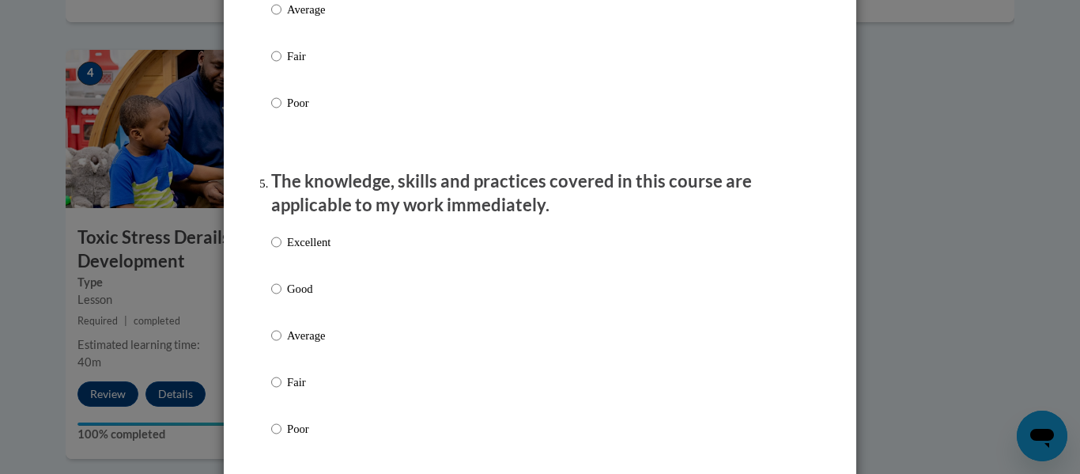
scroll to position [1309, 0]
click at [304, 249] on p "Excellent" at bounding box center [308, 240] width 43 height 17
click at [281, 249] on input "Excellent" at bounding box center [276, 240] width 10 height 17
radio input "true"
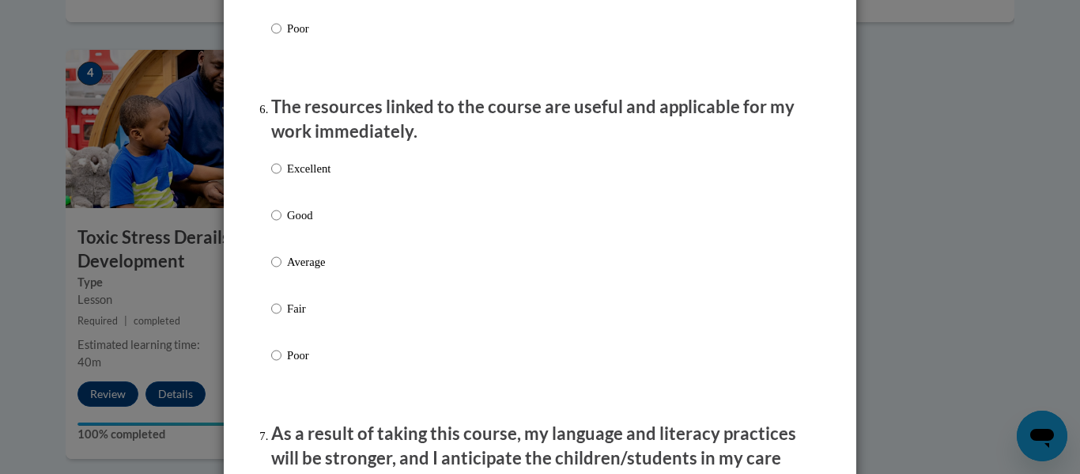
scroll to position [1711, 0]
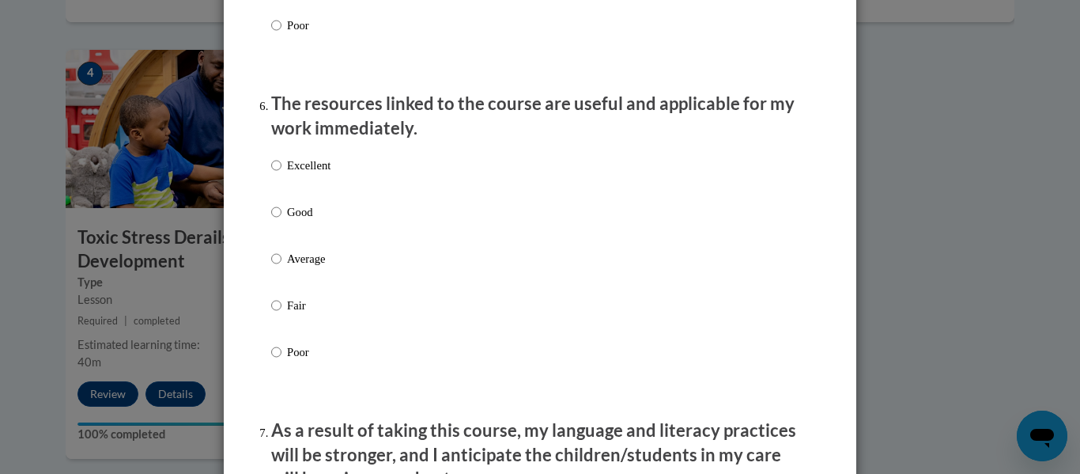
click at [315, 174] on p "Excellent" at bounding box center [308, 165] width 43 height 17
click at [281, 174] on input "Excellent" at bounding box center [276, 165] width 10 height 17
radio input "true"
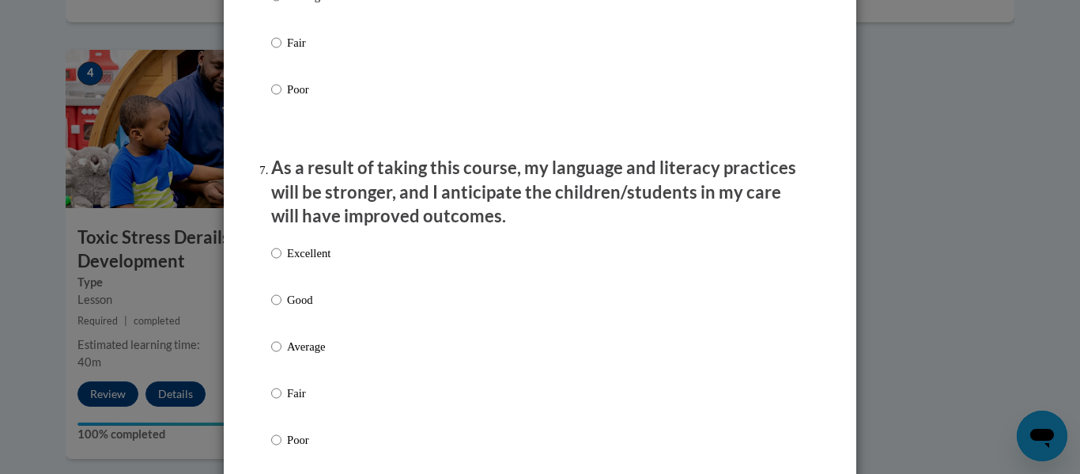
scroll to position [2015, 0]
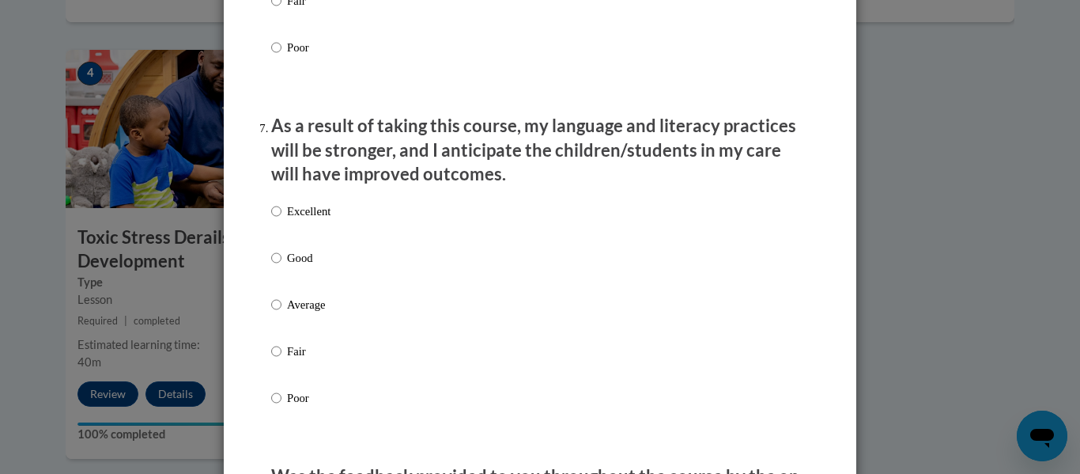
click at [315, 233] on label "Excellent" at bounding box center [300, 223] width 59 height 43
click at [281, 220] on input "Excellent" at bounding box center [276, 210] width 10 height 17
radio input "true"
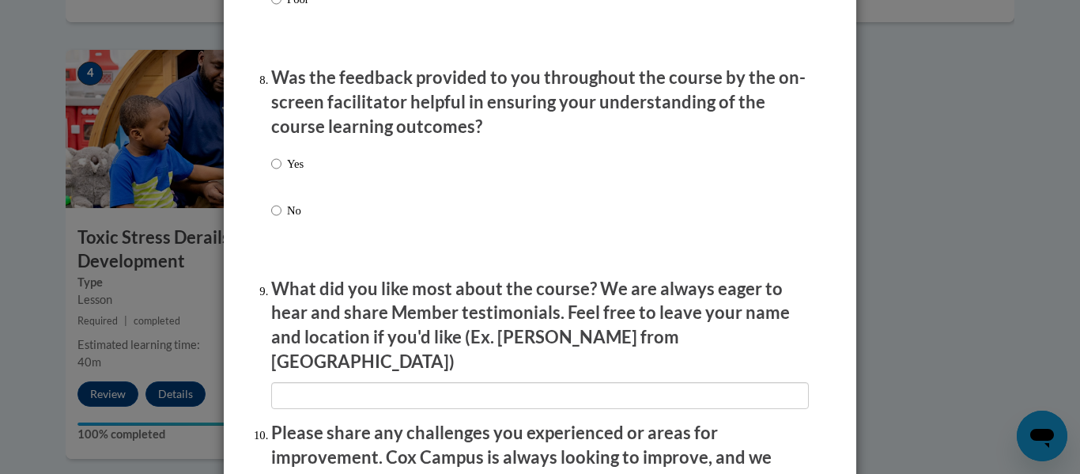
scroll to position [2417, 0]
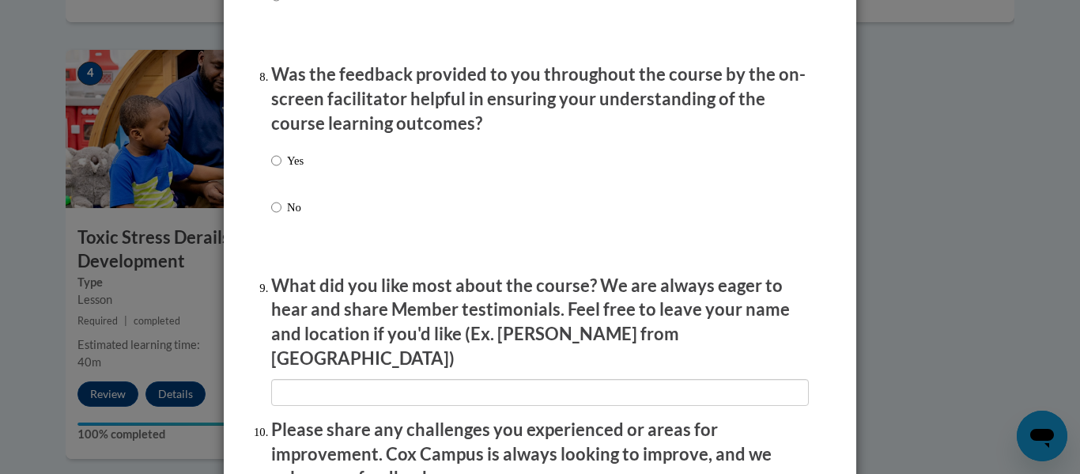
click at [292, 169] on p "Yes" at bounding box center [295, 160] width 17 height 17
click at [281, 169] on input "Yes" at bounding box center [276, 160] width 10 height 17
radio input "true"
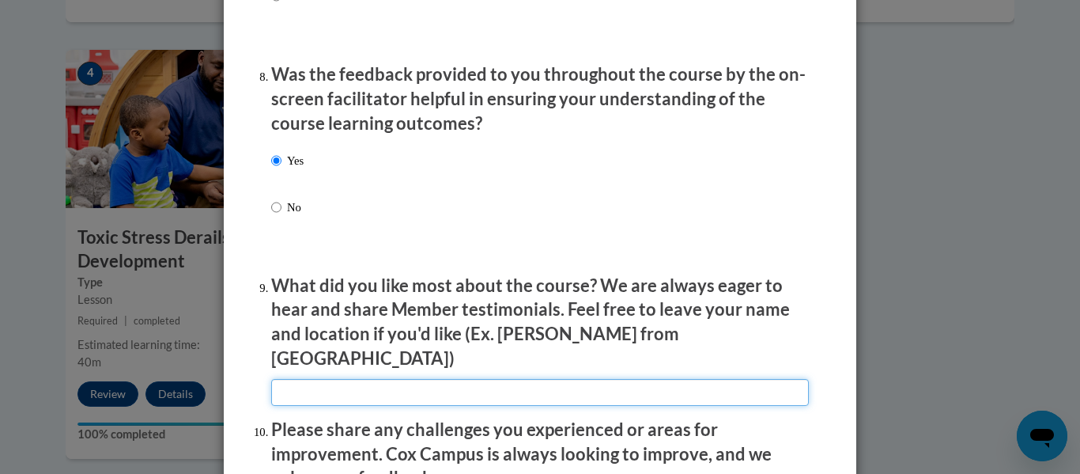
click at [460, 379] on input "textbox" at bounding box center [540, 392] width 538 height 27
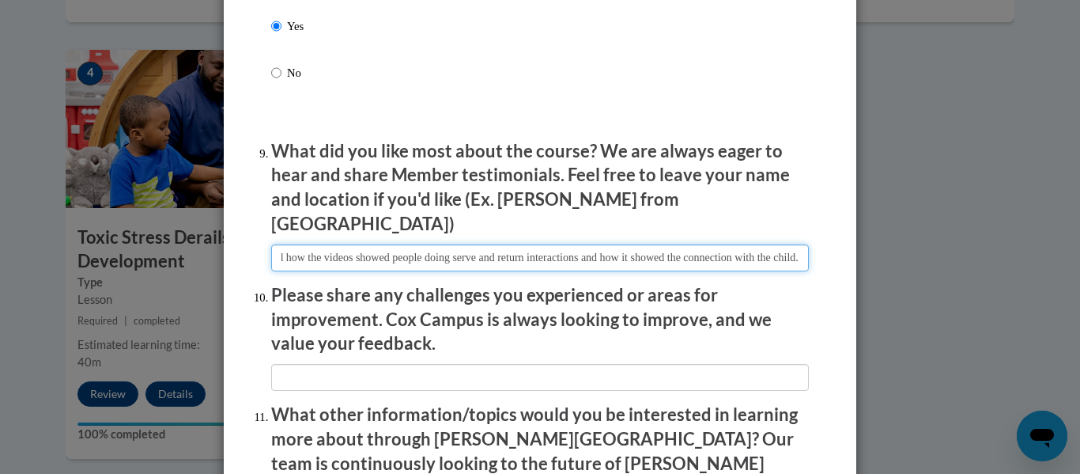
scroll to position [2555, 0]
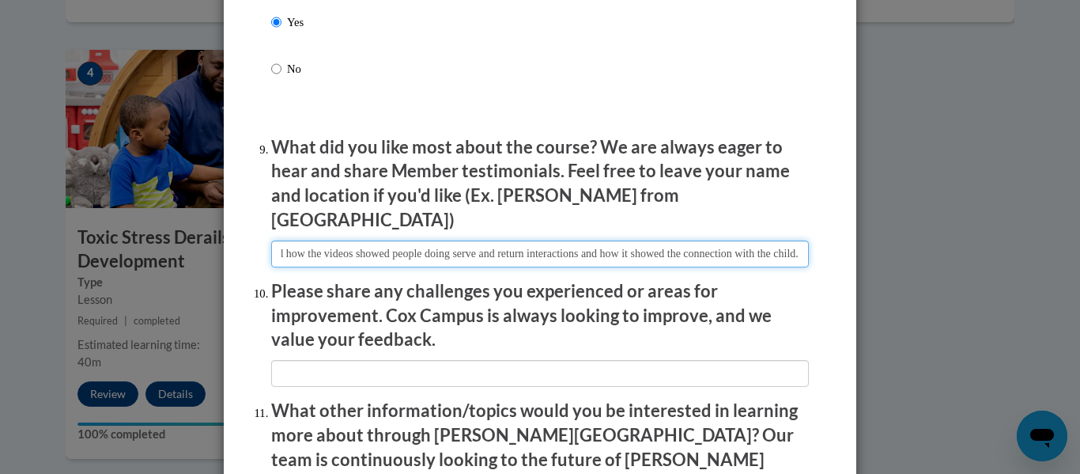
type input "I liked how the videos showed people doing serve and return interactions and ho…"
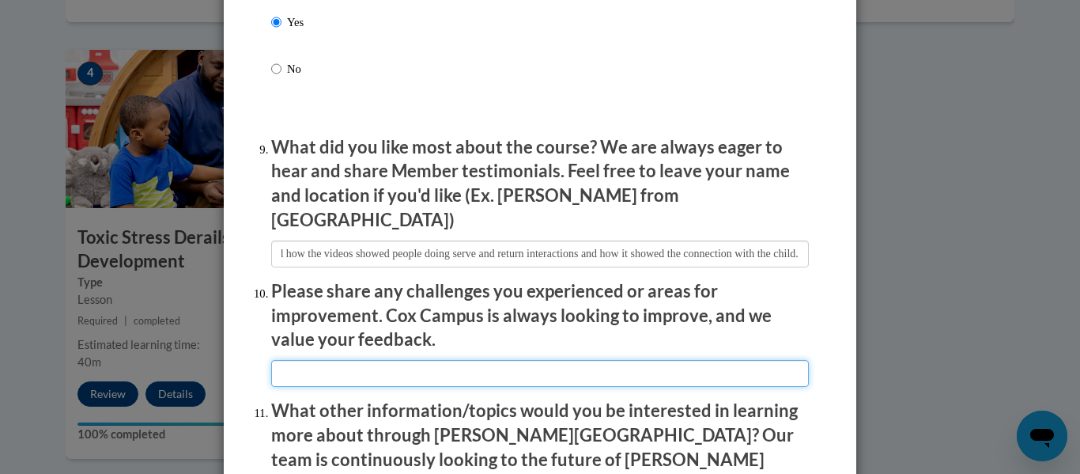
click at [421, 368] on input "textbox" at bounding box center [540, 373] width 538 height 27
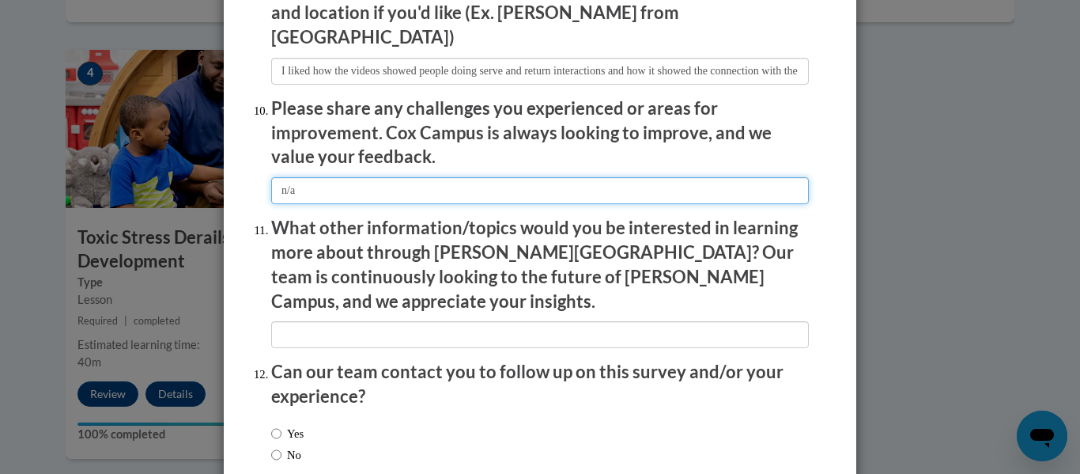
scroll to position [2740, 0]
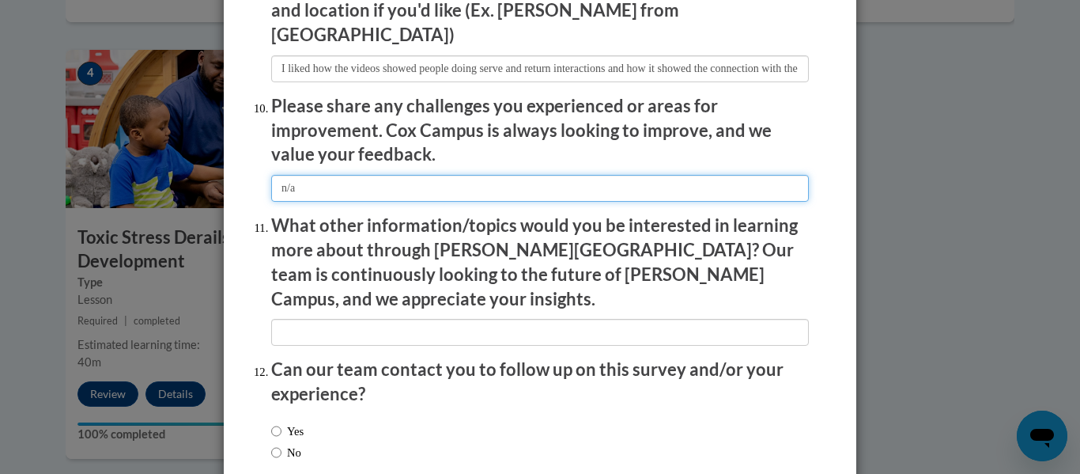
type input "n/a"
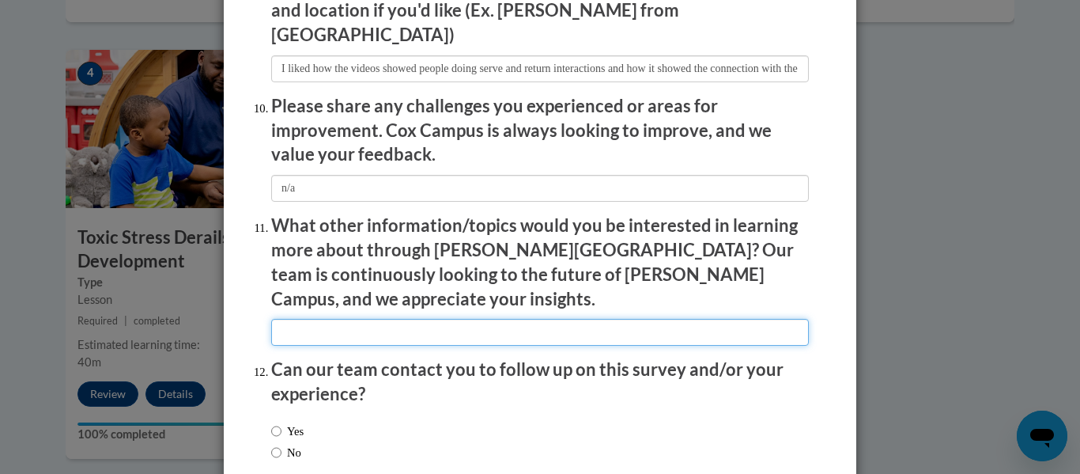
click at [487, 319] on input "textbox" at bounding box center [540, 332] width 538 height 27
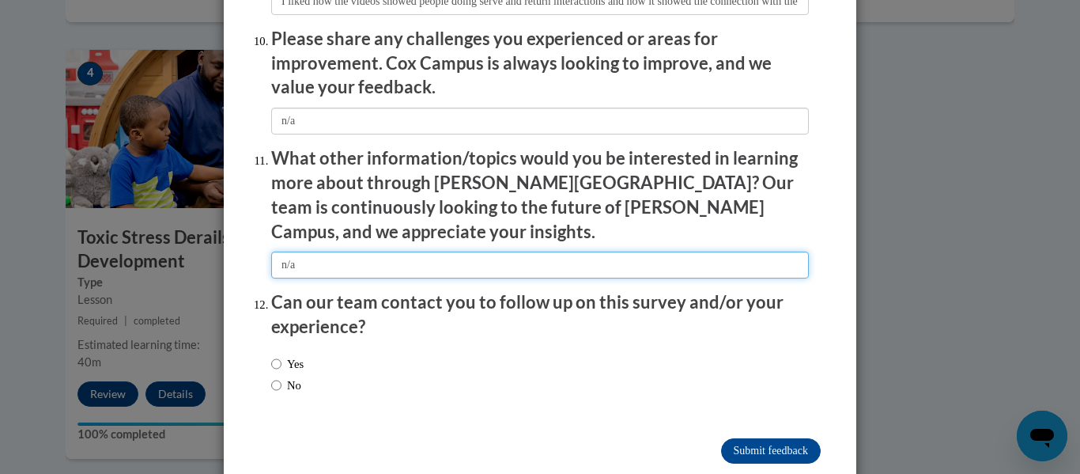
scroll to position [2812, 0]
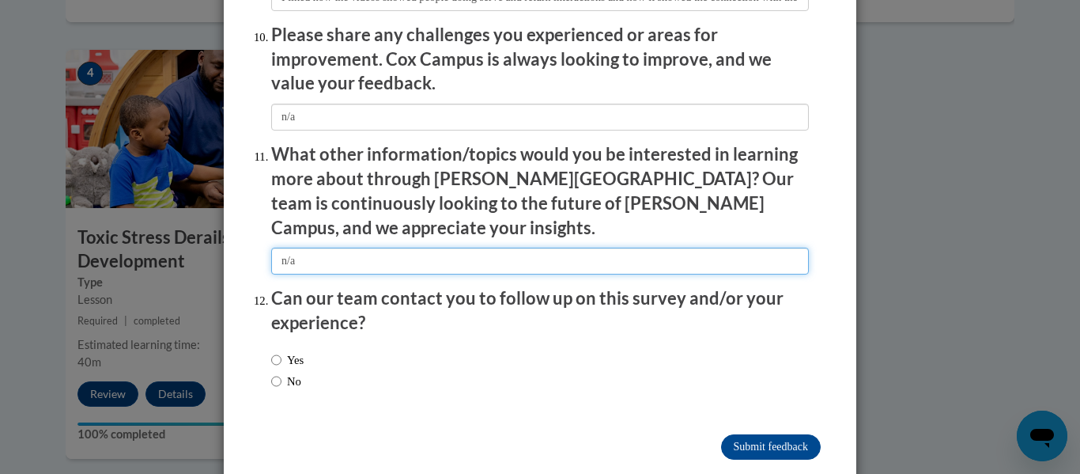
type input "n/a"
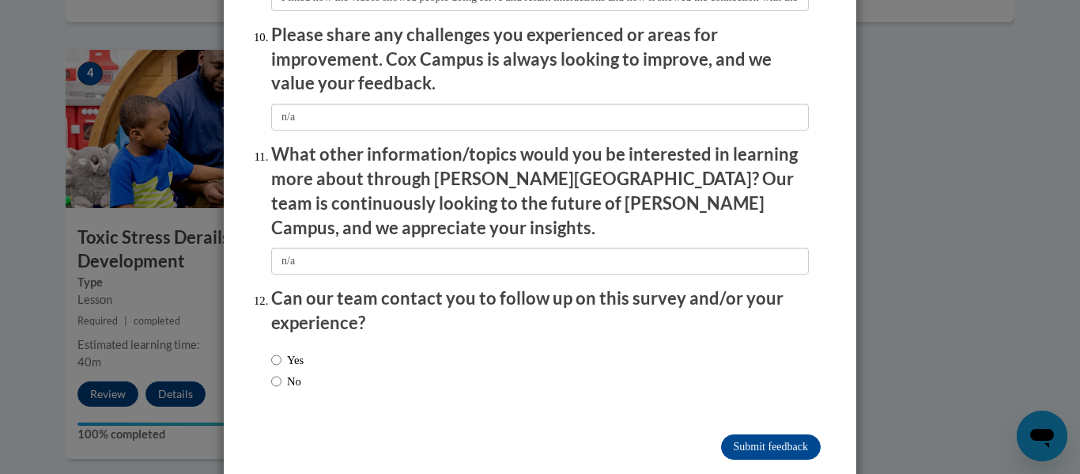
click at [295, 372] on label "No" at bounding box center [286, 380] width 30 height 17
click at [281, 372] on input "No" at bounding box center [276, 380] width 10 height 17
radio input "true"
click at [745, 434] on input "Submit feedback" at bounding box center [771, 446] width 100 height 25
